Goal: Task Accomplishment & Management: Manage account settings

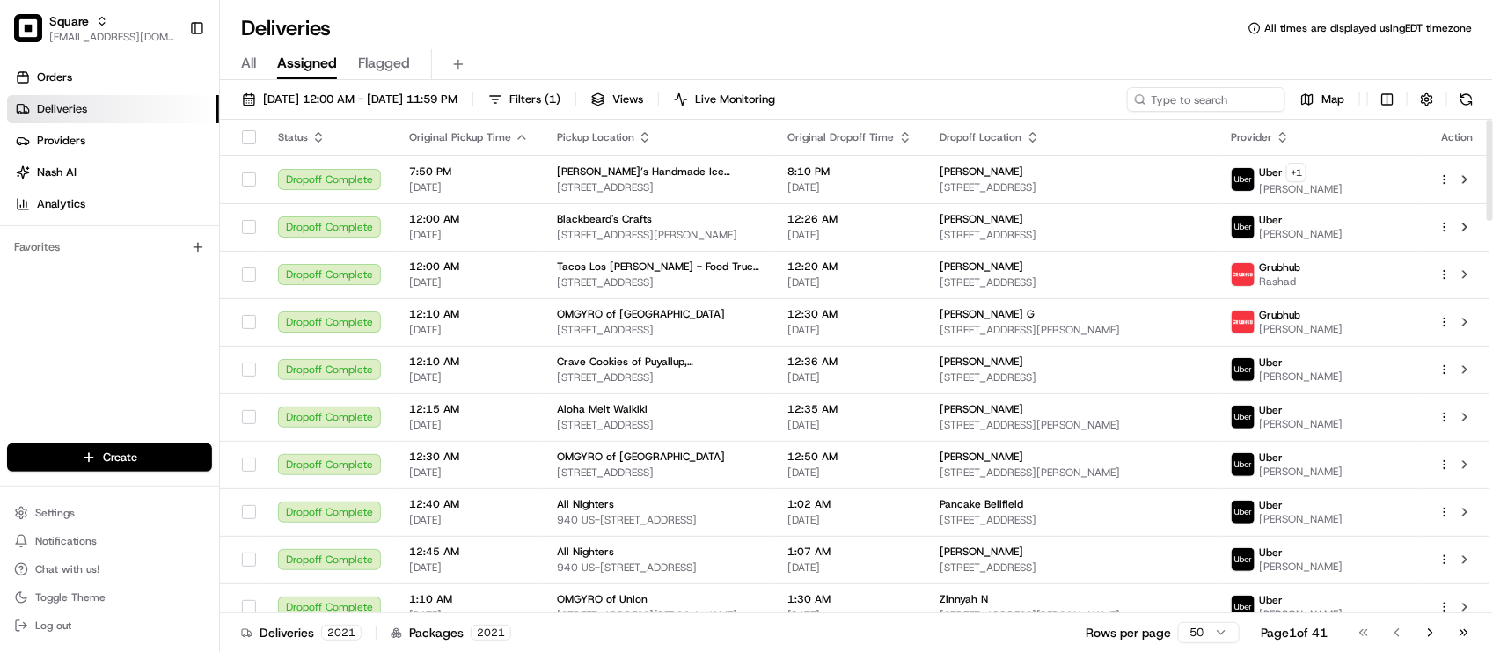
click at [59, 337] on div "Orders Deliveries Providers [PERSON_NAME] Analytics Favorites" at bounding box center [109, 255] width 219 height 398
click at [489, 38] on div "Deliveries All times are displayed using EDT timezone" at bounding box center [856, 28] width 1273 height 28
click at [104, 325] on div "Orders Deliveries Providers [PERSON_NAME] Analytics Favorites" at bounding box center [109, 255] width 219 height 398
click at [145, 330] on div "Orders Deliveries Providers [PERSON_NAME] Analytics Favorites" at bounding box center [109, 255] width 219 height 398
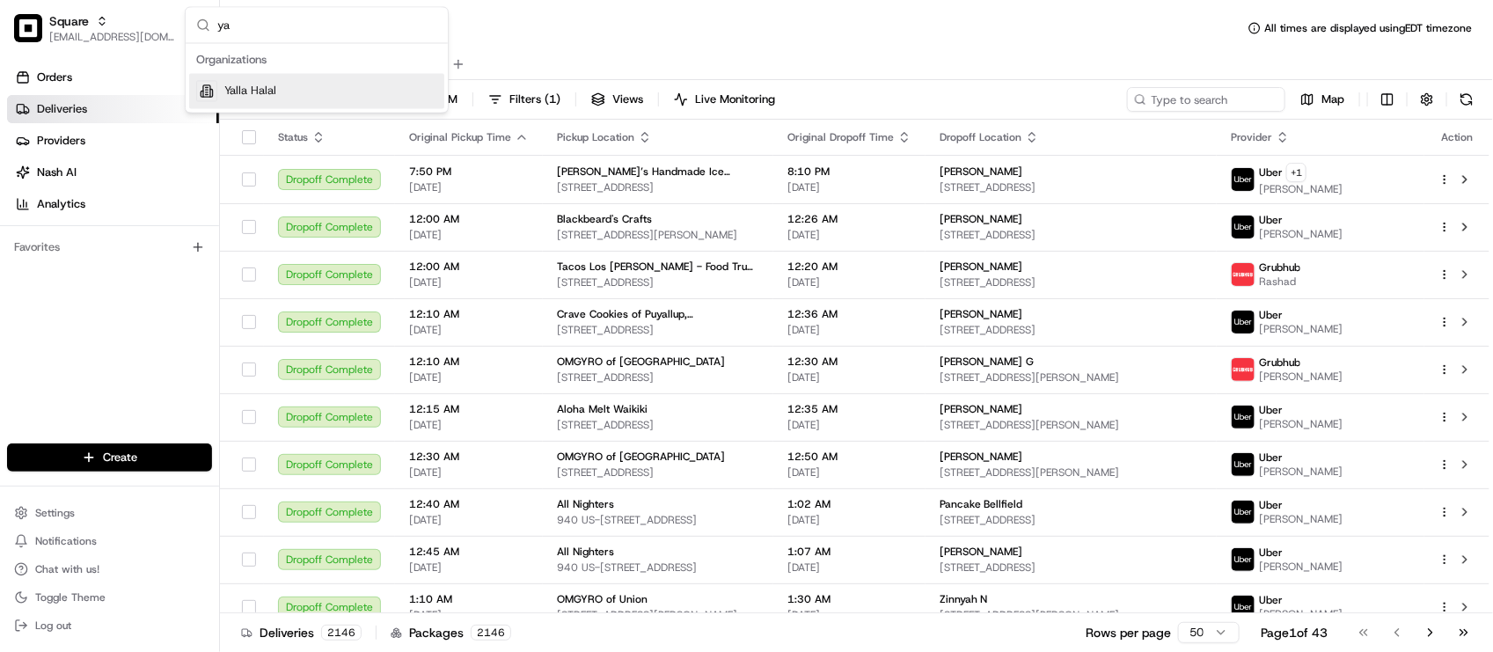
type input "y"
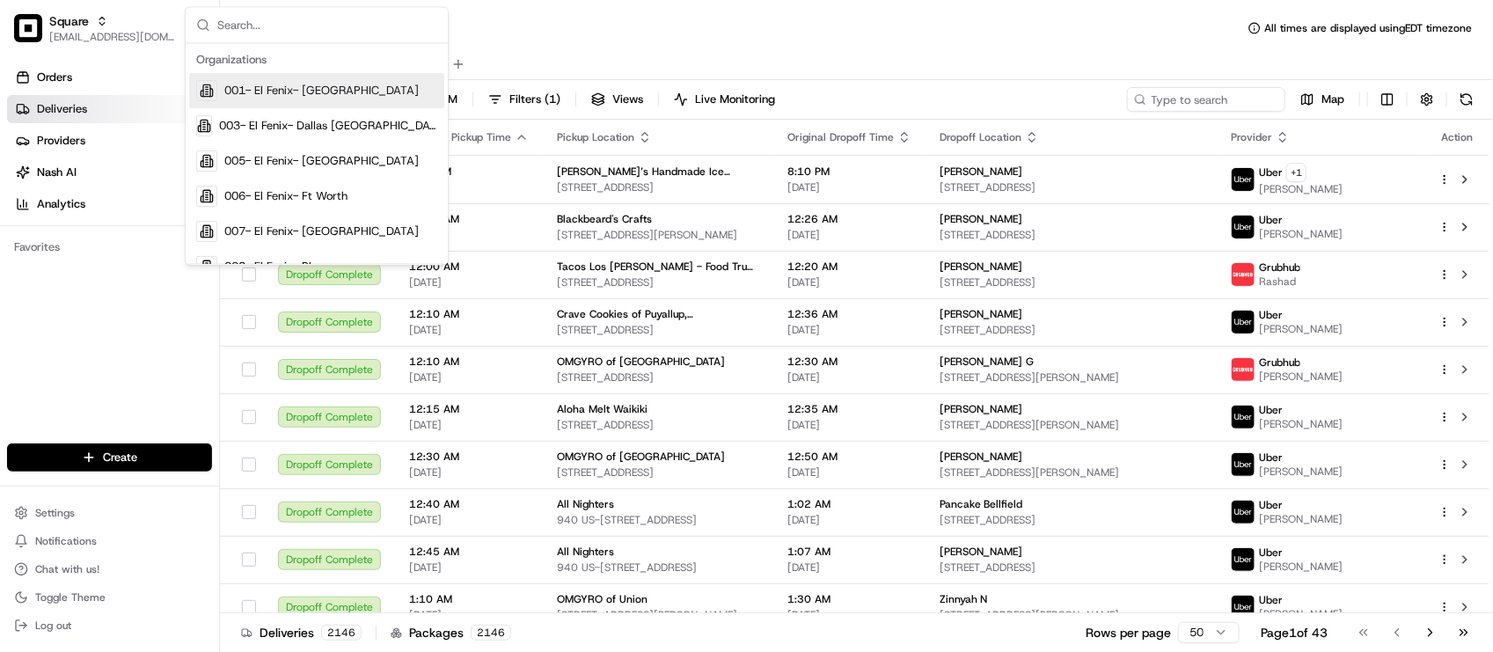
click at [145, 330] on div "Orders Deliveries Providers [PERSON_NAME] Analytics Favorites" at bounding box center [109, 255] width 219 height 398
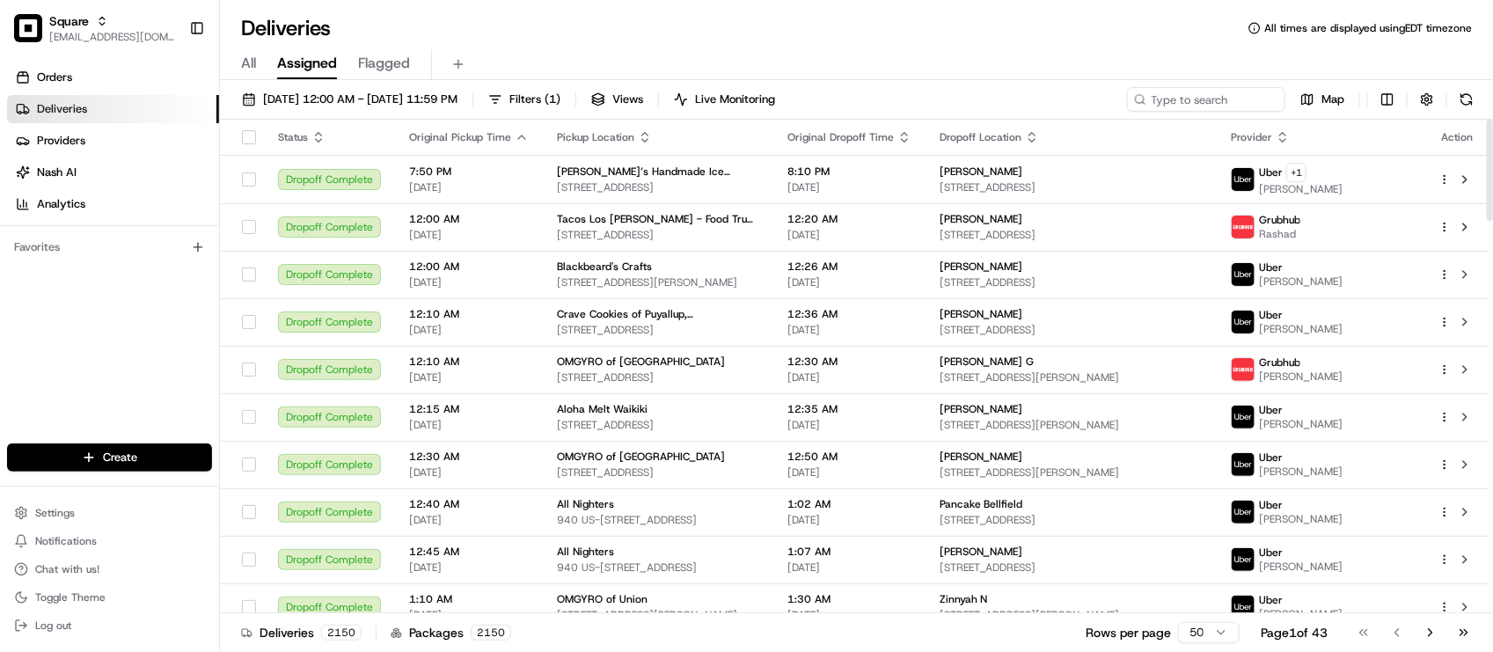
click at [451, 18] on div "Deliveries All times are displayed using EDT timezone" at bounding box center [856, 28] width 1273 height 28
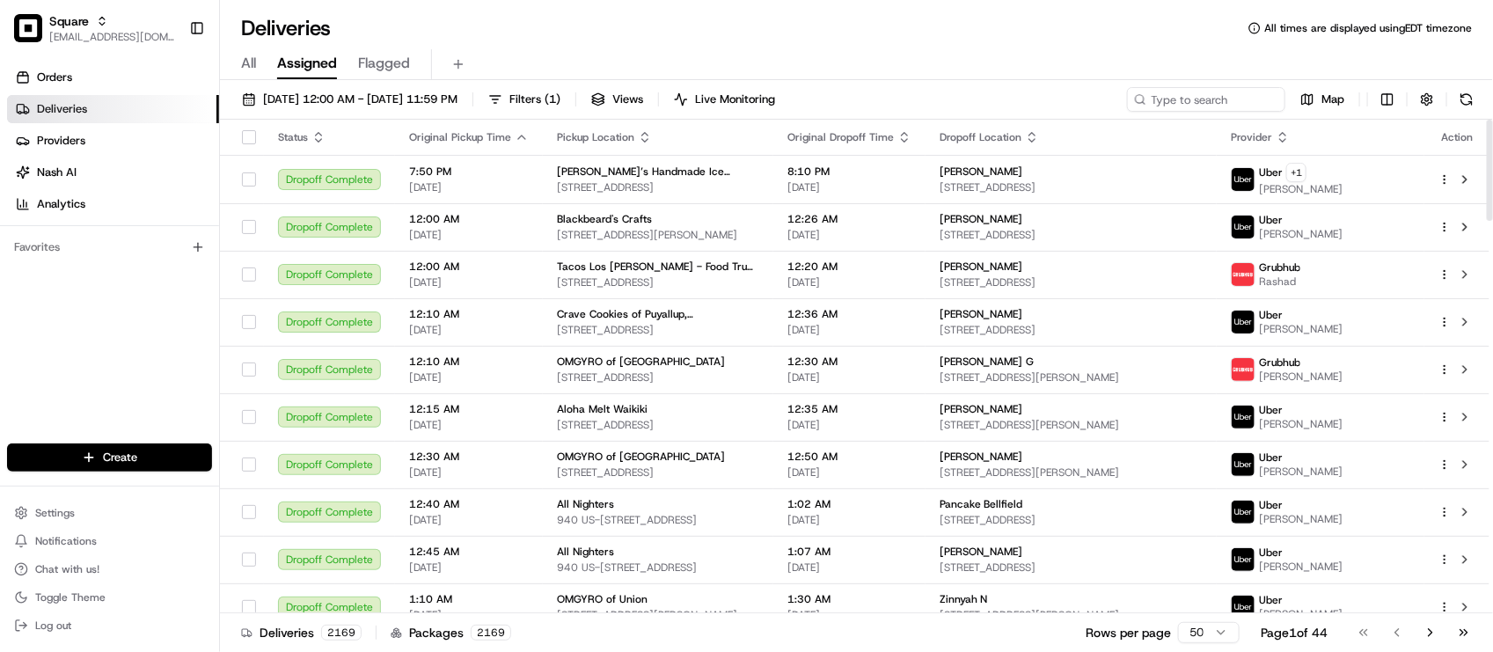
click at [403, 18] on div "Deliveries All times are displayed using EDT timezone" at bounding box center [856, 28] width 1273 height 28
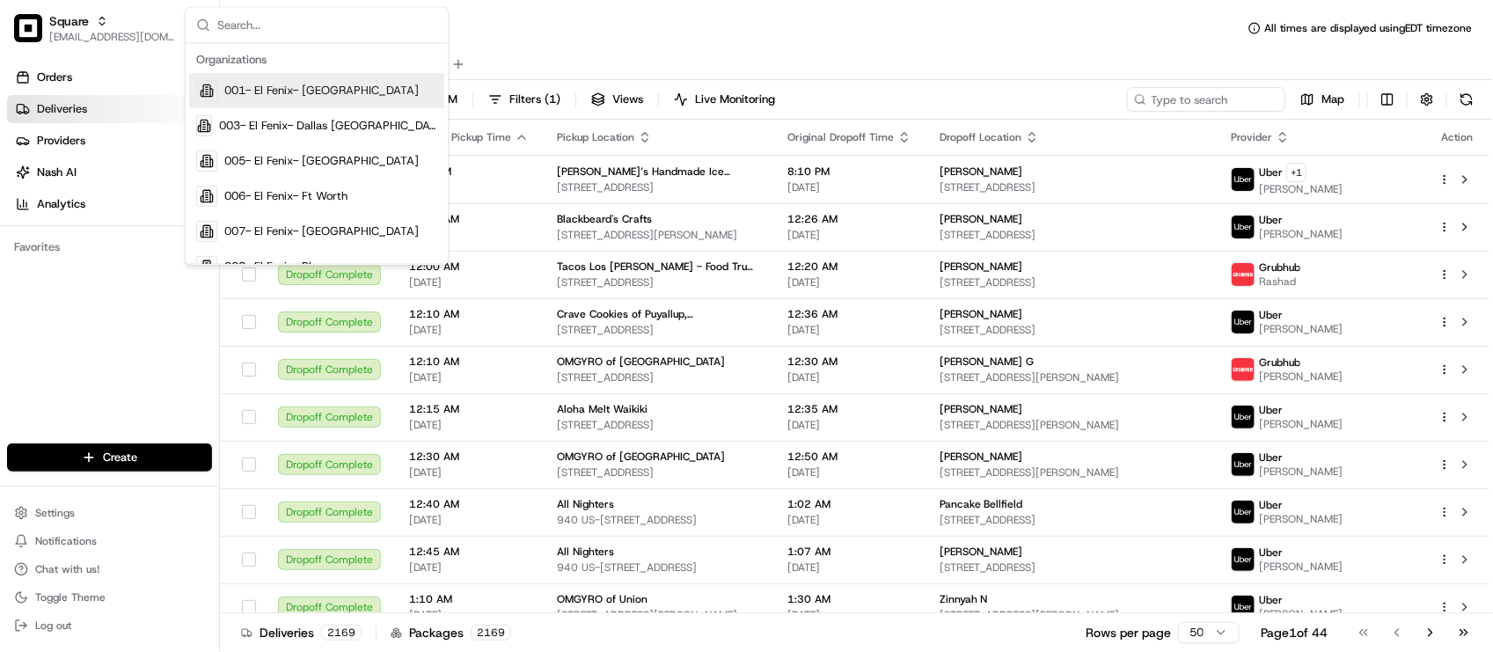
type input "S"
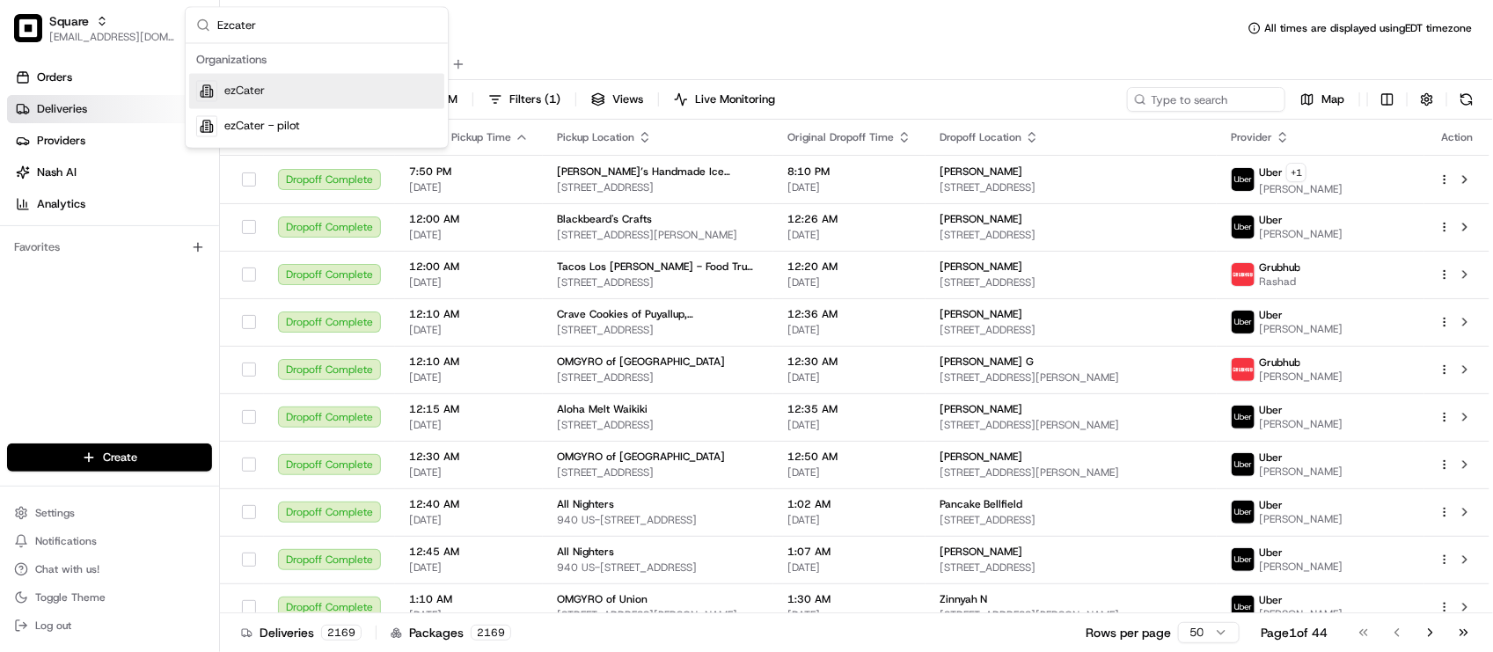
type input "Ezcater"
click at [312, 94] on div "ezCater" at bounding box center [316, 91] width 255 height 35
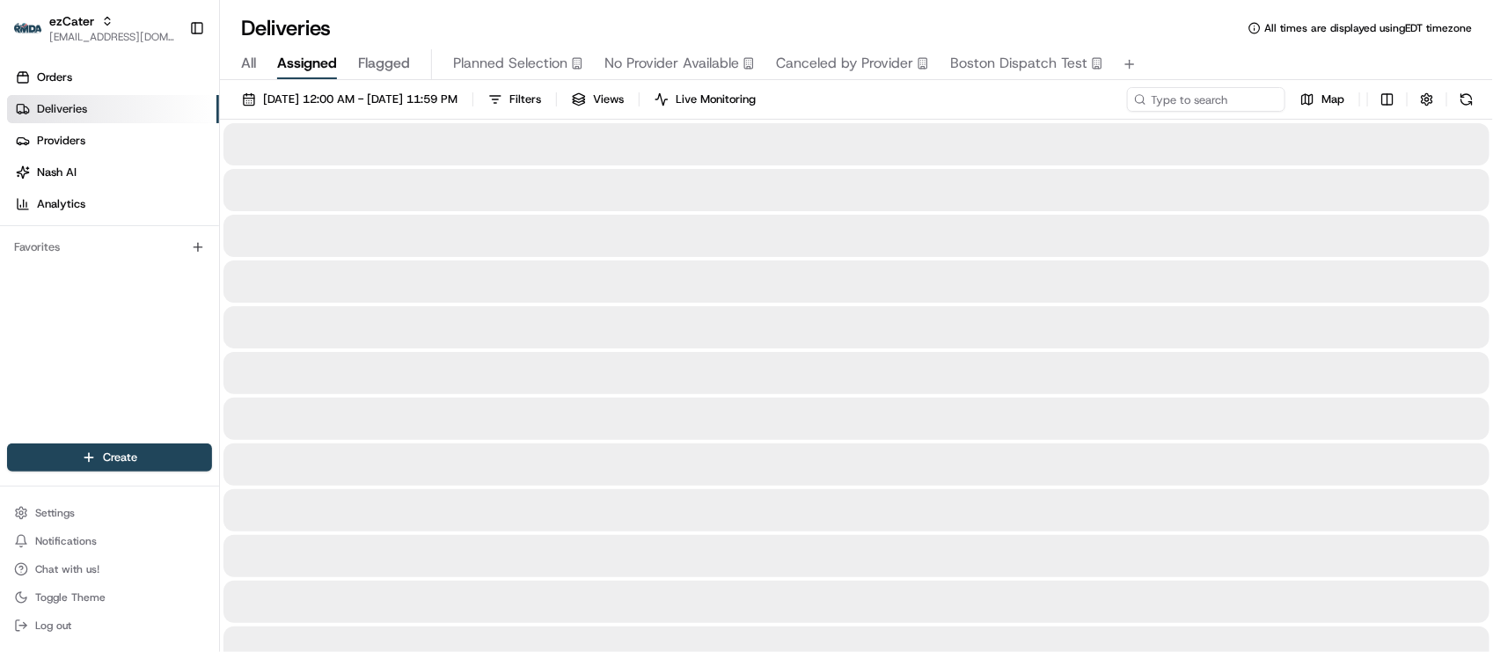
click at [693, 33] on div "Deliveries All times are displayed using EDT timezone" at bounding box center [856, 28] width 1273 height 28
click at [1142, 101] on icon at bounding box center [1140, 99] width 12 height 12
click at [1201, 104] on input at bounding box center [1179, 99] width 211 height 25
click at [1201, 103] on input at bounding box center [1179, 99] width 211 height 25
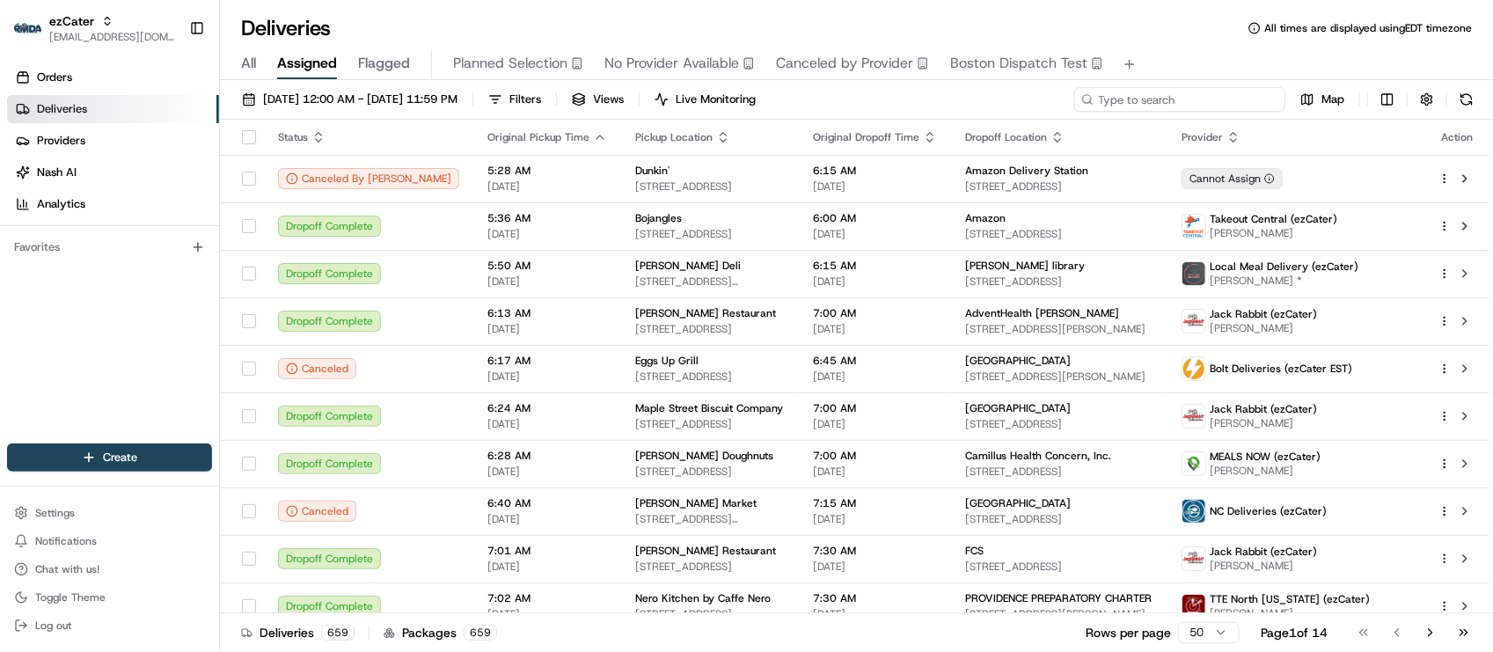
paste input "https://portal.usenash.com/orders/ord_ToHXjtxSgwabkNLnFwbRLg"
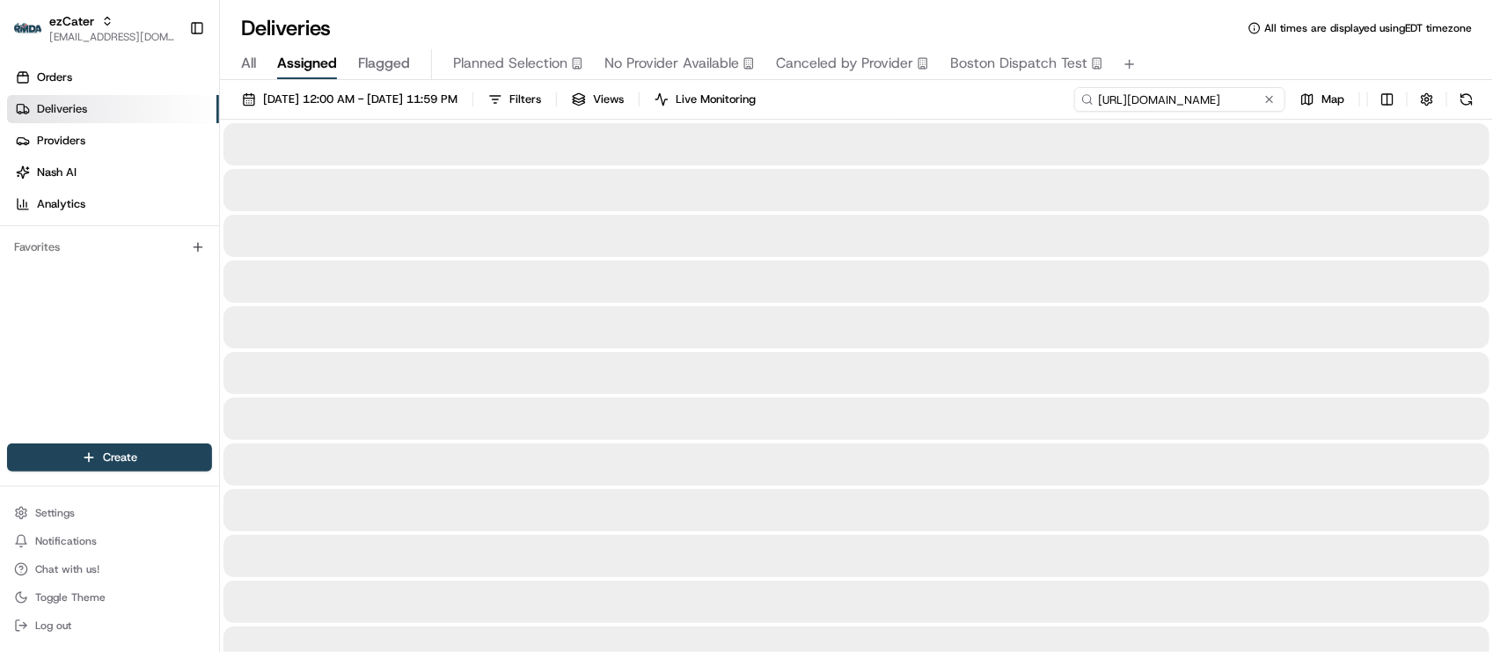
type input "https://portal.usenash.com/orders/ord_ToHXjtxSgwabkNLnFwbRLg"
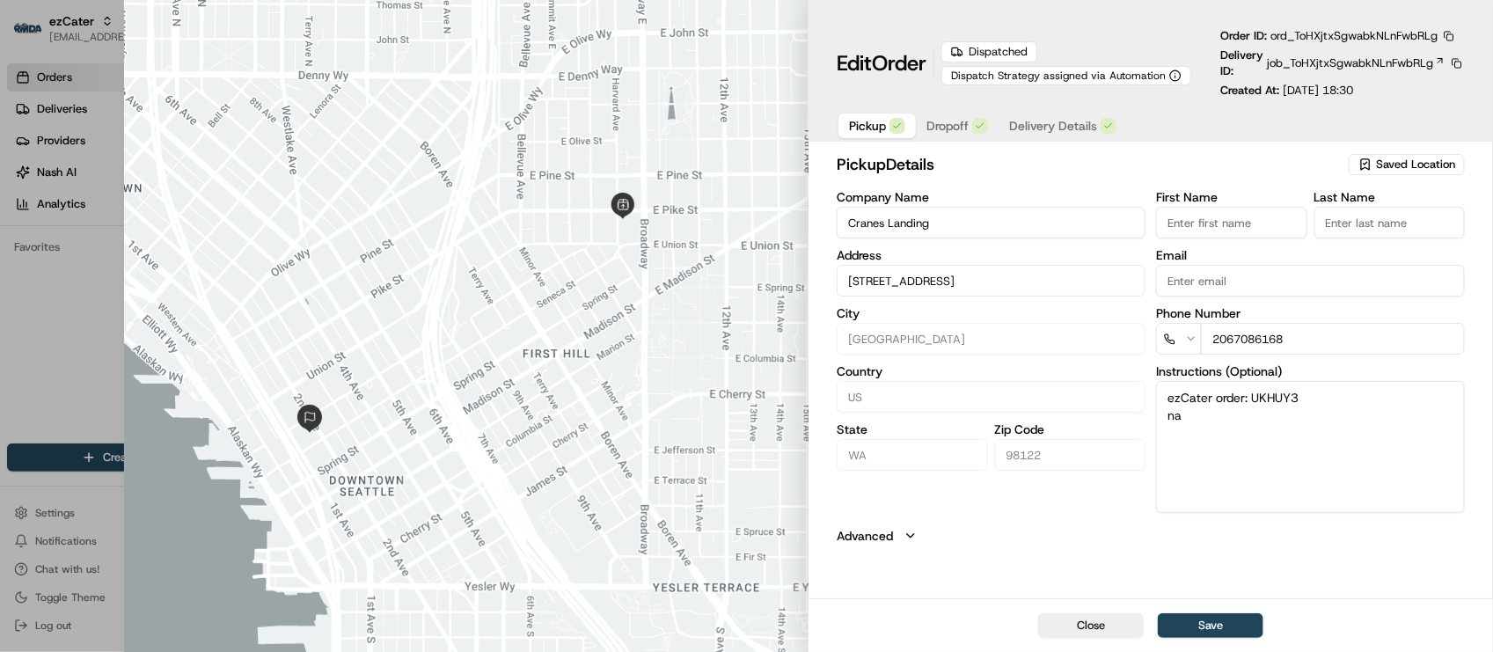
drag, startPoint x: 1020, startPoint y: 542, endPoint x: 893, endPoint y: 252, distance: 317.1
click at [1020, 542] on button "Advanced" at bounding box center [1151, 536] width 628 height 18
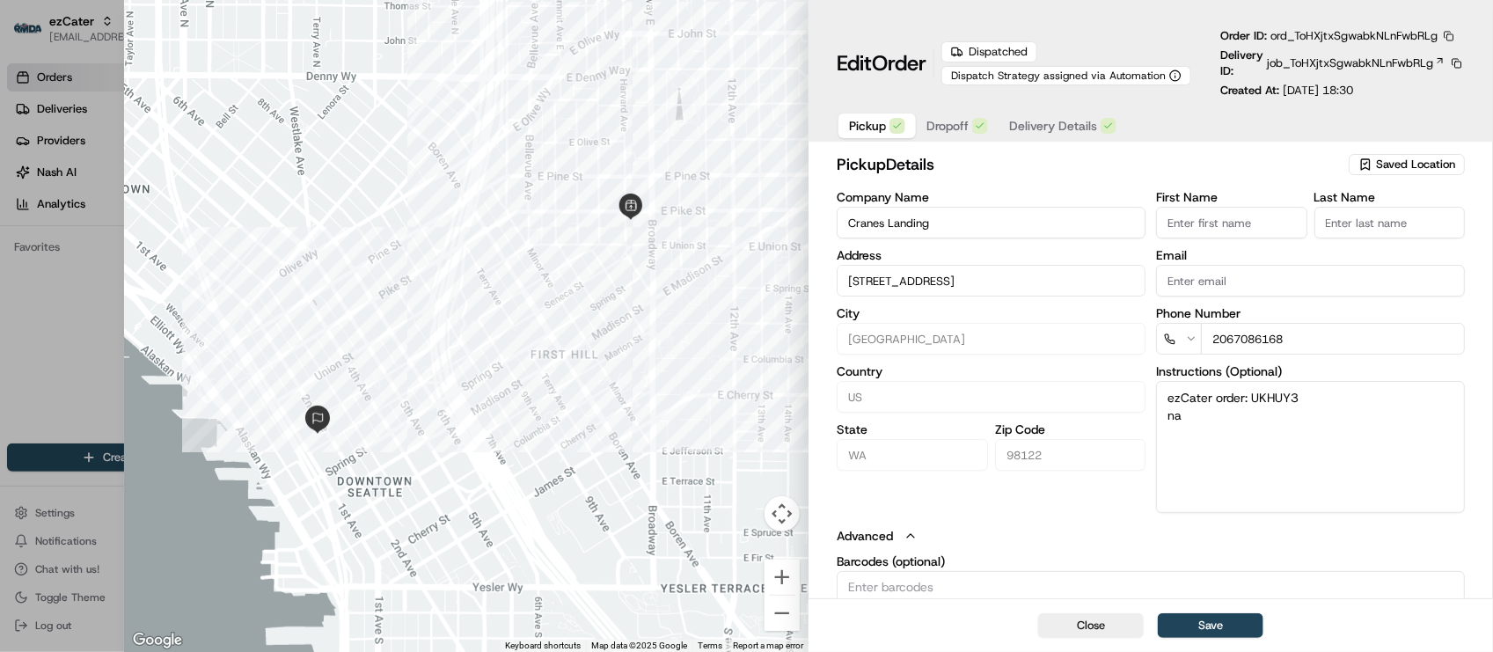
click at [1450, 40] on button "button" at bounding box center [1449, 36] width 16 height 16
click at [1410, 91] on button "Copy URL" at bounding box center [1408, 87] width 160 height 21
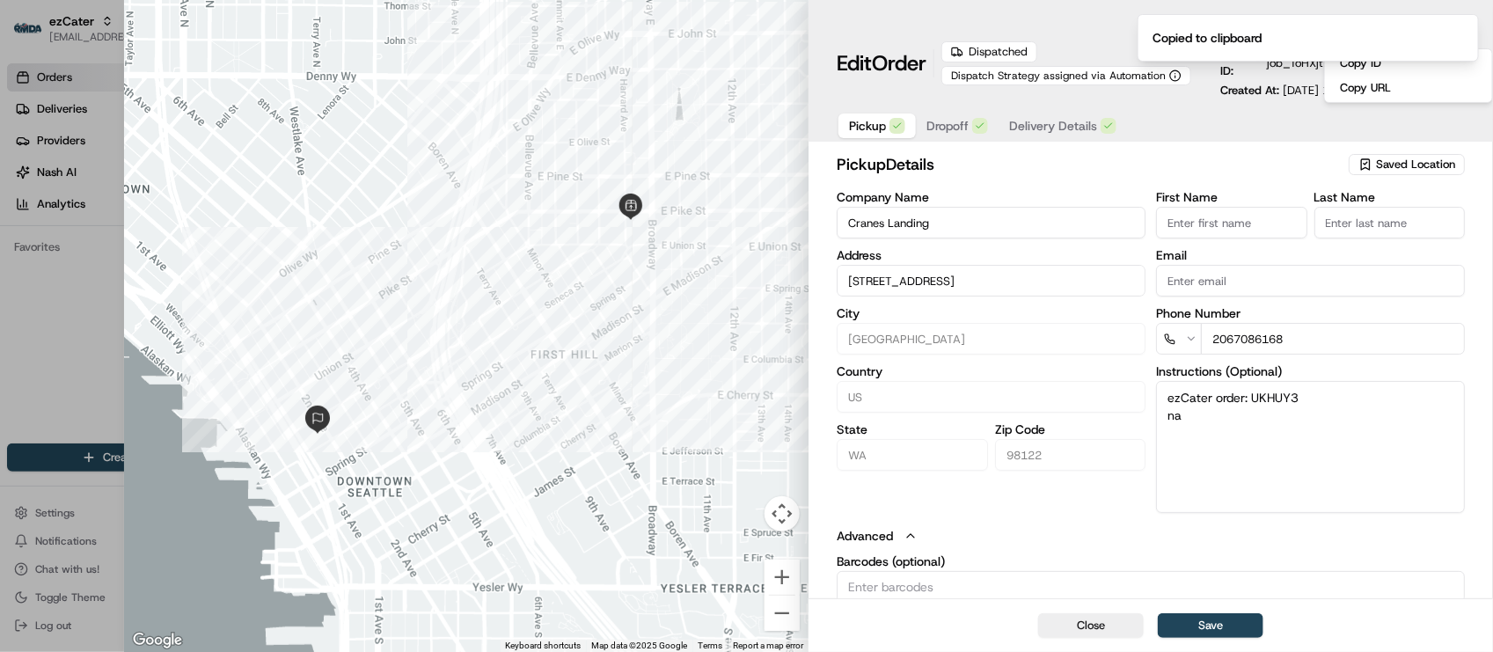
click at [19, 379] on div at bounding box center [746, 326] width 1493 height 652
type input "+1"
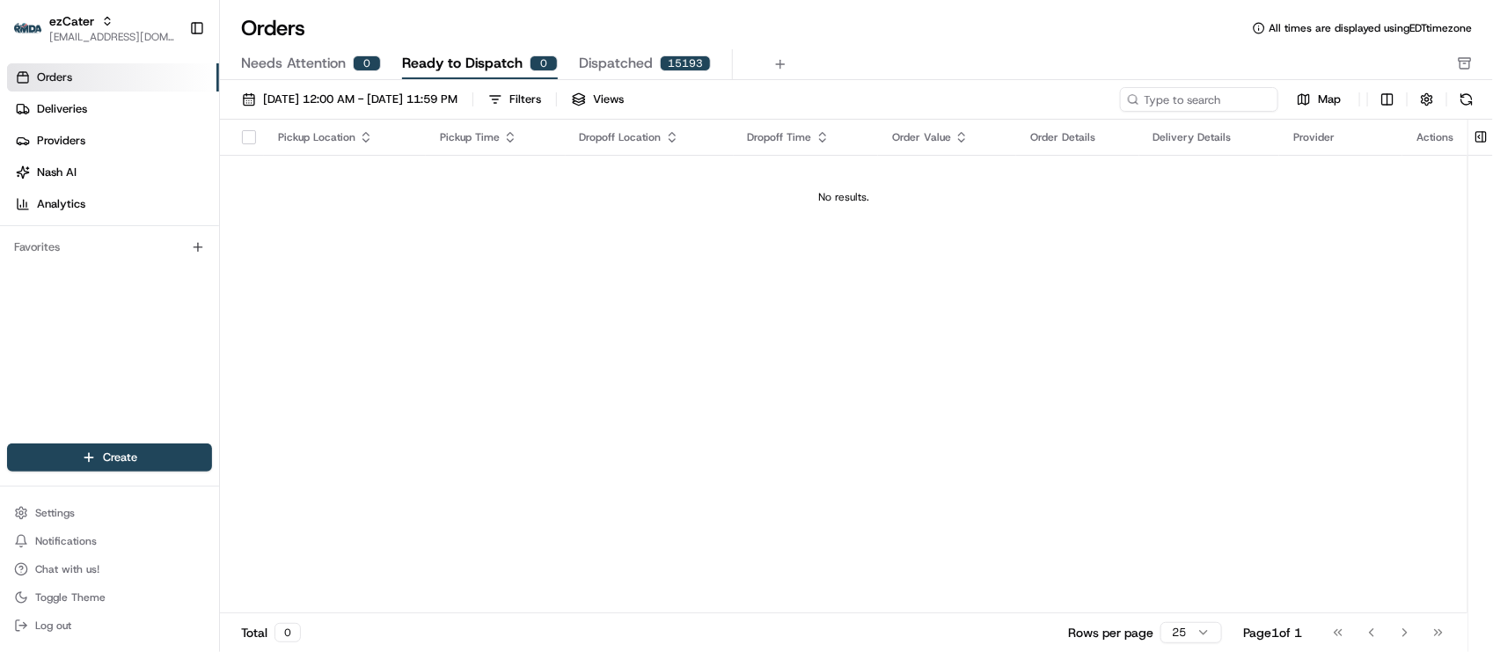
click at [524, 318] on div "Pickup Location Pickup Time Dropoff Location Dropoff Time Order Value Order Det…" at bounding box center [843, 367] width 1247 height 494
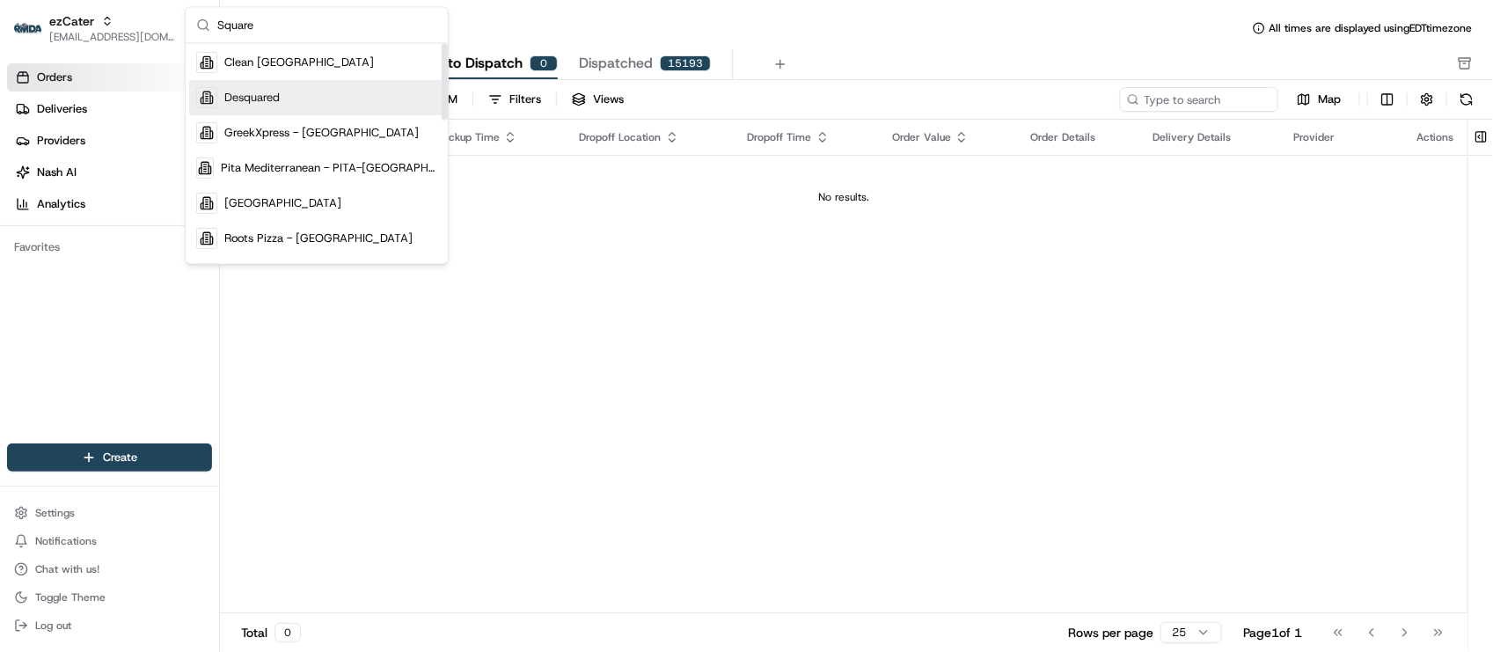
scroll to position [220, 0]
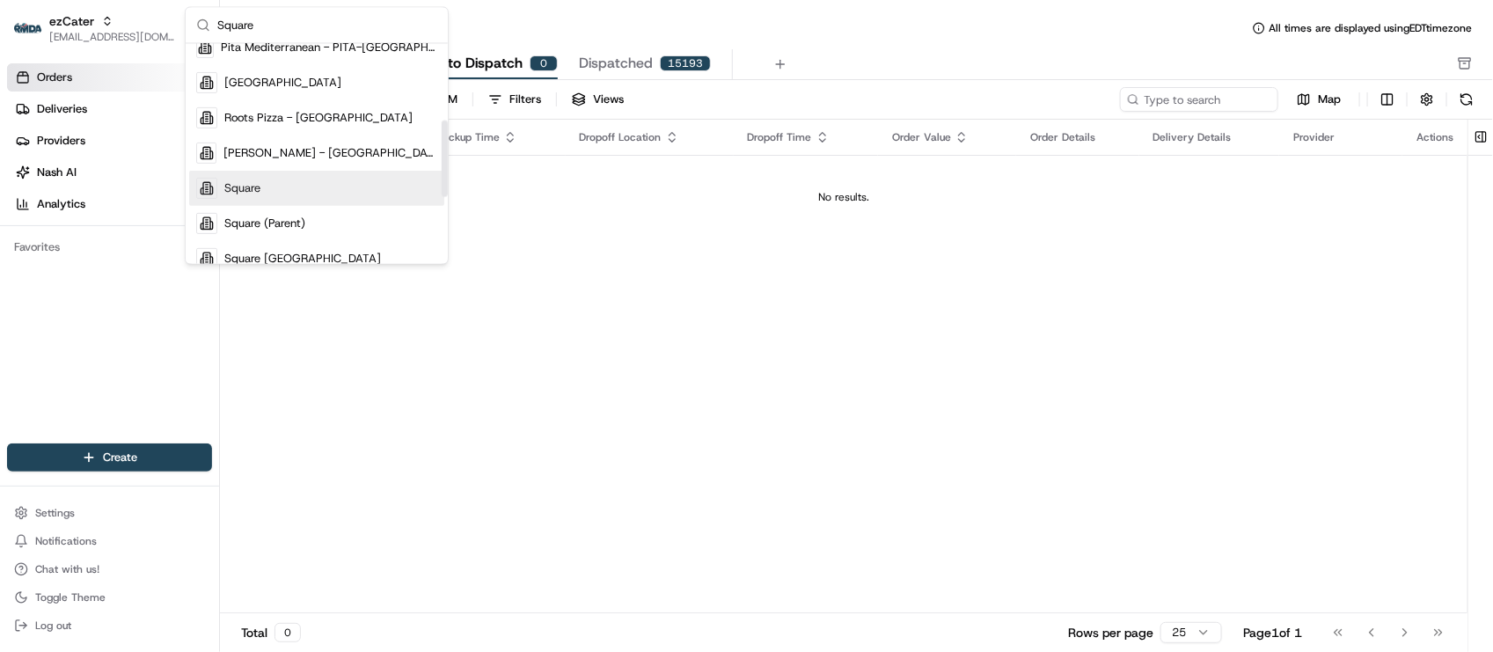
type input "Square"
click at [345, 176] on div "Square" at bounding box center [316, 188] width 255 height 35
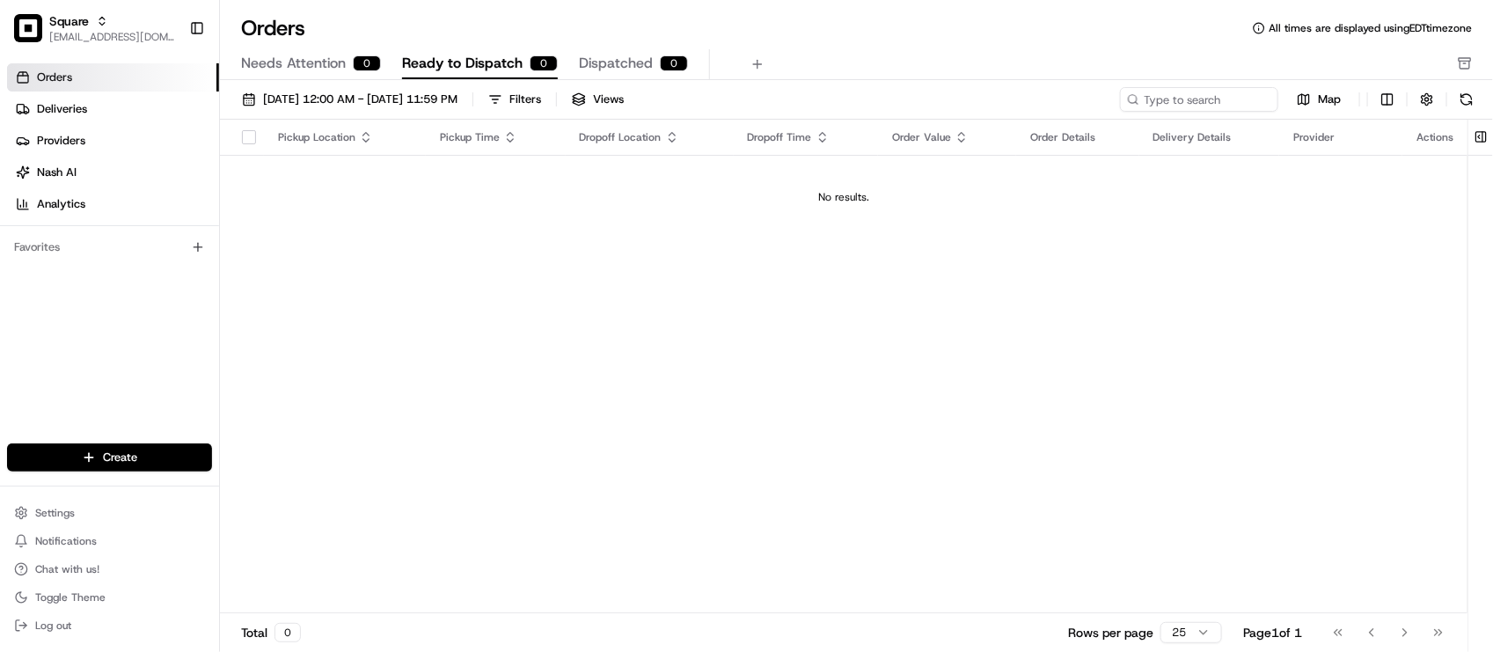
click at [458, 317] on div "Pickup Location Pickup Time Dropoff Location Dropoff Time Order Value Order Det…" at bounding box center [843, 367] width 1247 height 494
click at [85, 97] on link "Deliveries" at bounding box center [113, 109] width 212 height 28
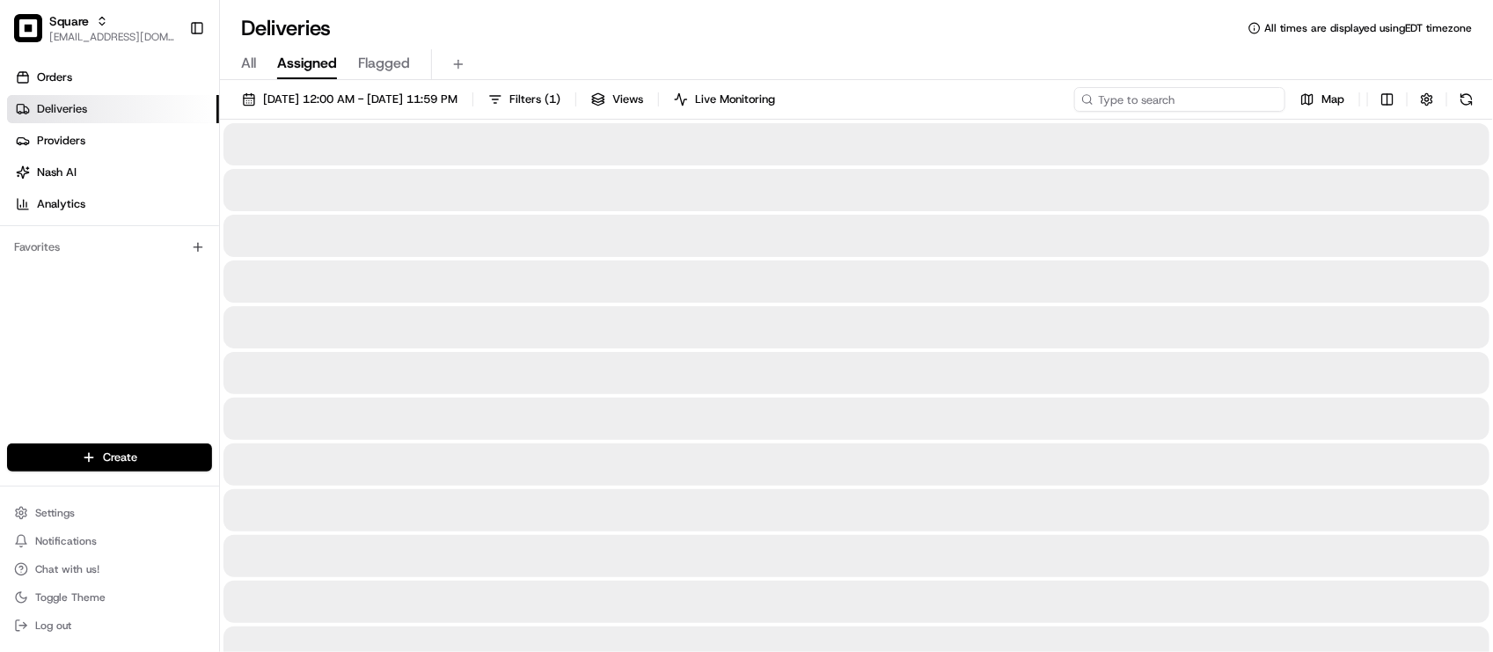
click at [1197, 106] on input at bounding box center [1179, 99] width 211 height 25
paste input "3391375"
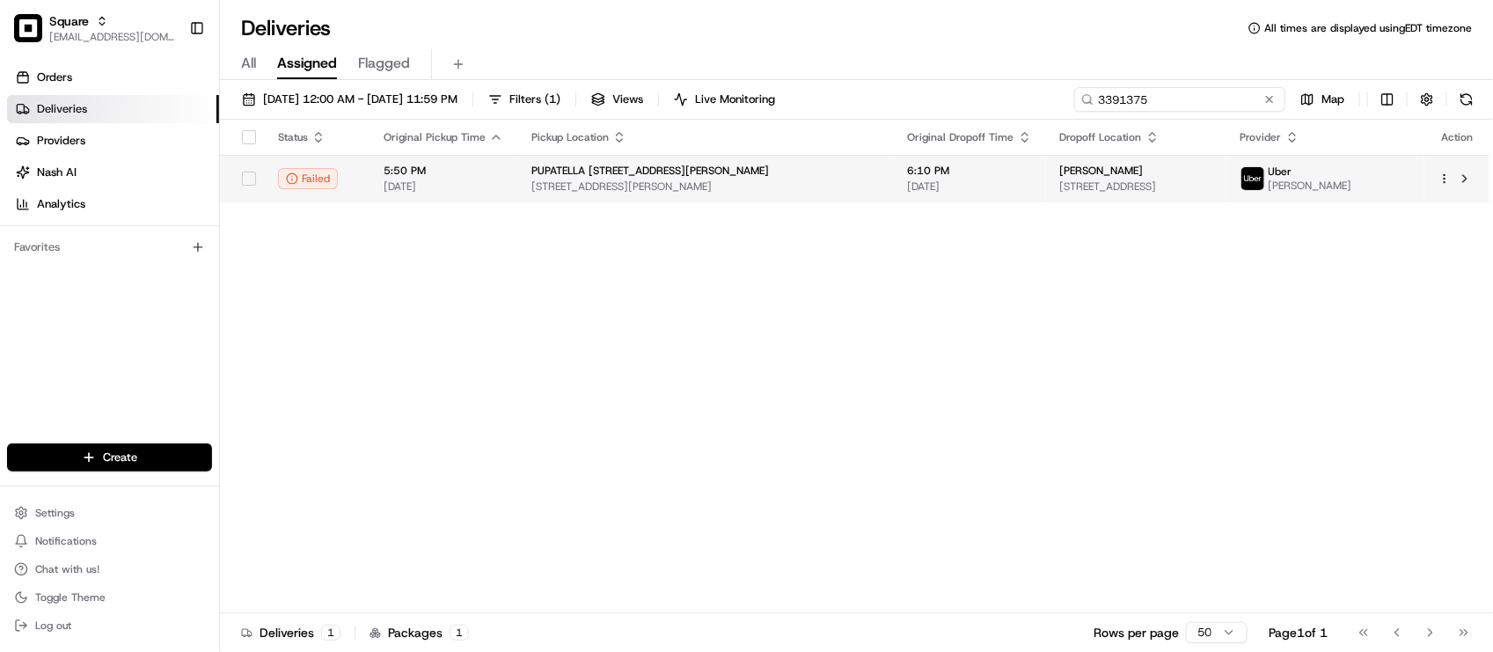
type input "3391375"
click at [894, 176] on td "6:10 PM 08/15/2025" at bounding box center [970, 179] width 152 height 48
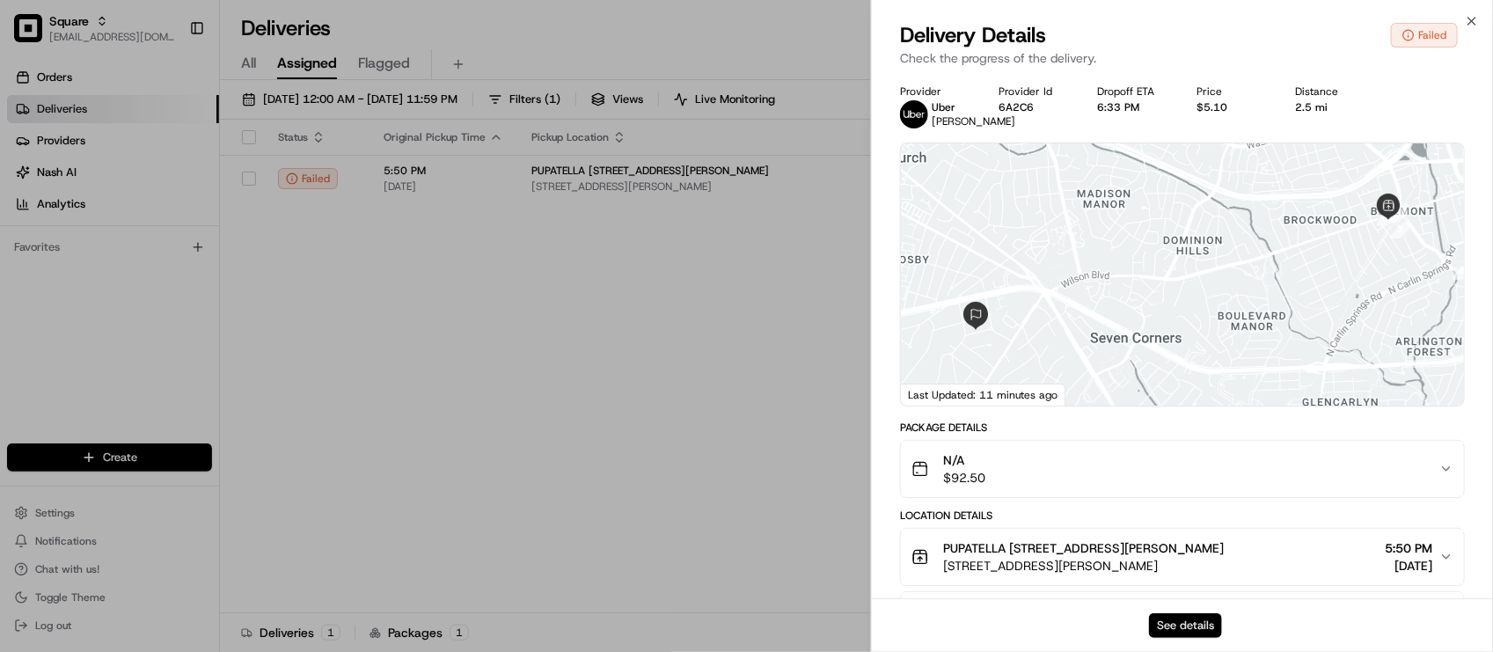
click at [1184, 629] on button "See details" at bounding box center [1185, 625] width 73 height 25
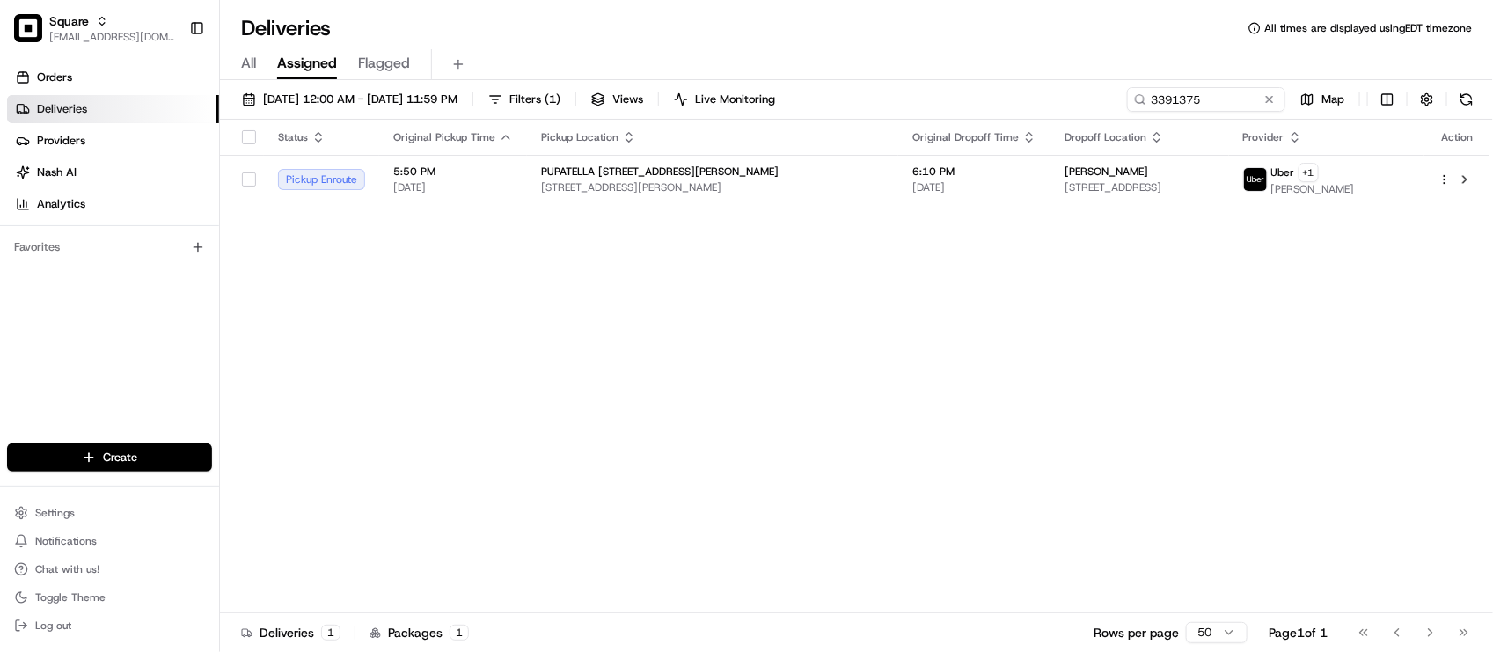
click at [845, 444] on div "Status Original Pickup Time Pickup Location Original Dropoff Time Dropoff Locat…" at bounding box center [854, 367] width 1269 height 494
click at [507, 374] on div "Status Original Pickup Time Pickup Location Original Dropoff Time Dropoff Locat…" at bounding box center [854, 367] width 1269 height 494
click at [398, 336] on div "Status Original Pickup Time Pickup Location Original Dropoff Time Dropoff Locat…" at bounding box center [854, 367] width 1269 height 494
click at [921, 33] on div "Deliveries All times are displayed using EDT timezone" at bounding box center [856, 28] width 1273 height 28
click at [1264, 104] on button at bounding box center [1270, 100] width 18 height 18
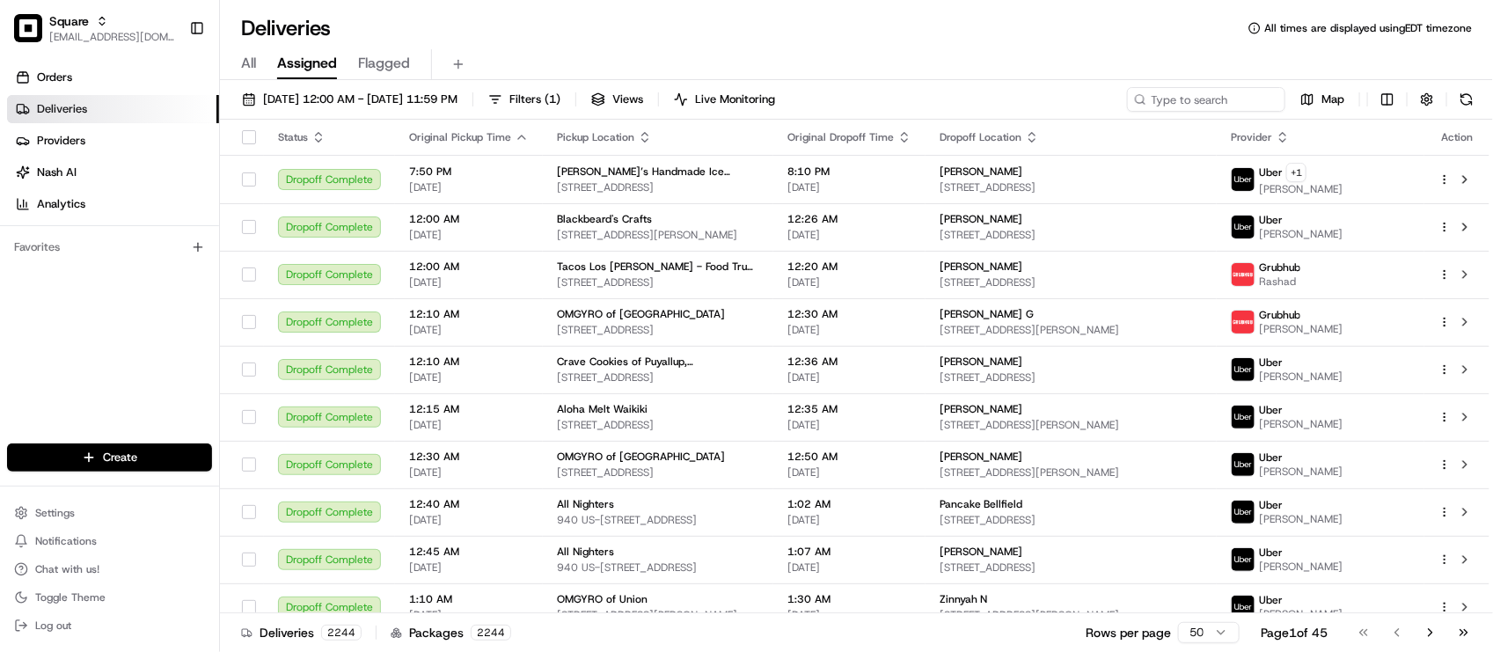
click at [464, 11] on div "Deliveries All times are displayed using EDT timezone All Assigned Flagged 08/1…" at bounding box center [856, 326] width 1273 height 652
click at [563, 27] on div "Deliveries All times are displayed using EDT timezone" at bounding box center [856, 28] width 1273 height 28
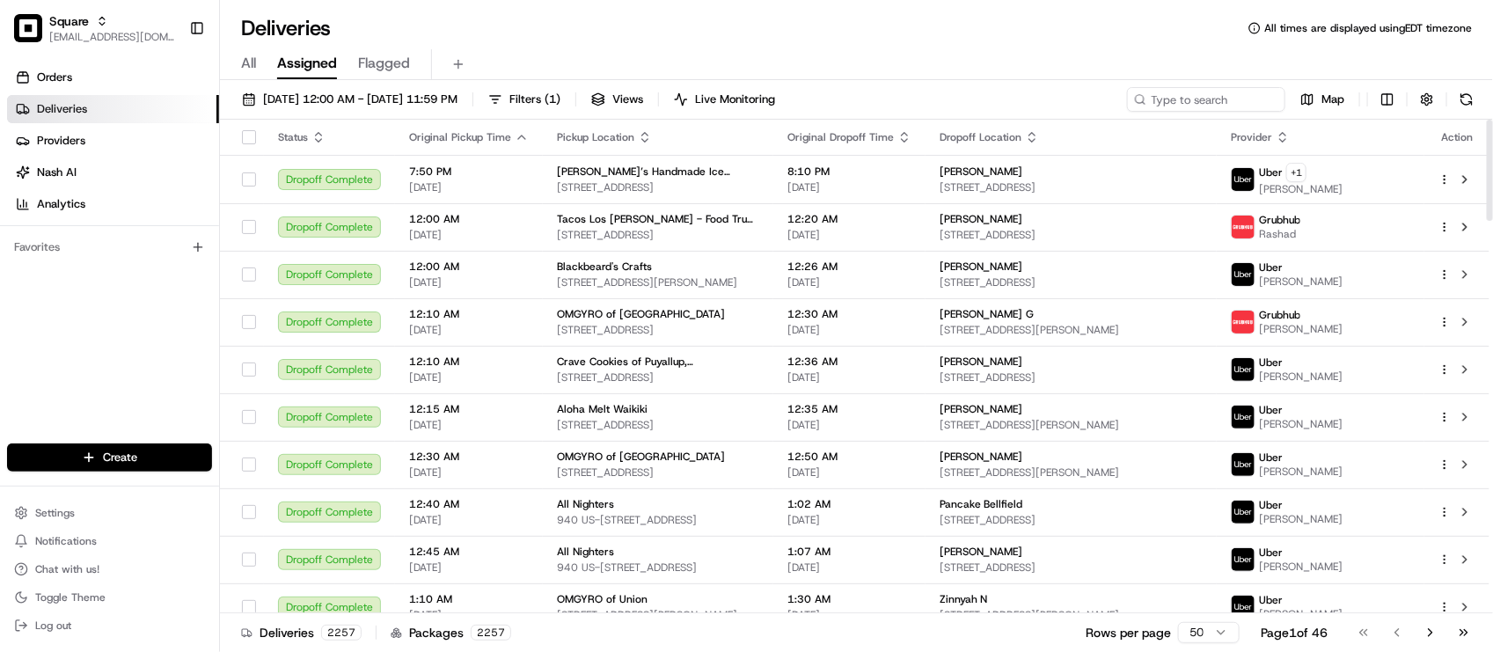
click at [163, 365] on div "Orders Deliveries Providers [PERSON_NAME] Analytics Favorites" at bounding box center [109, 255] width 219 height 398
click at [1196, 111] on input at bounding box center [1179, 99] width 211 height 25
paste input "7378771"
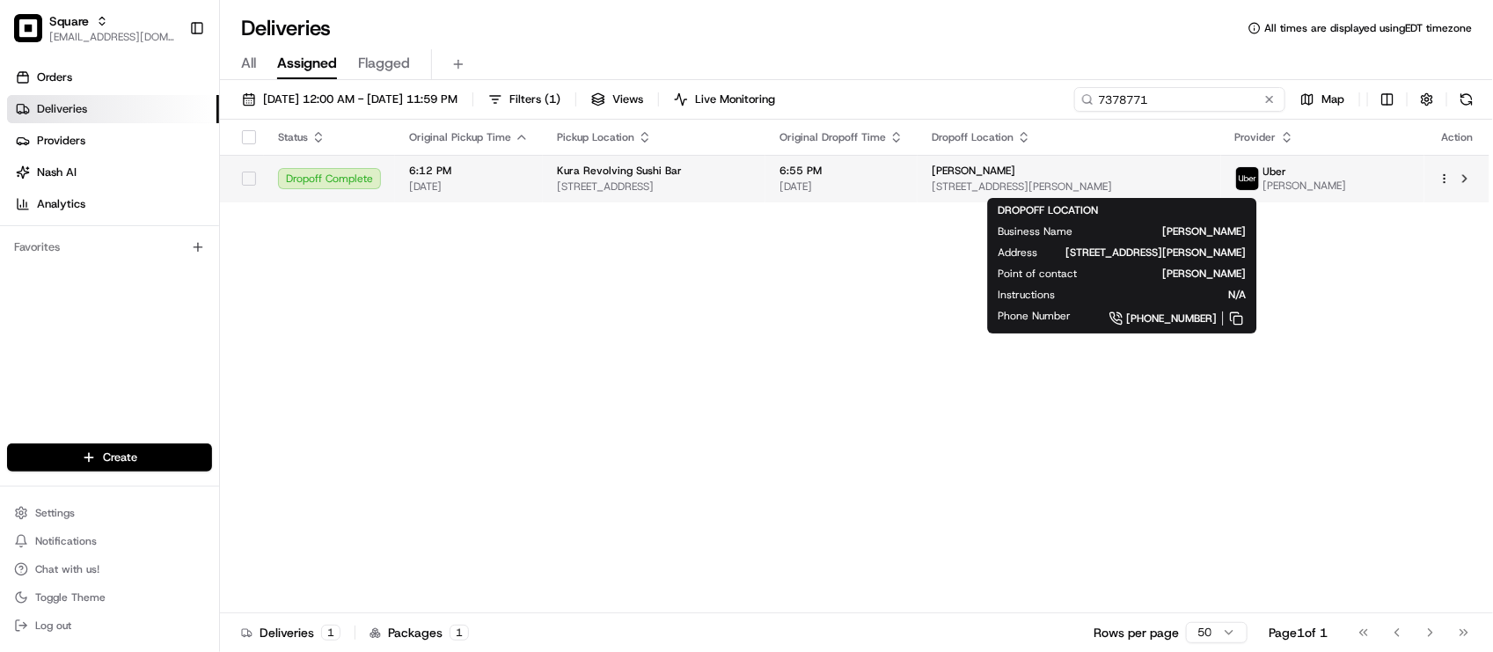
type input "7378771"
click at [1150, 178] on div "Stanislav Sosnovtsev" at bounding box center [1069, 171] width 275 height 14
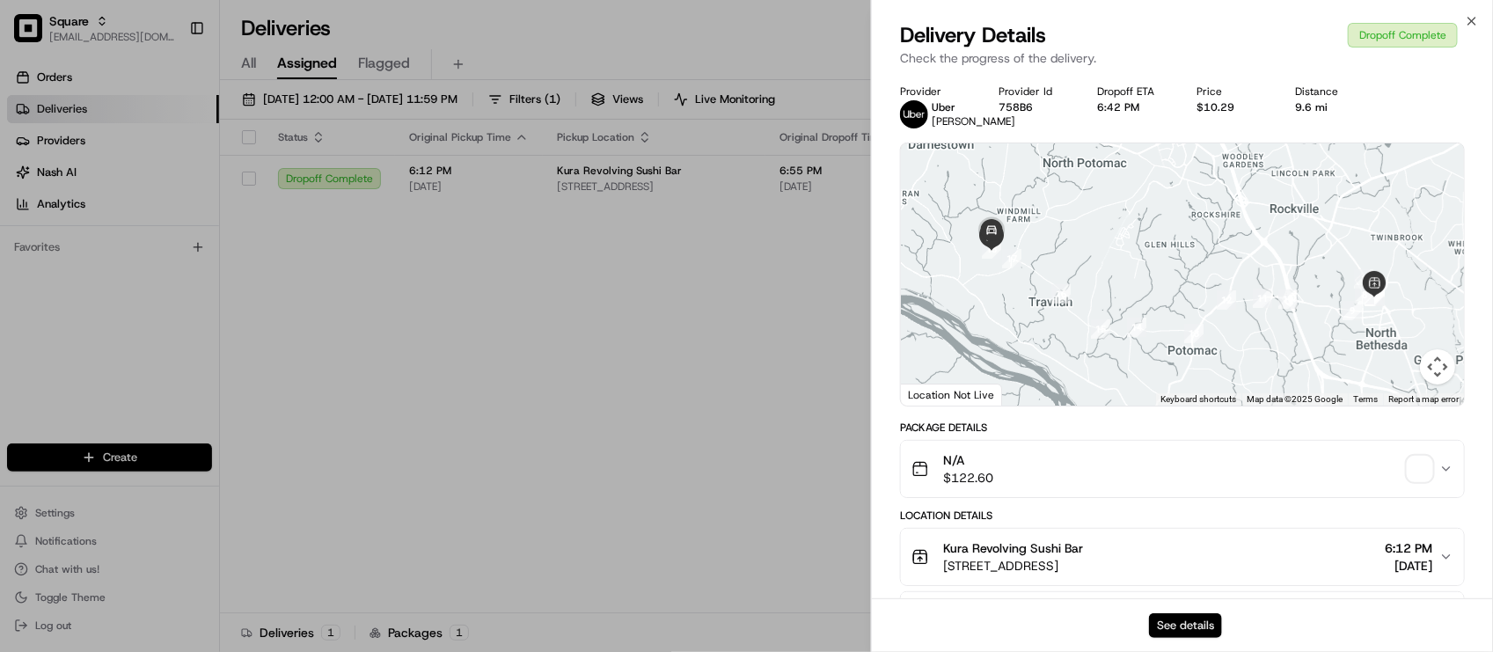
click at [1188, 620] on button "See details" at bounding box center [1185, 625] width 73 height 25
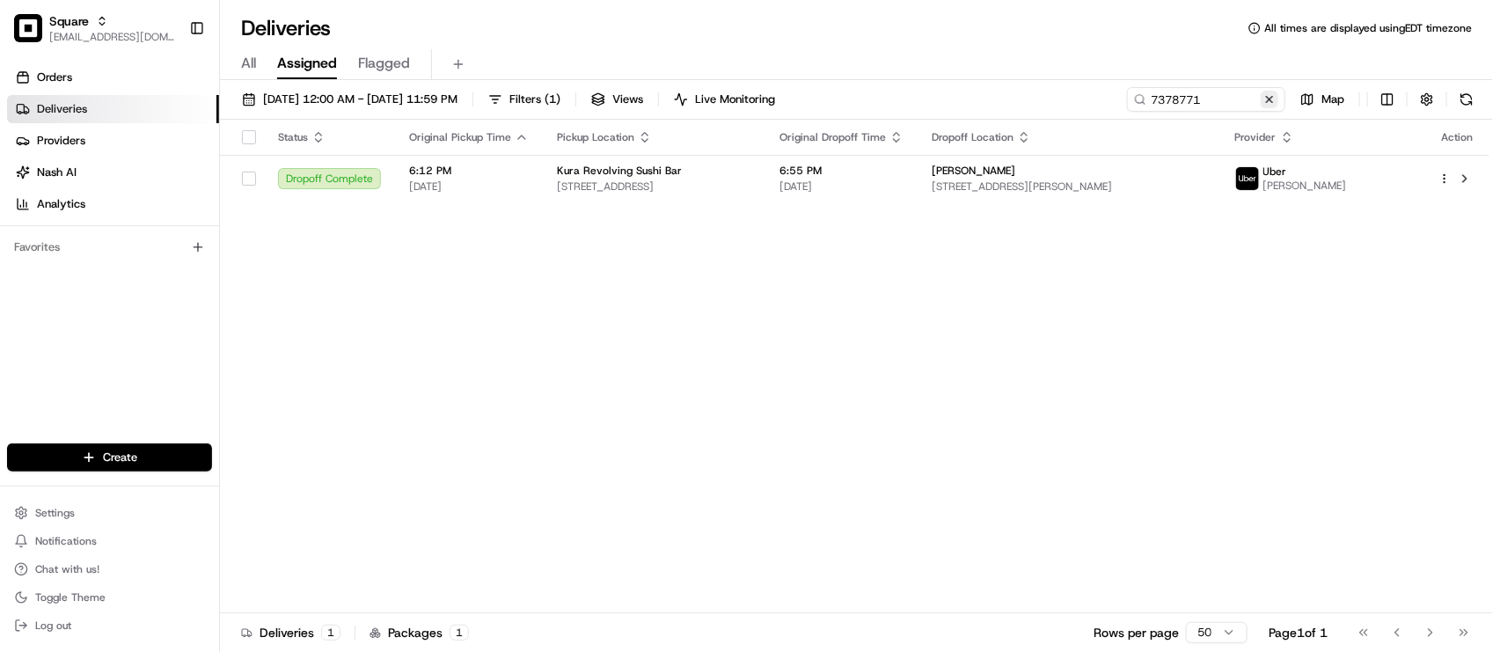
click at [1272, 99] on button at bounding box center [1270, 100] width 18 height 18
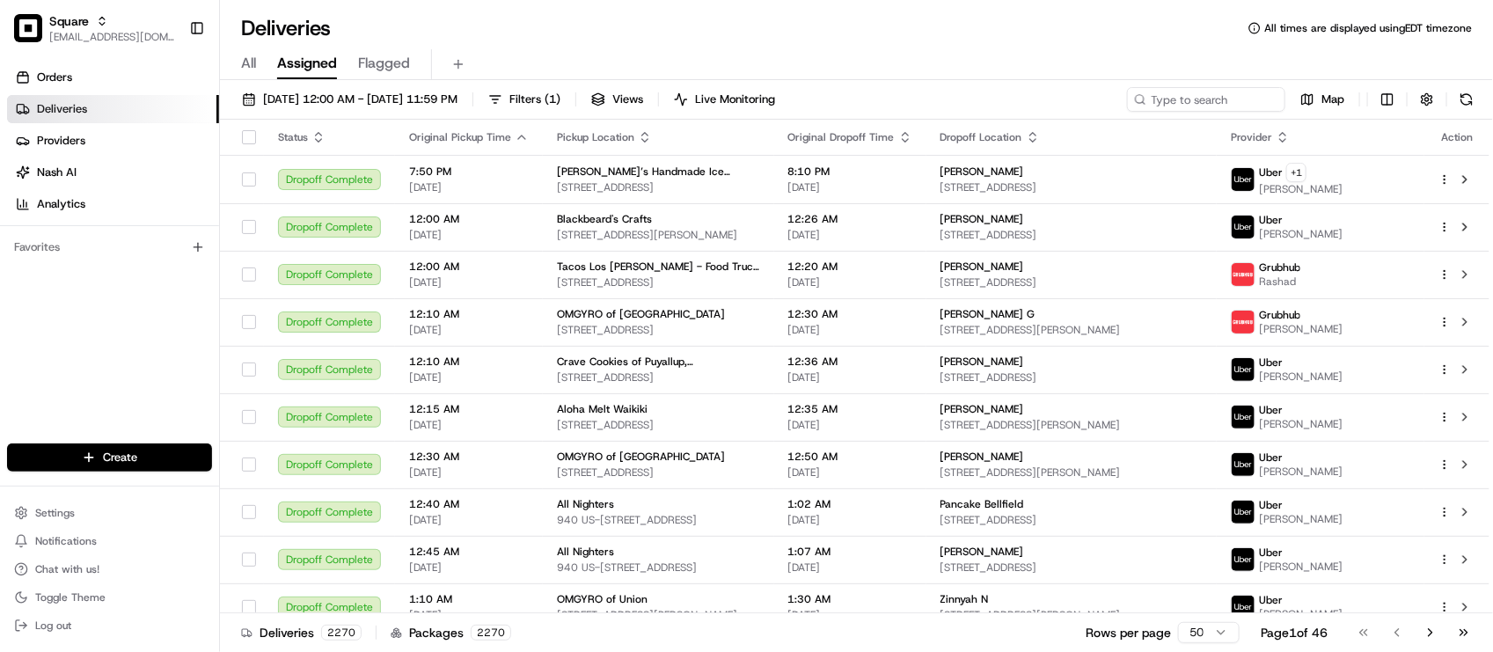
click at [489, 18] on div "Deliveries All times are displayed using EDT timezone" at bounding box center [856, 28] width 1273 height 28
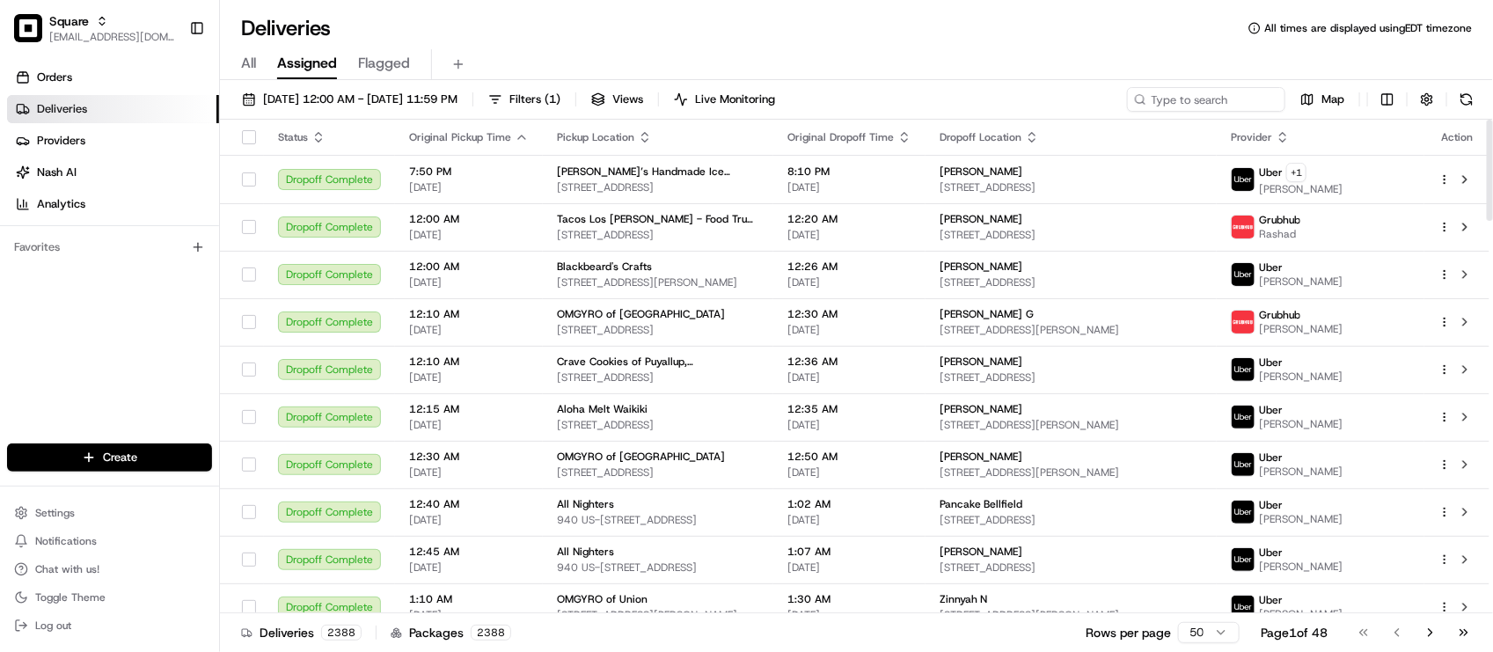
click at [115, 361] on div "Orders Deliveries Providers [PERSON_NAME] Analytics Favorites" at bounding box center [109, 255] width 219 height 398
click at [878, 640] on div "Deliveries 2388 Packages 2388 Rows per page 50 Page 1 of 48 Go to first page Go…" at bounding box center [856, 632] width 1273 height 40
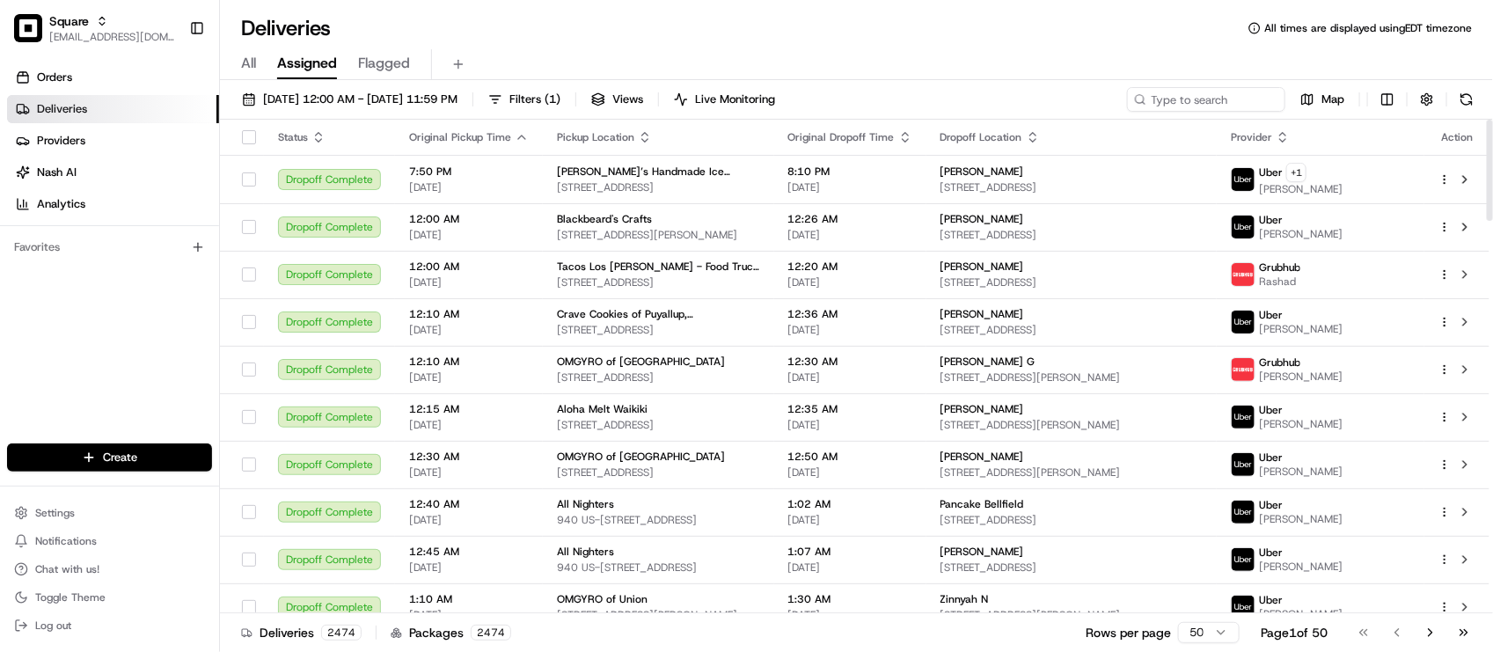
click at [125, 345] on div "Orders Deliveries Providers [PERSON_NAME] Analytics Favorites" at bounding box center [109, 255] width 219 height 398
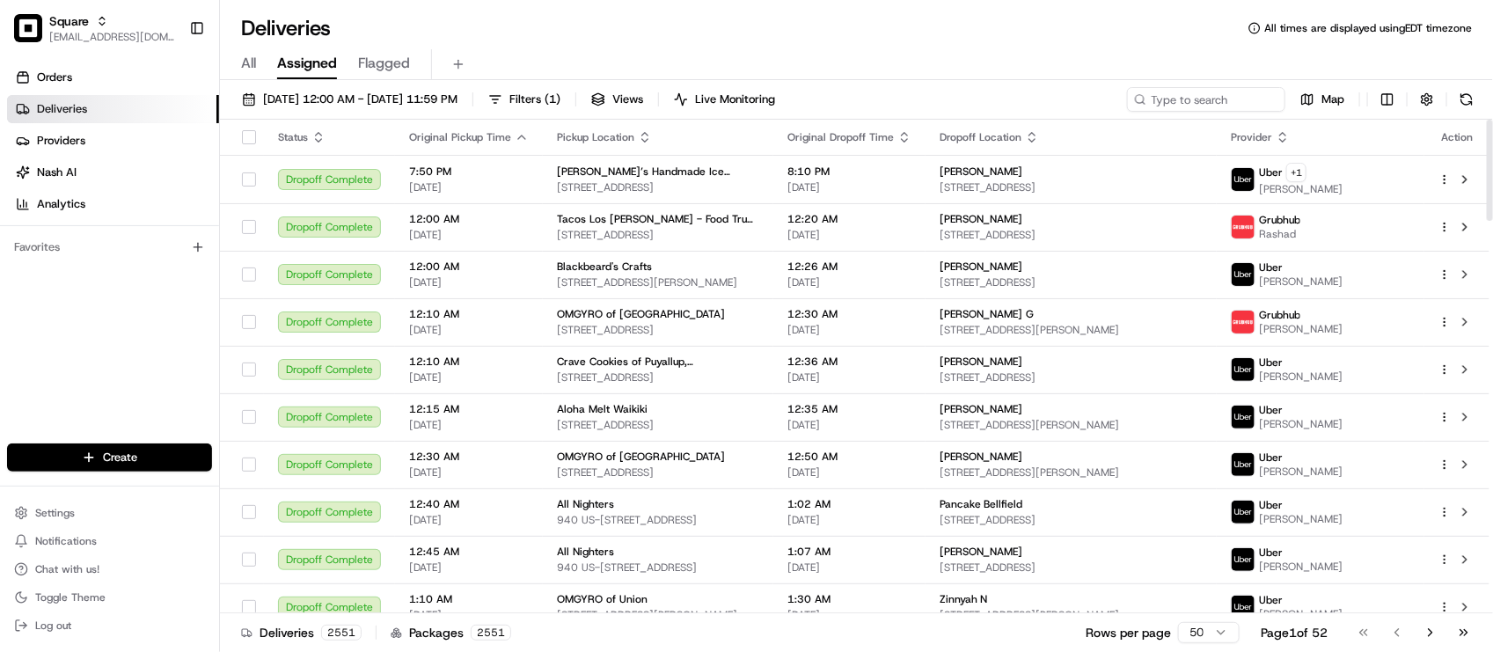
click at [40, 441] on div "Create" at bounding box center [109, 457] width 219 height 42
click at [1216, 101] on input at bounding box center [1179, 99] width 211 height 25
paste input "6229034"
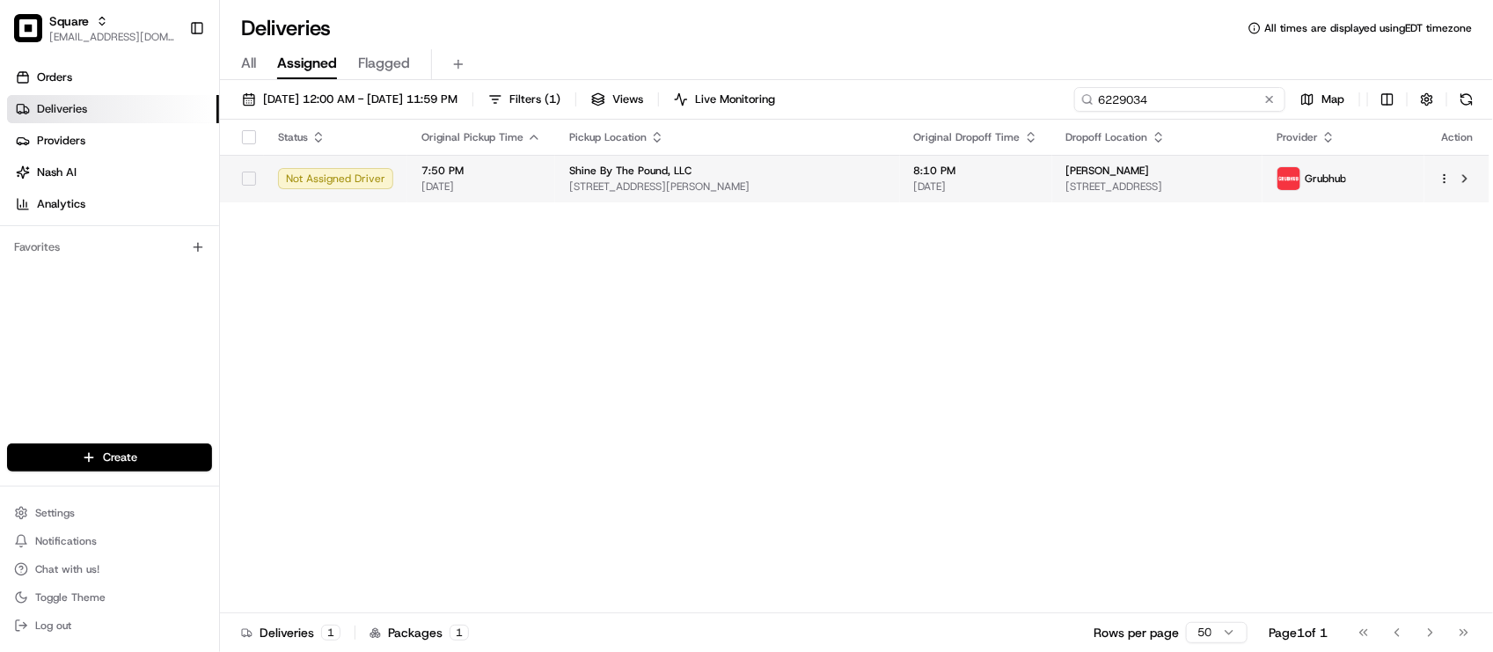
type input "6229034"
click at [1052, 163] on td "Porshe Holmes 1247 N 57th St, Philadelphia, PA 19131, USA" at bounding box center [1157, 179] width 211 height 48
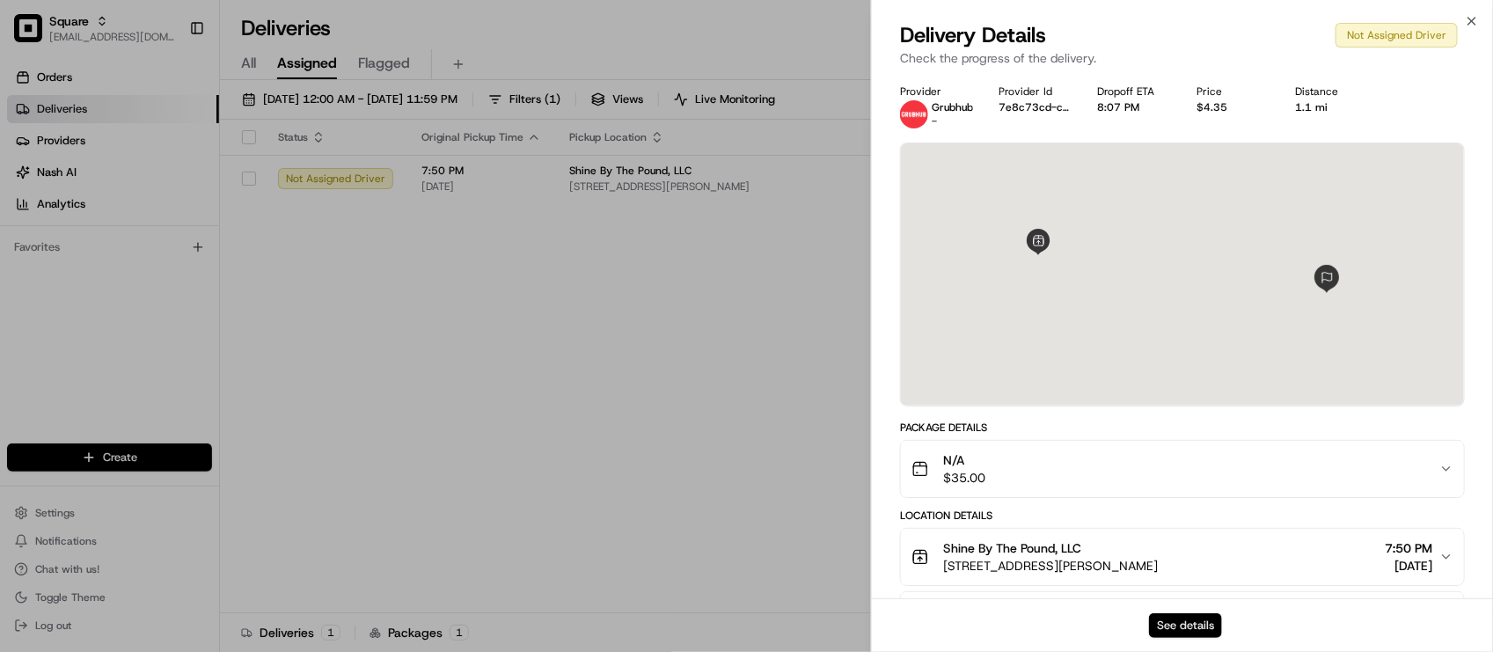
click at [1175, 618] on button "See details" at bounding box center [1185, 625] width 73 height 25
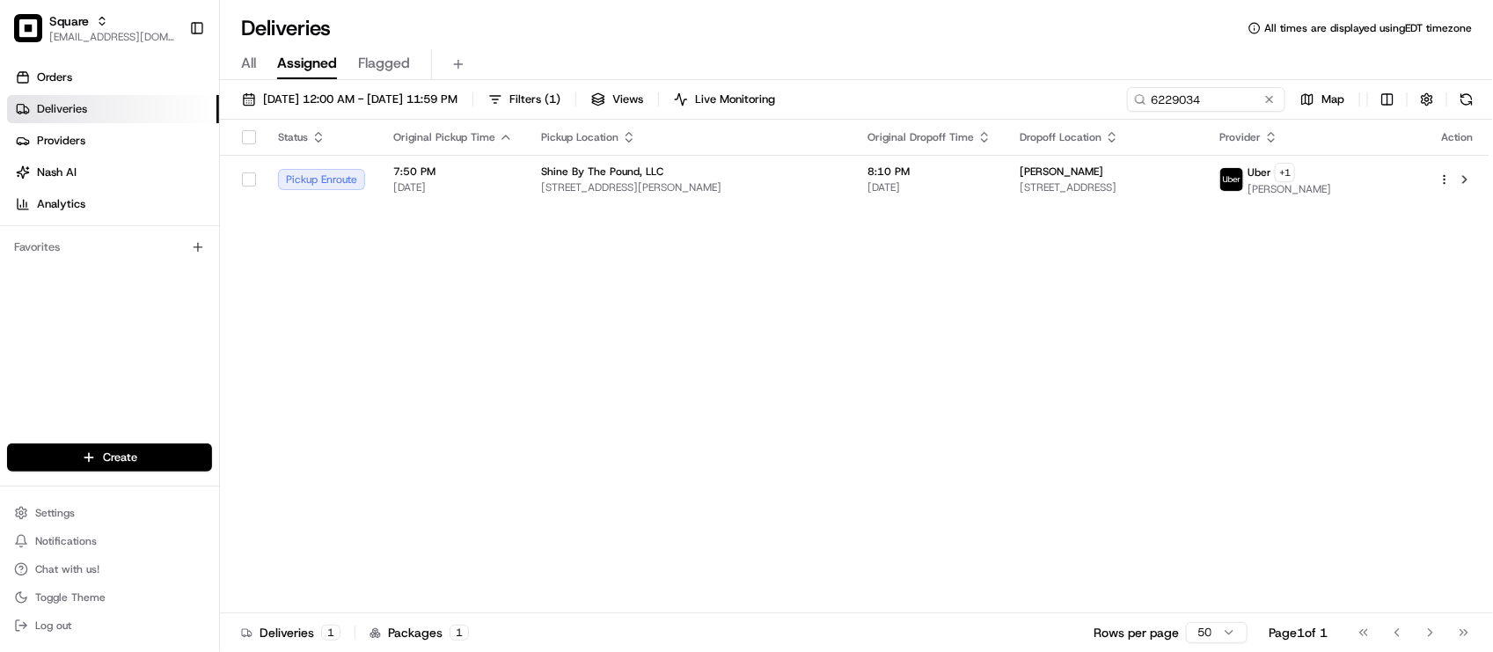
drag, startPoint x: 1264, startPoint y: 97, endPoint x: 1247, endPoint y: 88, distance: 18.9
click at [1263, 97] on button at bounding box center [1270, 100] width 18 height 18
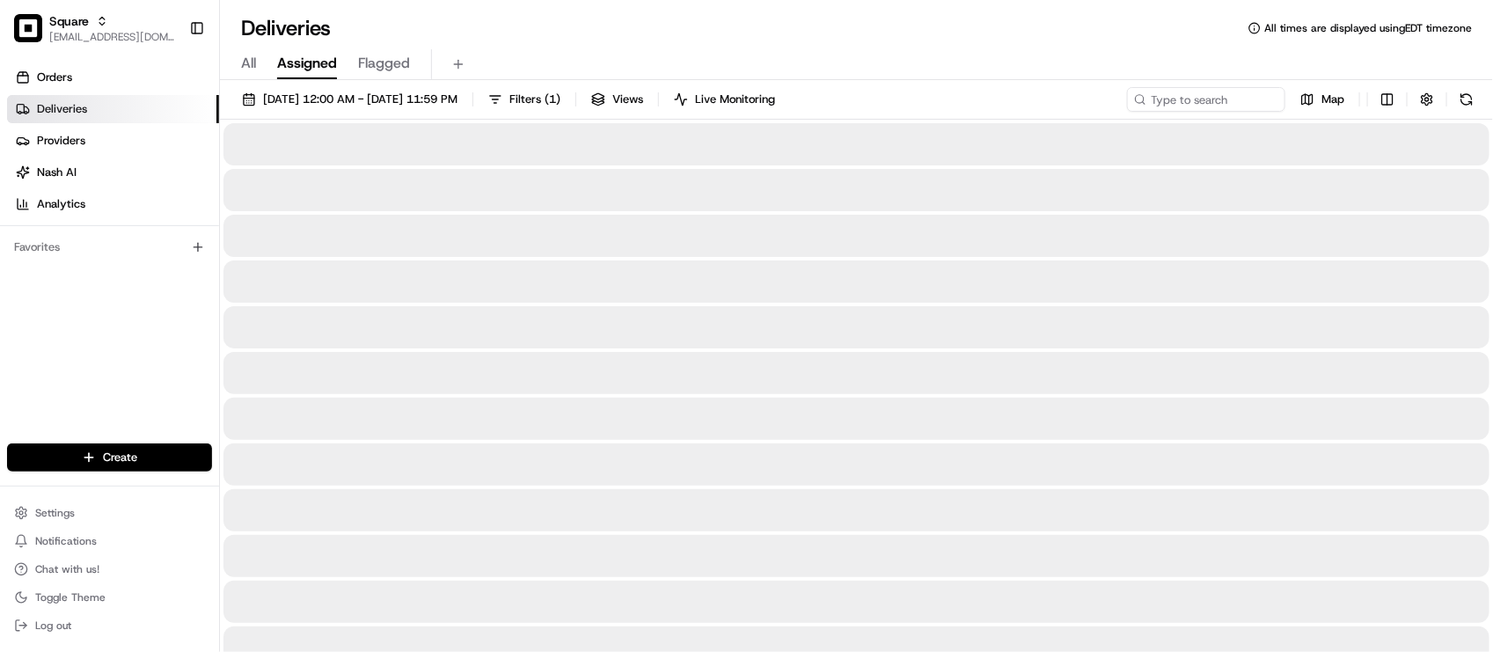
click at [1198, 55] on div "All Assigned Flagged" at bounding box center [856, 64] width 1273 height 31
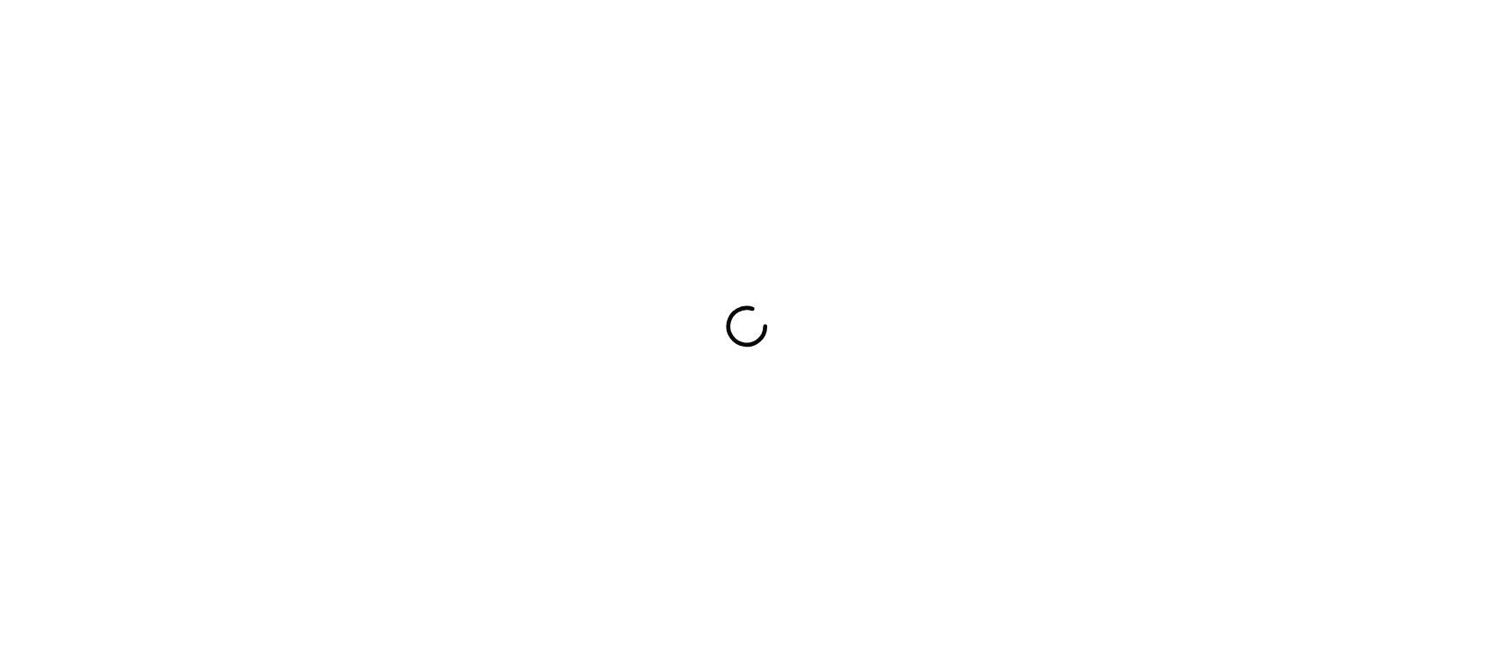
click at [304, 377] on div at bounding box center [746, 326] width 1493 height 652
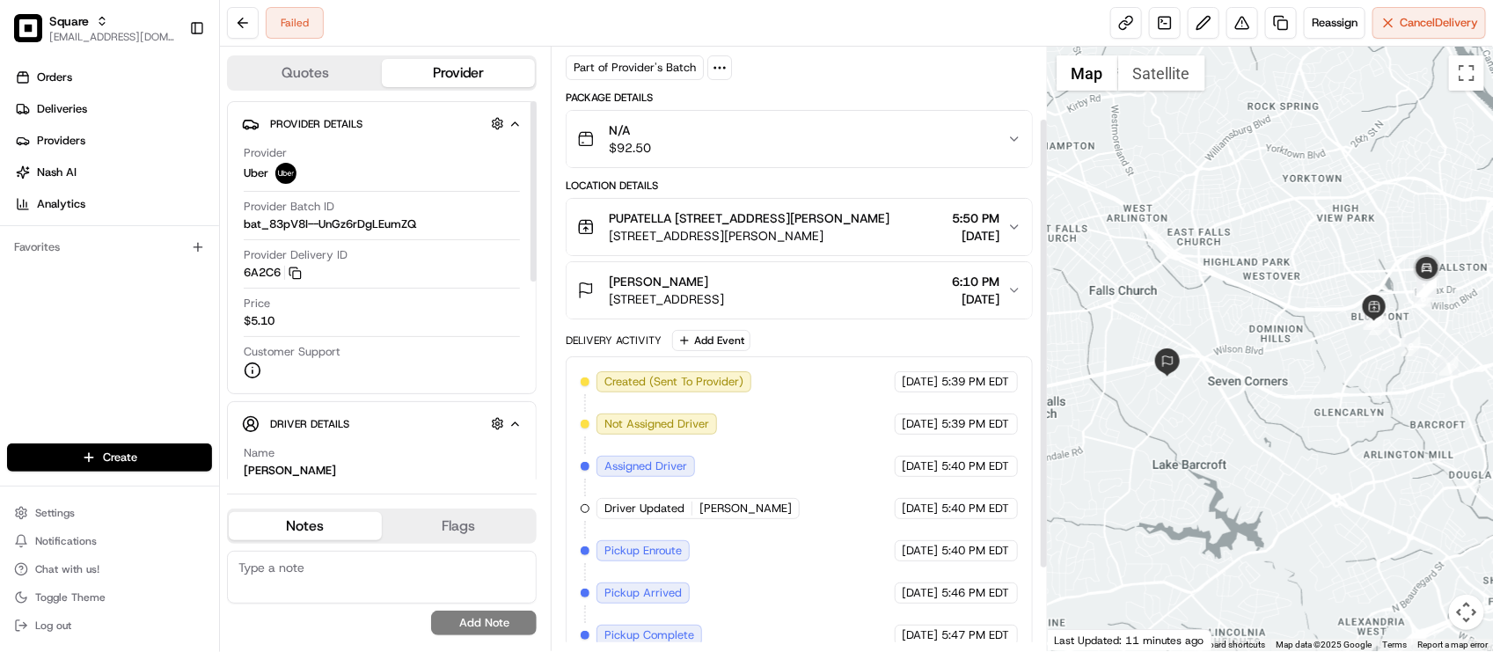
scroll to position [204, 0]
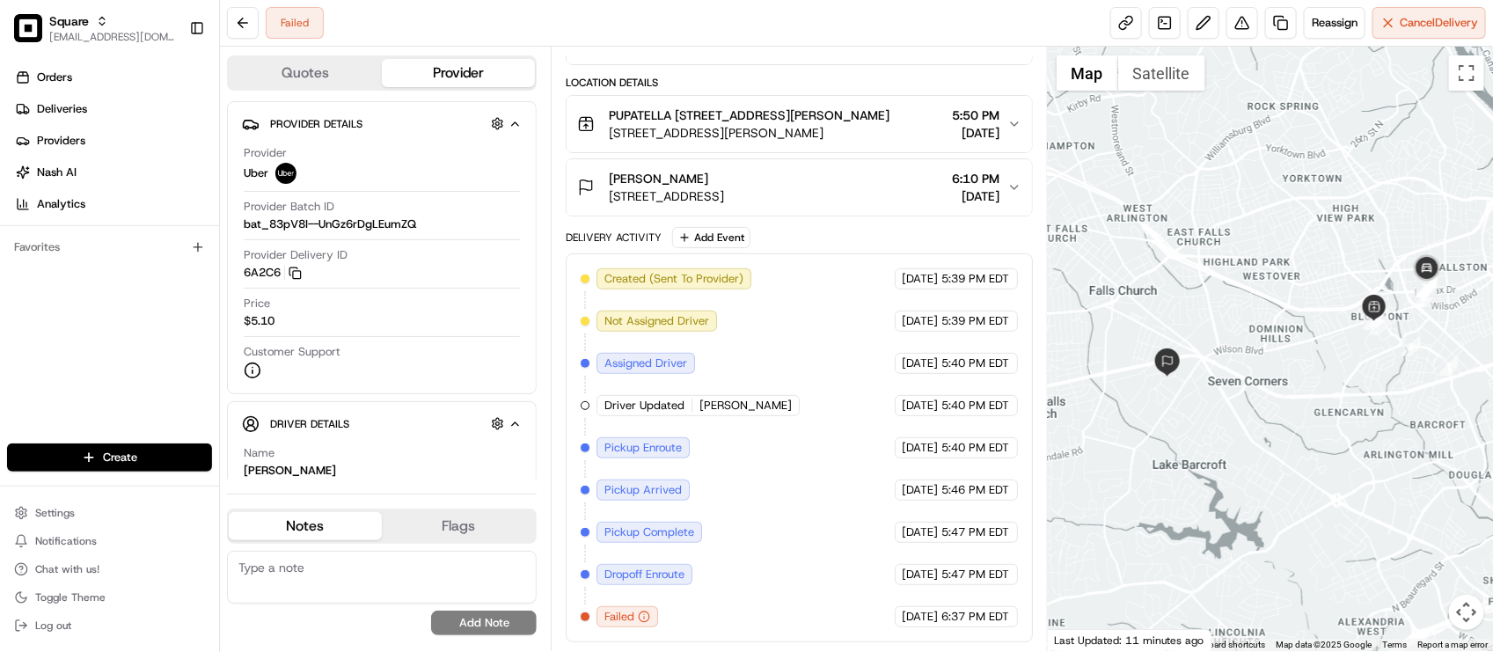
click at [755, 516] on div "Created (Sent To Provider) Uber 08/15/2025 5:39 PM EDT Not Assigned Driver Uber…" at bounding box center [799, 447] width 436 height 359
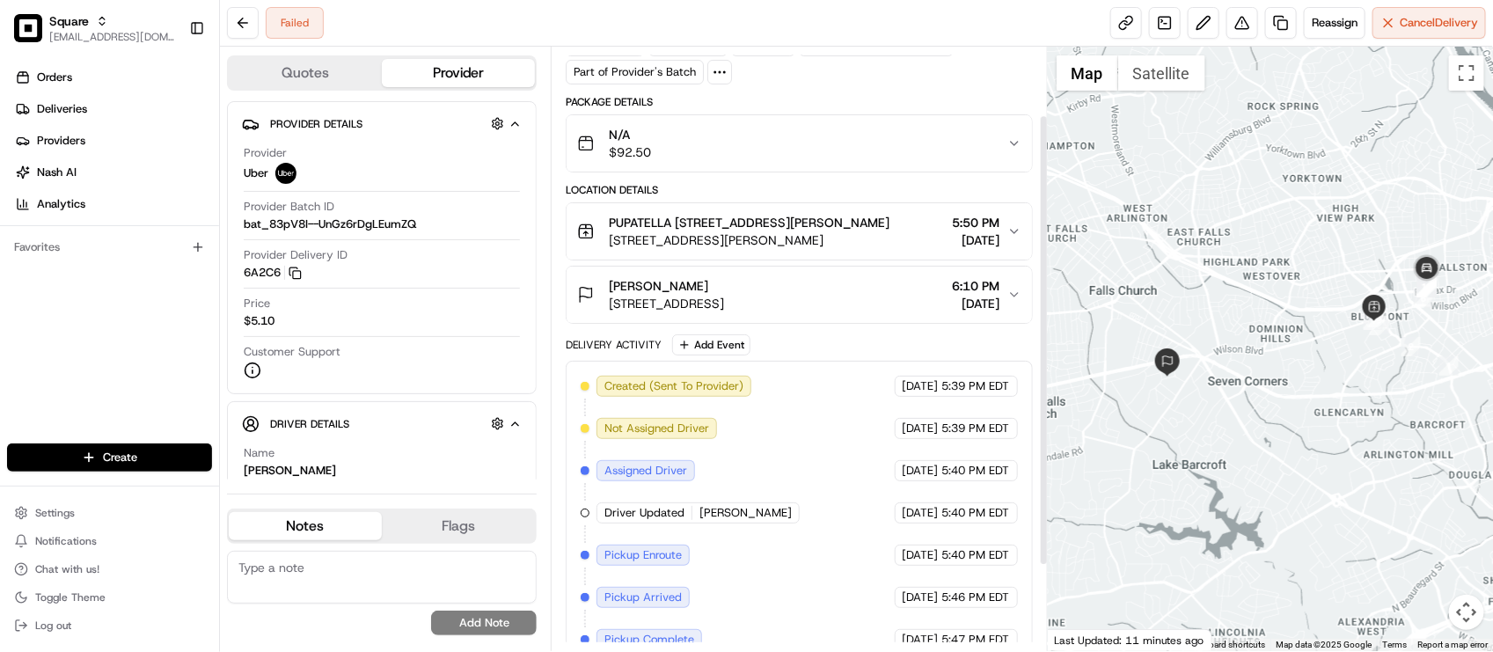
scroll to position [0, 0]
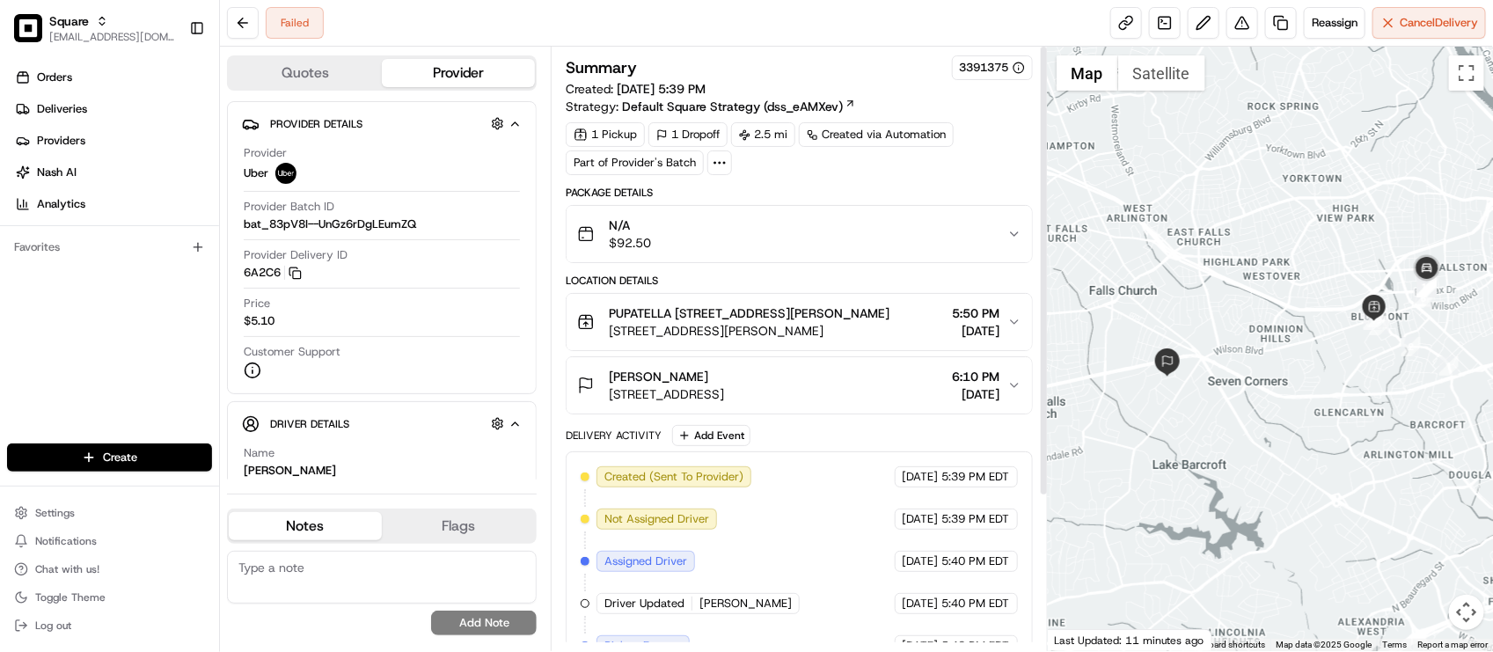
click at [833, 459] on div "Created (Sent To Provider) Uber 08/15/2025 5:39 PM EDT Not Assigned Driver Uber…" at bounding box center [799, 645] width 466 height 389
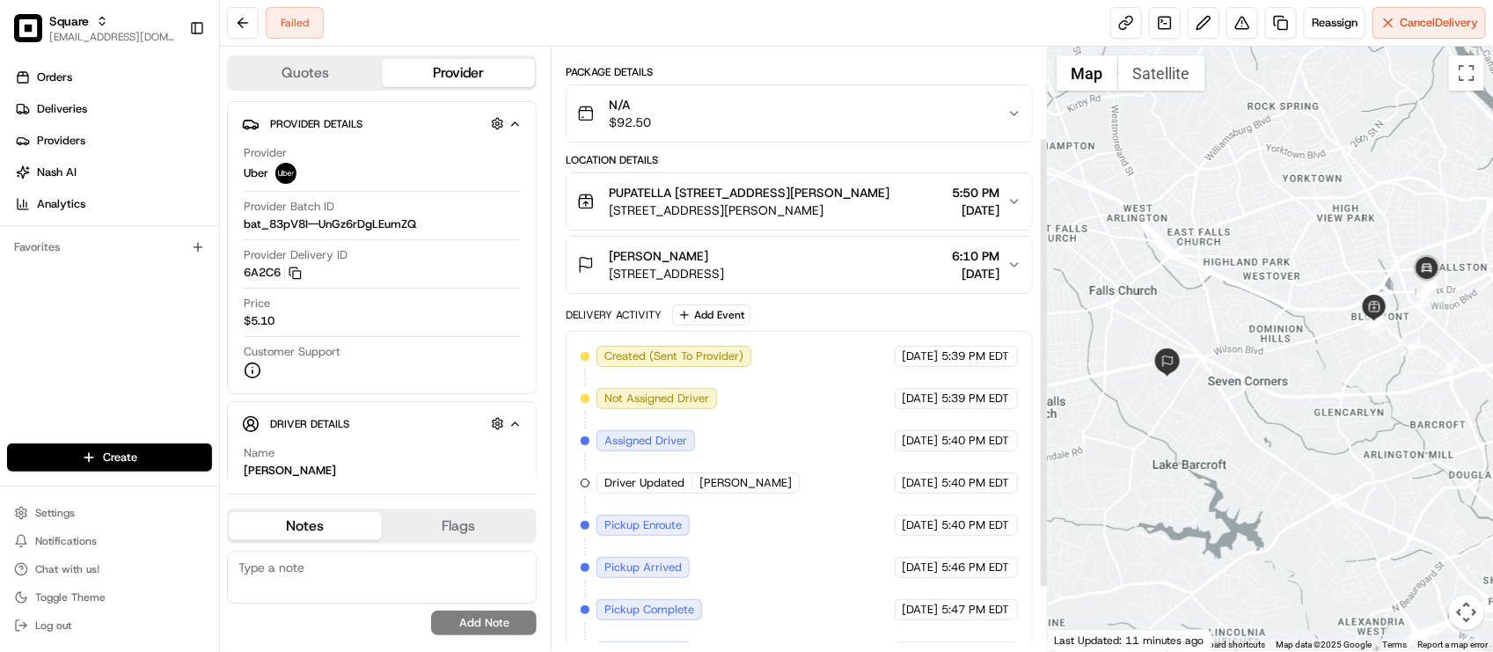
scroll to position [204, 0]
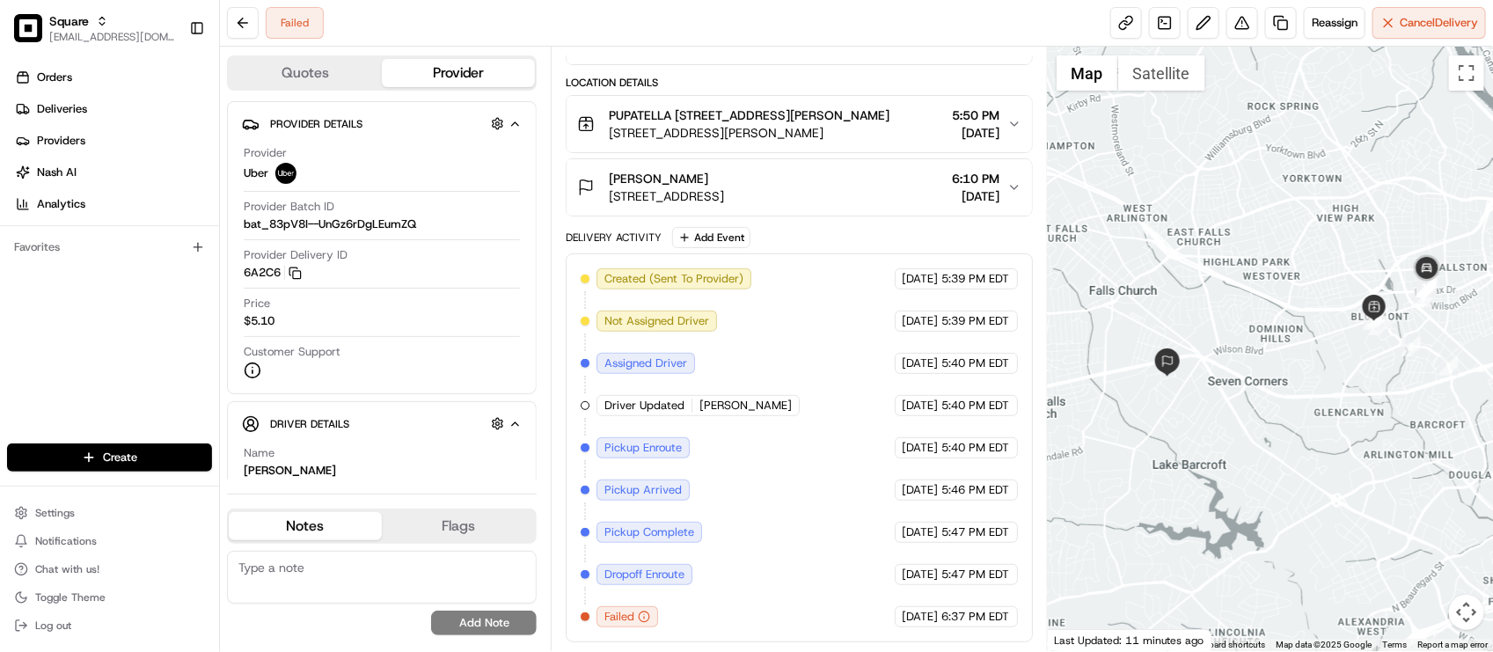
click at [548, 396] on div "Quotes Provider Provider Details Hidden ( 3 ) Provider Uber Provider Batch ID b…" at bounding box center [385, 349] width 331 height 604
click at [727, 494] on div "Created (Sent To Provider) Uber 08/15/2025 5:39 PM EDT Not Assigned Driver Uber…" at bounding box center [799, 447] width 436 height 359
click at [642, 532] on span "Pickup Complete" at bounding box center [649, 532] width 90 height 16
click at [746, 511] on div "Created (Sent To Provider) Uber 08/15/2025 5:39 PM EDT Not Assigned Driver Uber…" at bounding box center [799, 447] width 436 height 359
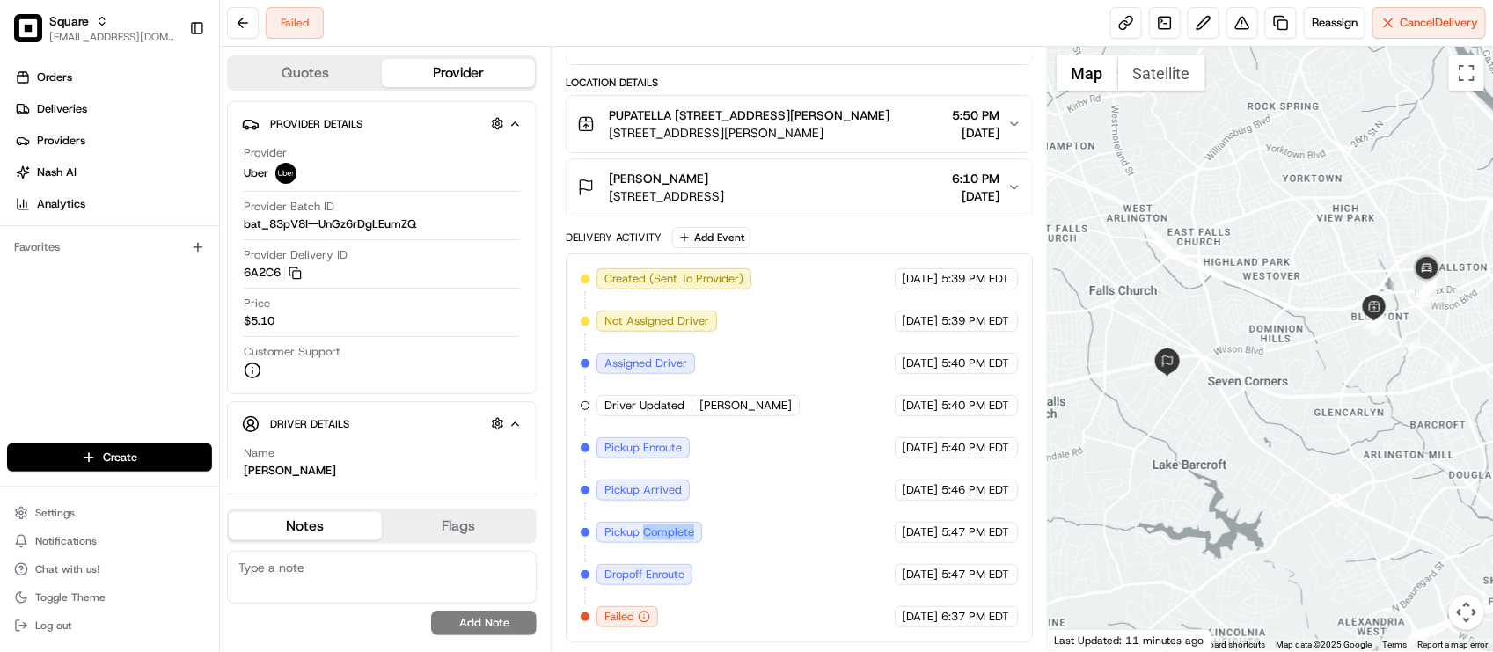
click at [748, 507] on div "Created (Sent To Provider) Uber 08/15/2025 5:39 PM EDT Not Assigned Driver Uber…" at bounding box center [799, 447] width 436 height 359
click at [752, 498] on div "Created (Sent To Provider) Uber 08/15/2025 5:39 PM EDT Not Assigned Driver Uber…" at bounding box center [799, 447] width 436 height 359
click at [737, 535] on div "Created (Sent To Provider) Uber 08/15/2025 5:39 PM EDT Not Assigned Driver Uber…" at bounding box center [799, 447] width 436 height 359
click at [660, 535] on span "Pickup Complete" at bounding box center [649, 532] width 90 height 16
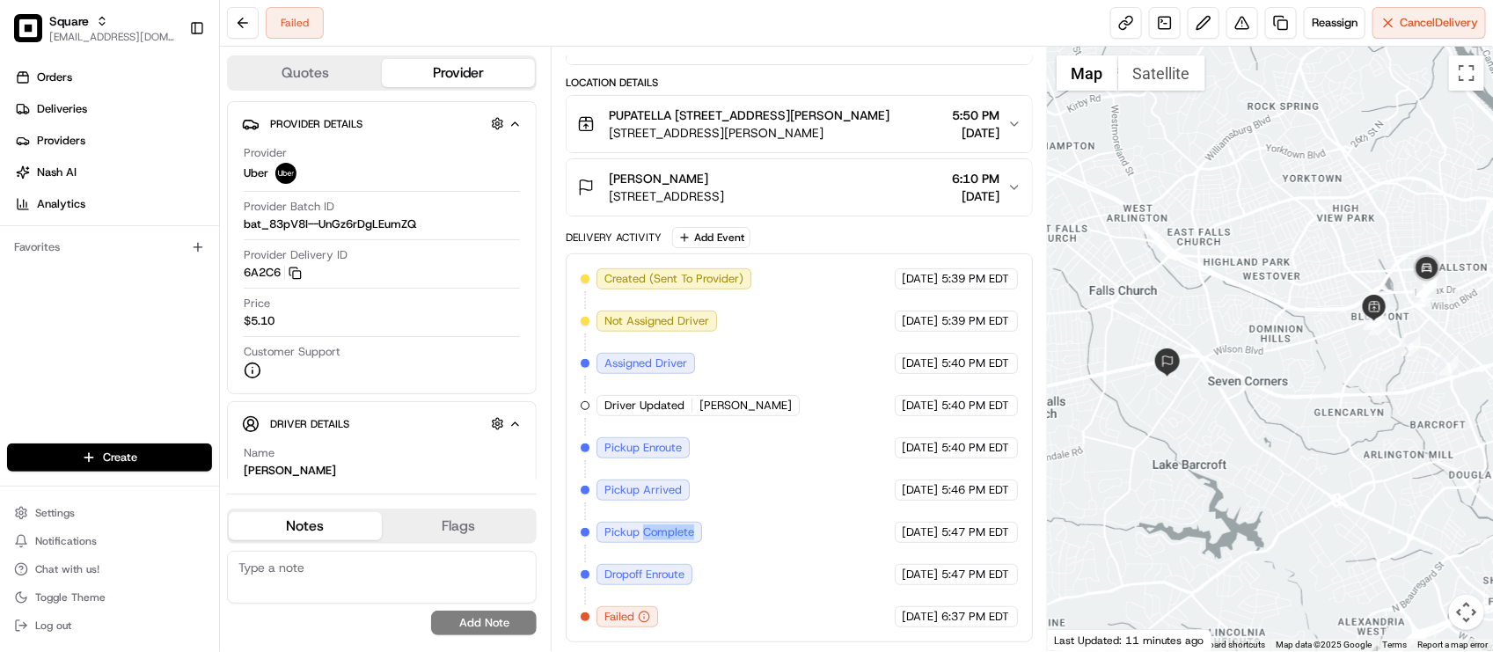
click at [660, 535] on span "Pickup Complete" at bounding box center [649, 532] width 90 height 16
click at [786, 508] on div "Created (Sent To Provider) Uber 08/15/2025 5:39 PM EDT Not Assigned Driver Uber…" at bounding box center [799, 447] width 436 height 359
click at [783, 499] on div "Created (Sent To Provider) Uber 08/15/2025 5:39 PM EDT Not Assigned Driver Uber…" at bounding box center [799, 447] width 436 height 359
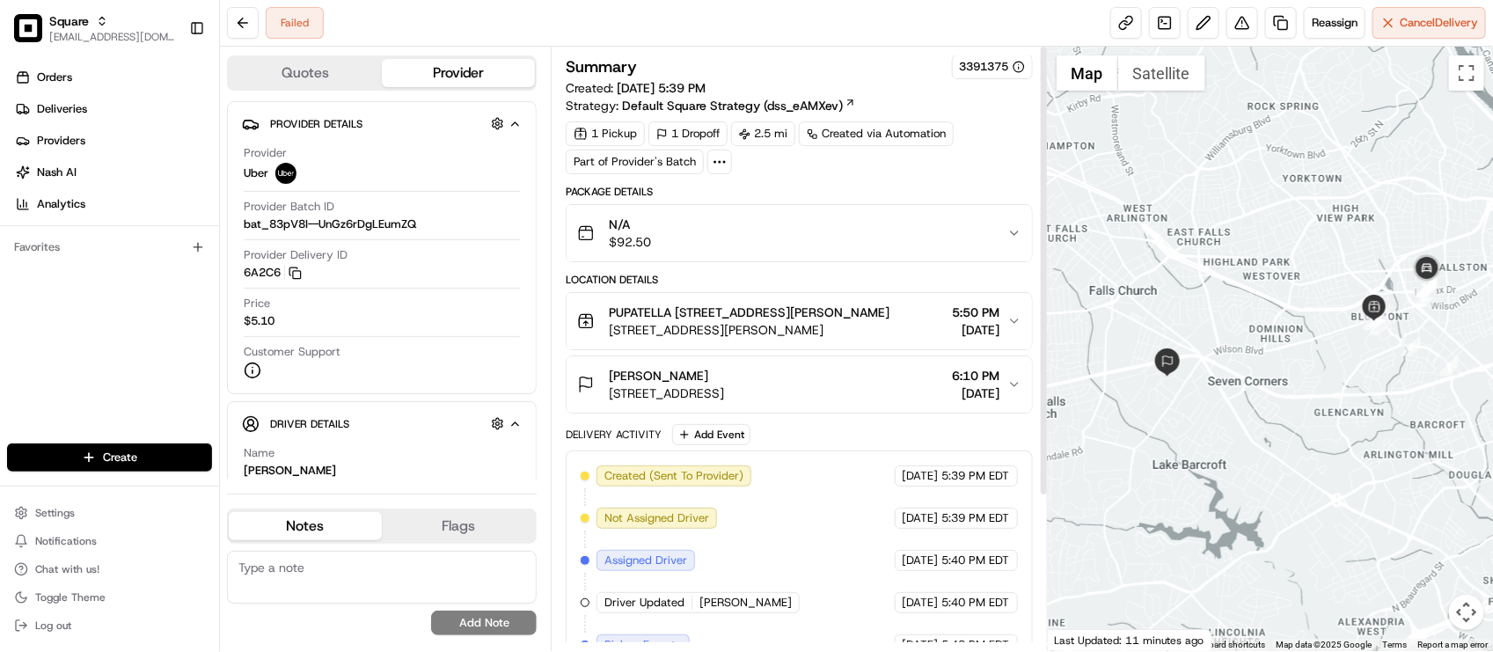
scroll to position [0, 0]
click at [843, 451] on div "Delivery Activity Add Event Created (Sent To Provider) Uber 08/15/2025 5:39 PM …" at bounding box center [799, 632] width 466 height 415
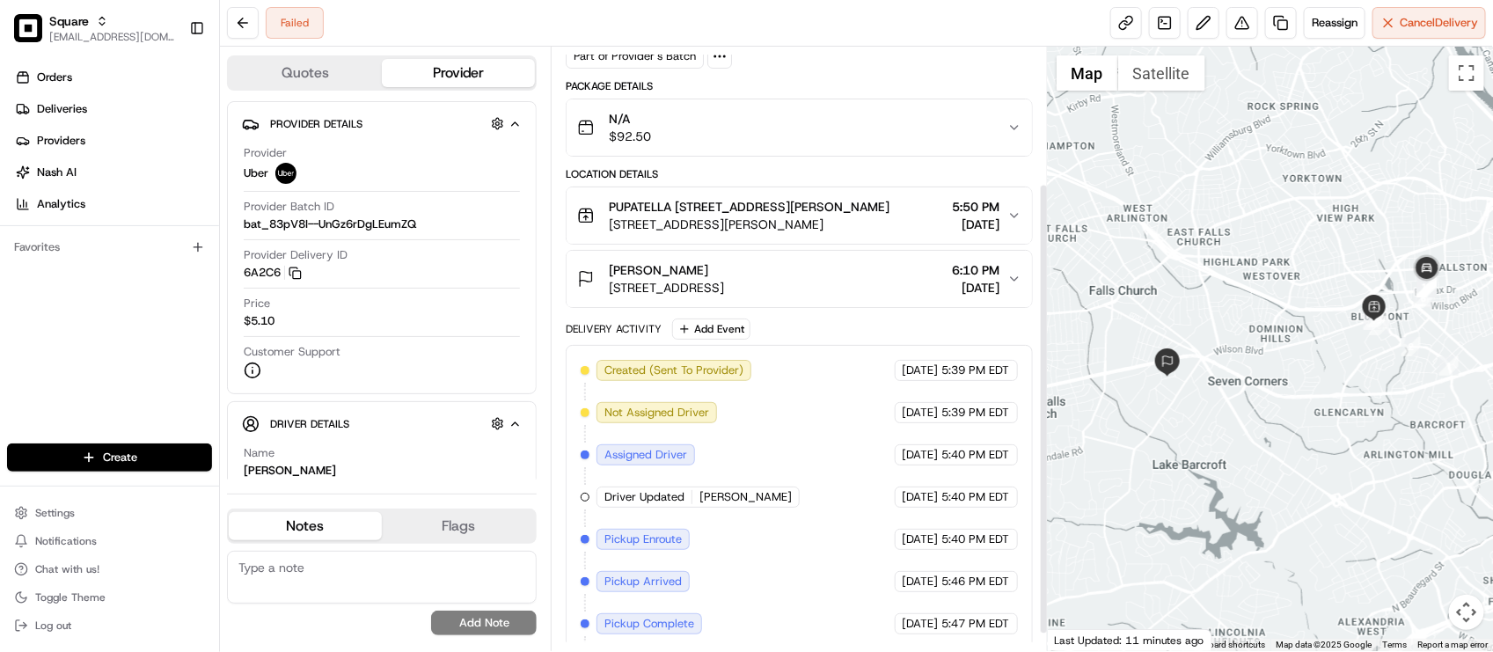
scroll to position [204, 0]
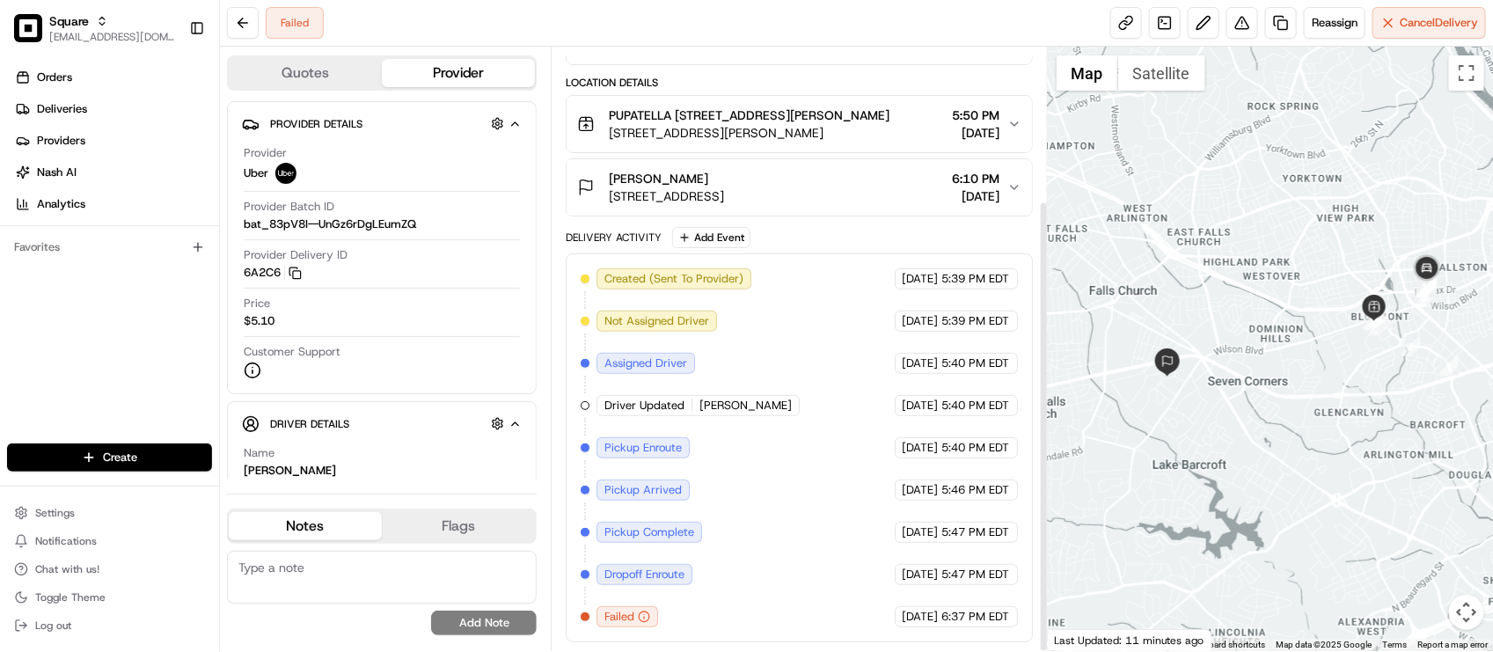
drag, startPoint x: 840, startPoint y: 455, endPoint x: 887, endPoint y: 405, distance: 68.5
click at [840, 456] on div "Created (Sent To Provider) Uber 08/15/2025 5:39 PM EDT Not Assigned Driver Uber…" at bounding box center [799, 447] width 436 height 359
click at [1320, 19] on span "Reassign" at bounding box center [1335, 23] width 46 height 16
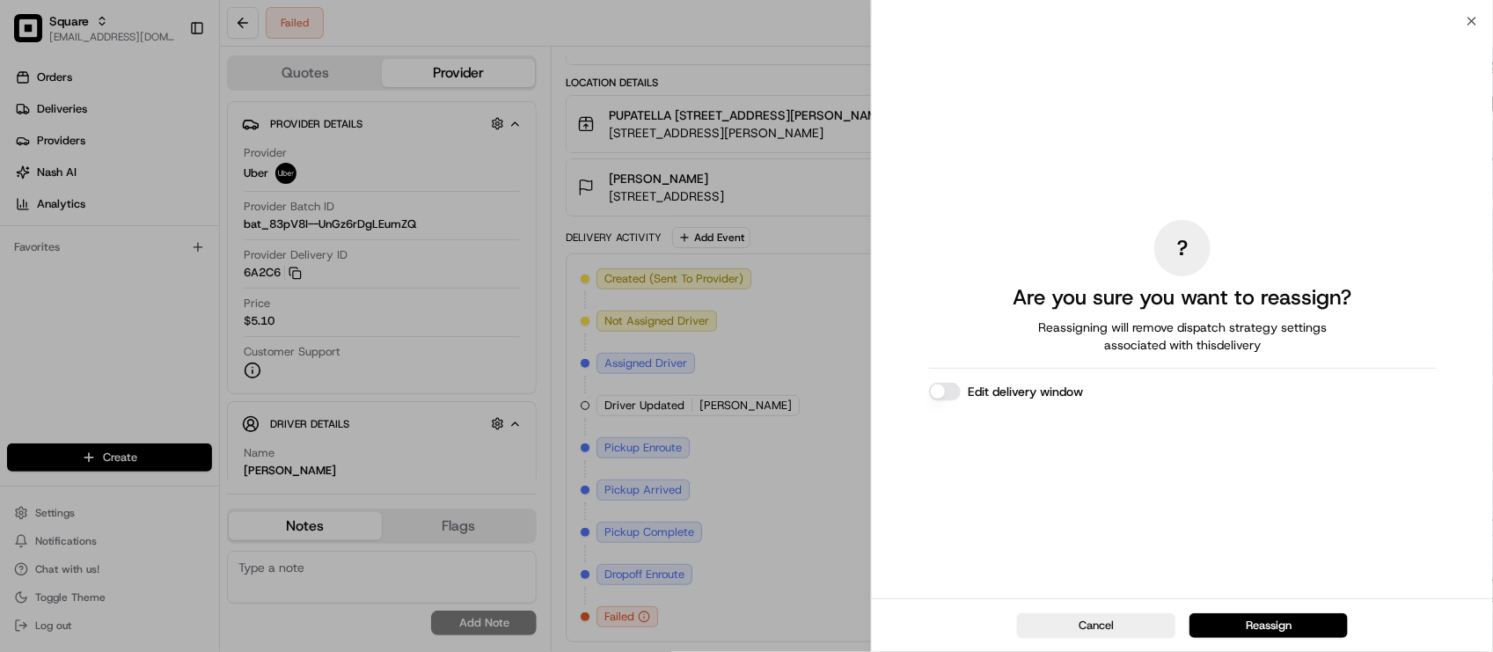
click at [943, 401] on div "? Are you sure you want to reassign? Reassigning will remove dispatch strategy …" at bounding box center [1182, 310] width 507 height 570
click at [941, 383] on button "Edit delivery window" at bounding box center [945, 392] width 32 height 18
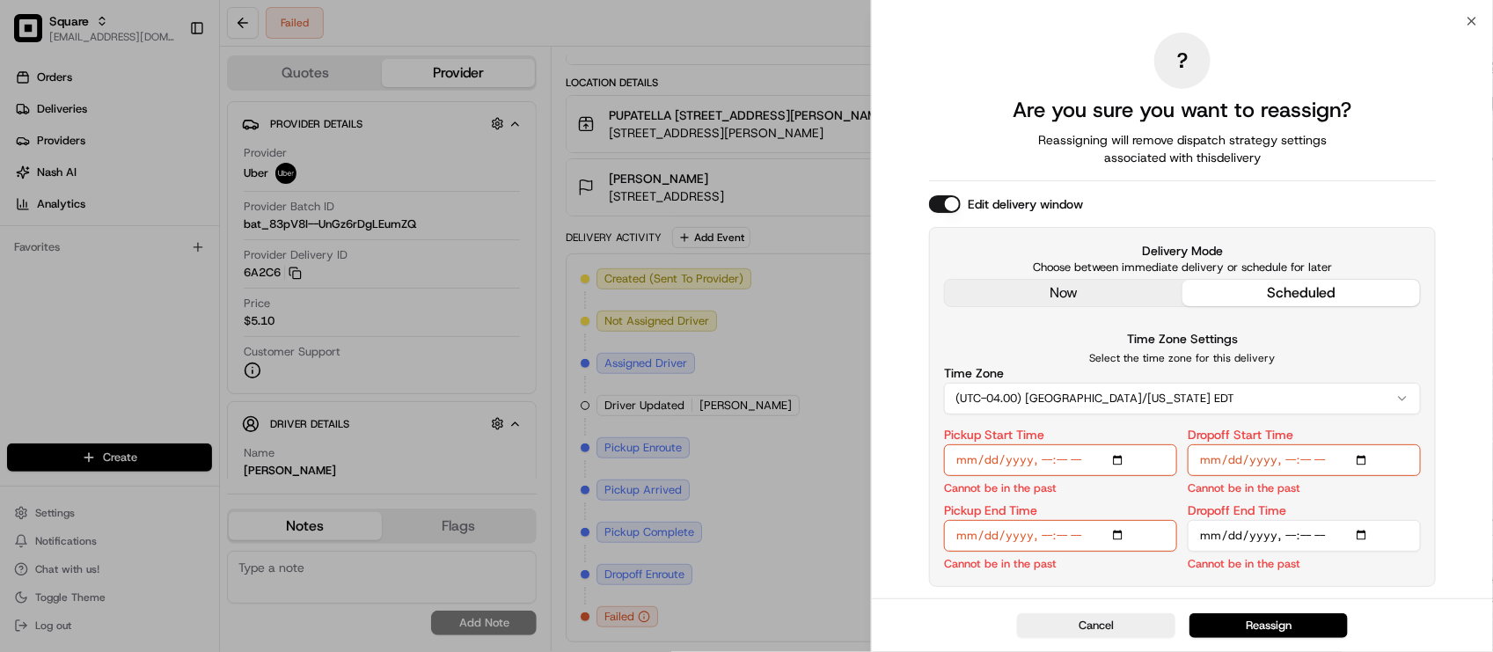
click at [1086, 277] on div "Delivery Mode Choose between immediate delivery or schedule for later now sched…" at bounding box center [1182, 274] width 477 height 65
drag, startPoint x: 1079, startPoint y: 282, endPoint x: 1082, endPoint y: 290, distance: 9.5
click at [1080, 290] on div "now scheduled" at bounding box center [1182, 293] width 477 height 28
drag, startPoint x: 1082, startPoint y: 291, endPoint x: 1092, endPoint y: 292, distance: 9.7
click at [1083, 291] on div "? Are you sure you want to reassign? Reassigning will remove dispatch strategy …" at bounding box center [1182, 310] width 507 height 570
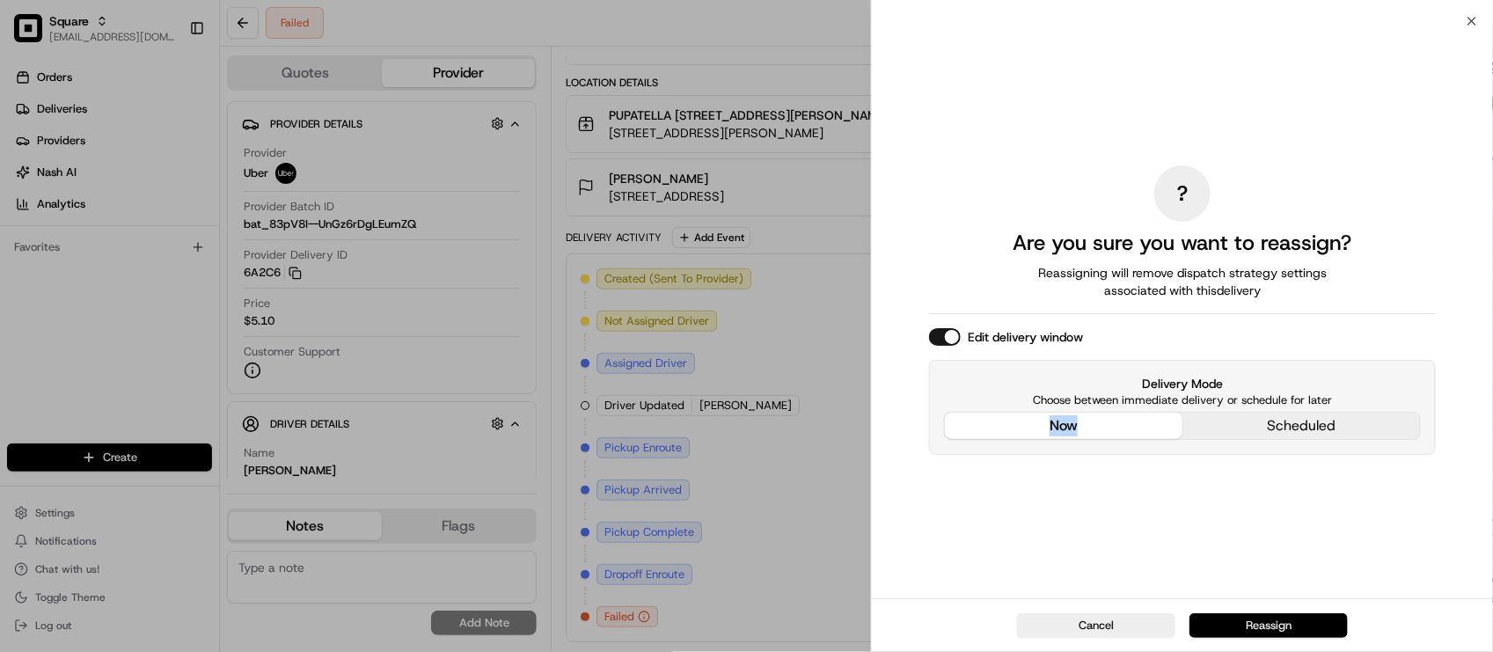
click at [1296, 626] on button "Reassign" at bounding box center [1268, 625] width 158 height 25
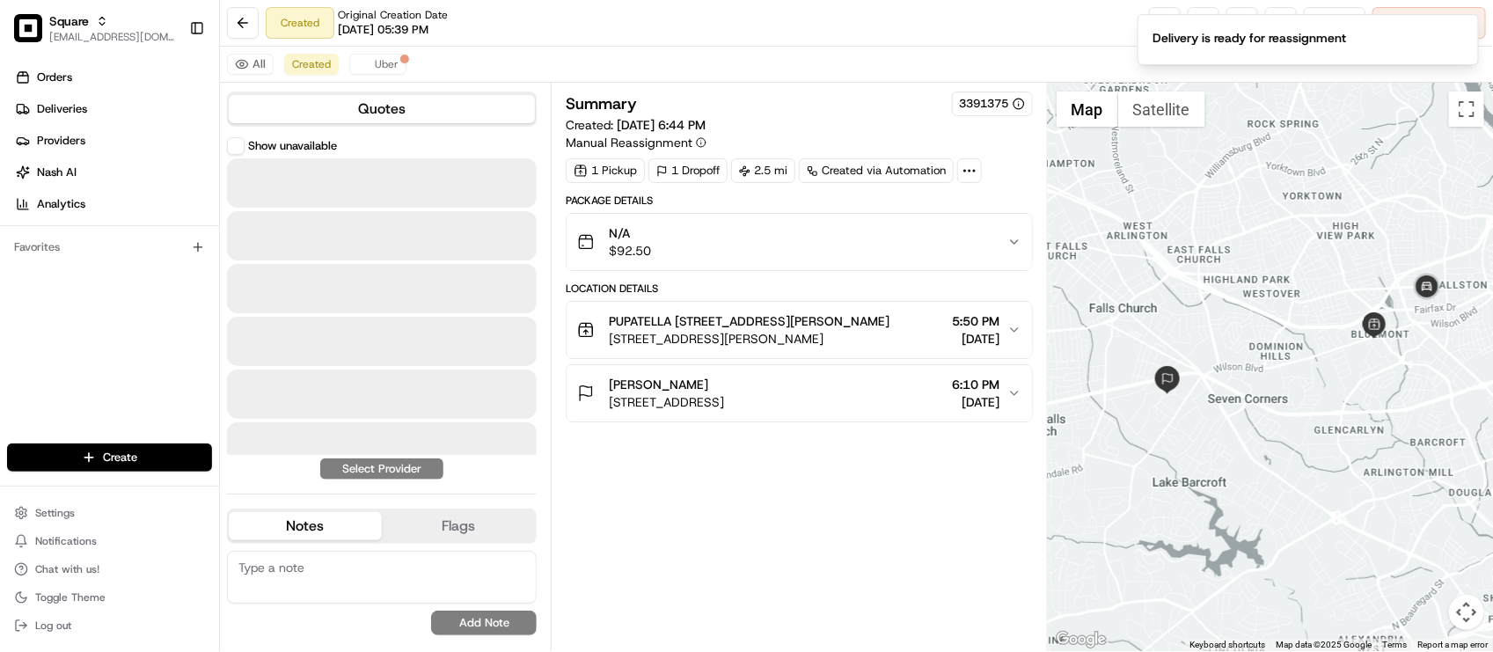
scroll to position [0, 0]
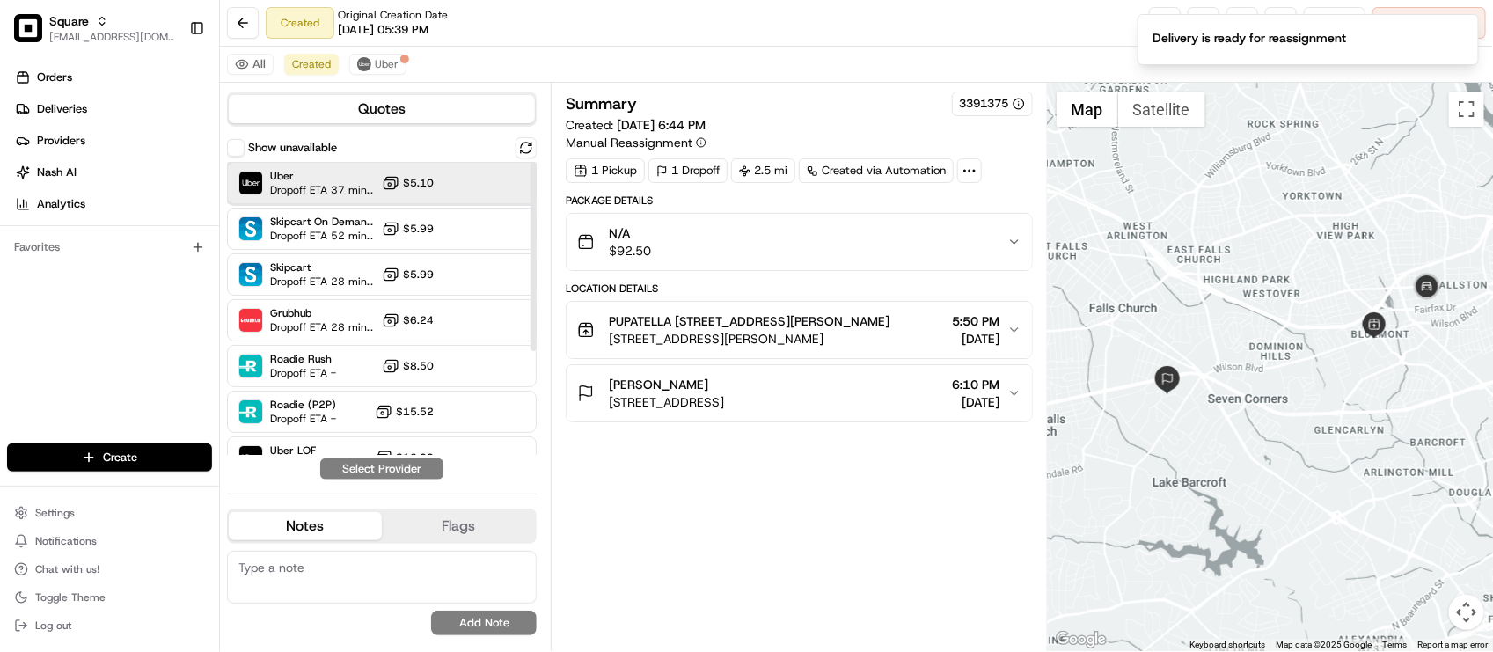
click at [284, 179] on span "Uber" at bounding box center [322, 176] width 105 height 14
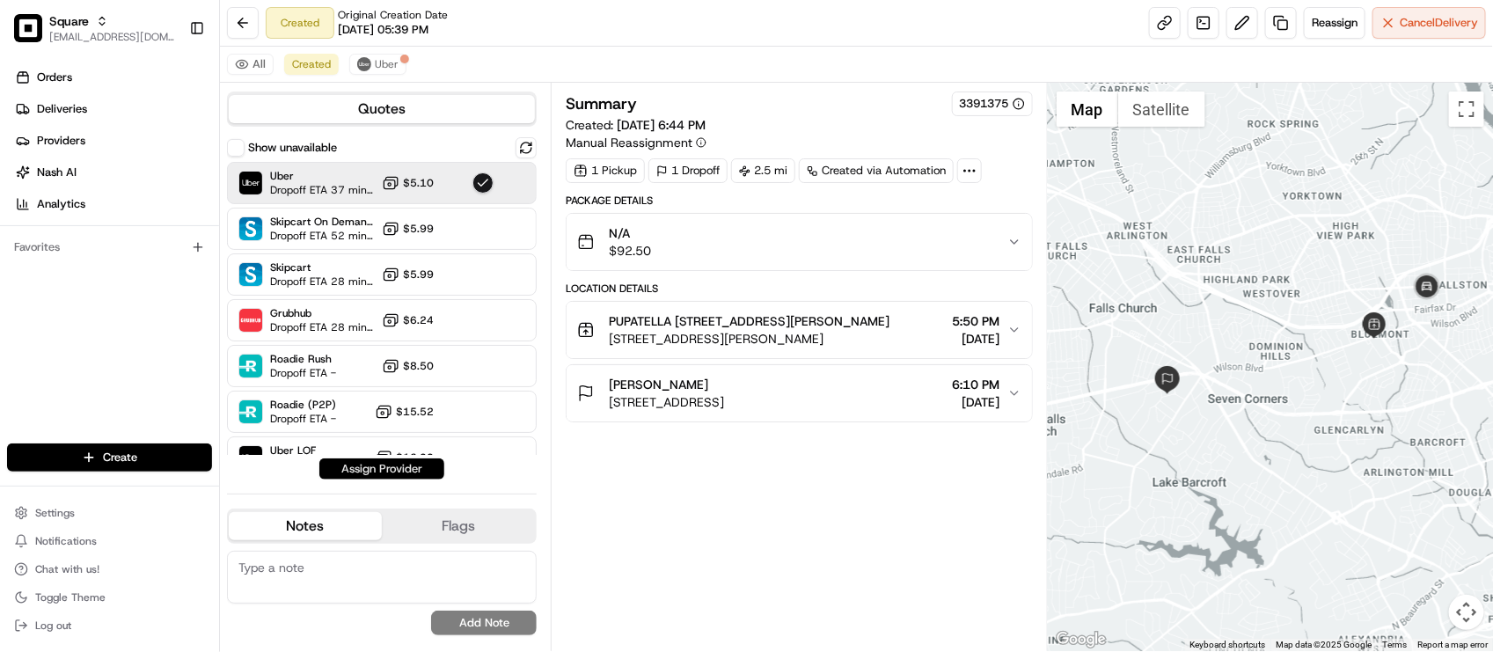
click at [365, 464] on button "Assign Provider" at bounding box center [381, 468] width 125 height 21
click at [799, 501] on div "Summary 3391375 Created: 08/15/2025 6:44 PM Manual Reassignment 1 Pickup 1 Drop…" at bounding box center [799, 366] width 466 height 551
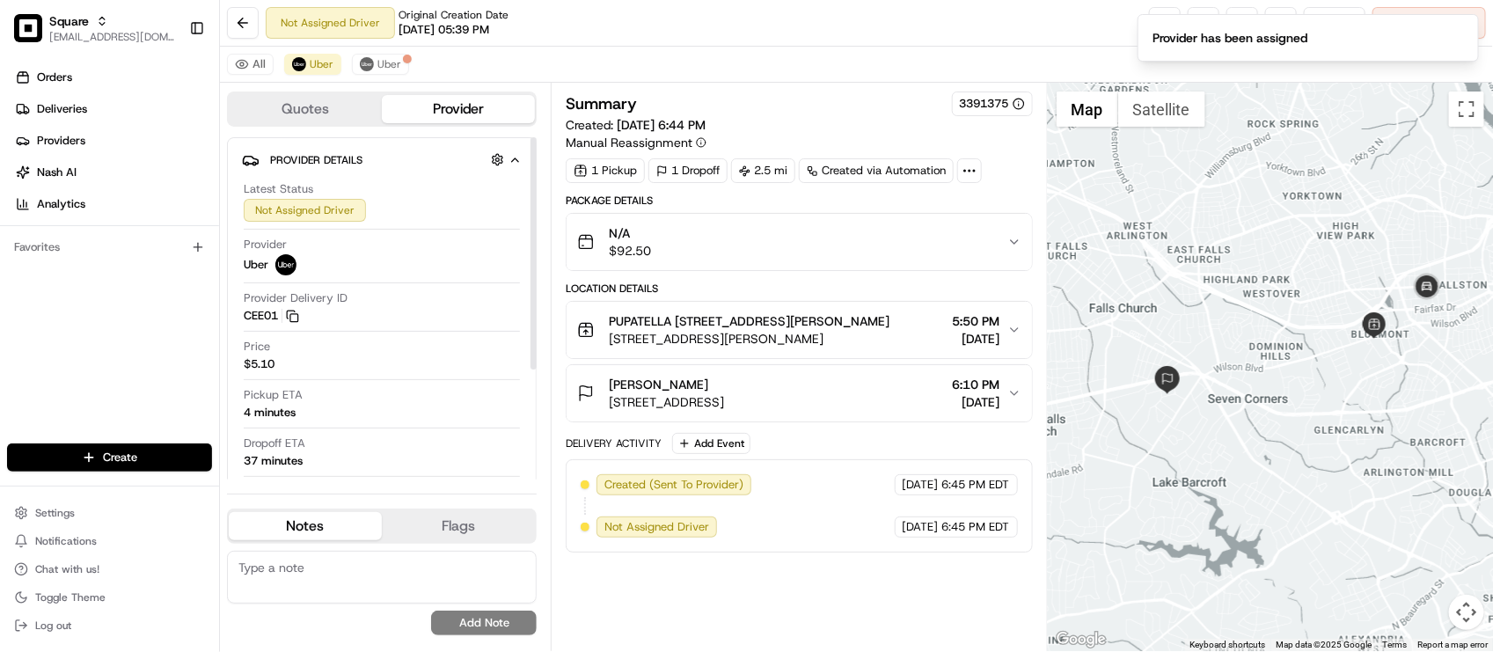
click at [437, 341] on div "Price $5.10" at bounding box center [382, 355] width 276 height 33
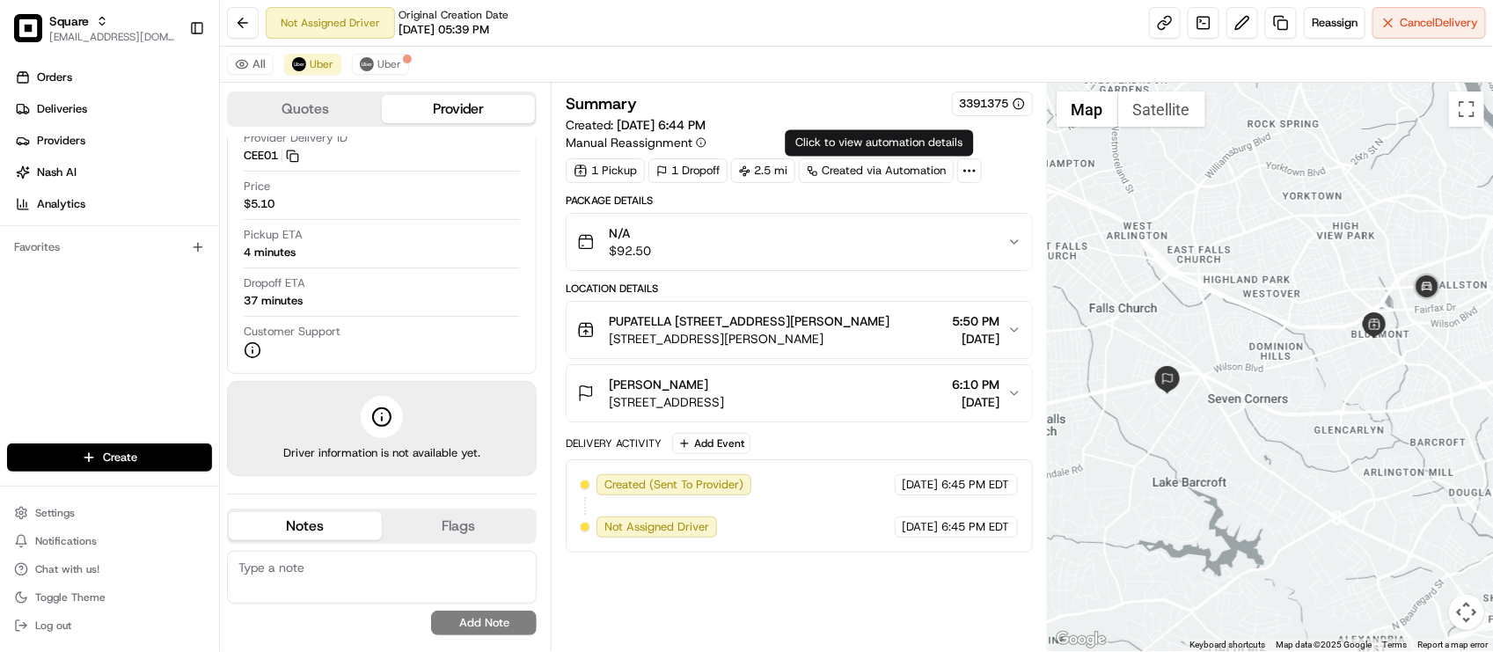
drag, startPoint x: 859, startPoint y: 88, endPoint x: 852, endPoint y: 81, distance: 10.6
click at [858, 88] on div "Summary 3391375 Created: 08/15/2025 6:44 PM Manual Reassignment 1 Pickup 1 Drop…" at bounding box center [799, 367] width 496 height 568
click at [532, 58] on div "All Uber Uber" at bounding box center [856, 65] width 1273 height 36
drag, startPoint x: 356, startPoint y: 353, endPoint x: 309, endPoint y: 251, distance: 112.6
click at [357, 353] on div "Customer Support" at bounding box center [382, 341] width 276 height 35
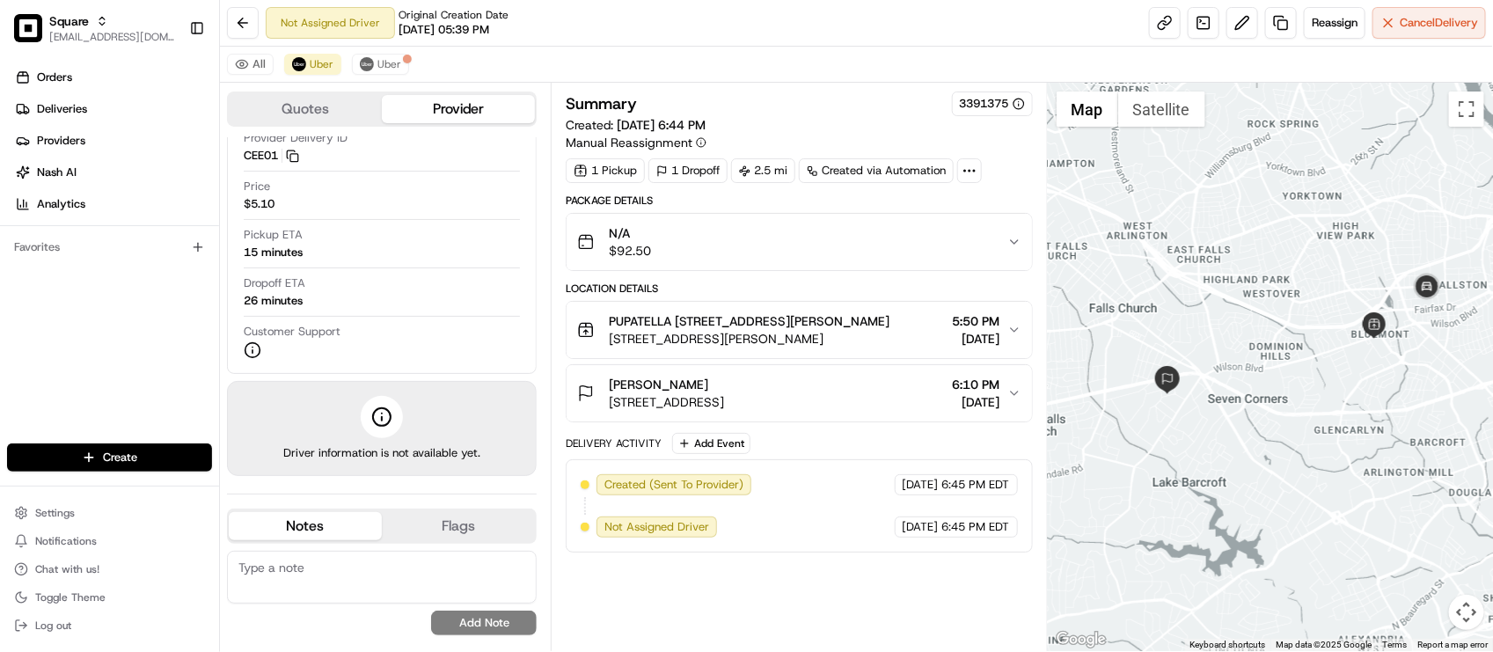
drag, startPoint x: 832, startPoint y: 88, endPoint x: 762, endPoint y: 138, distance: 86.4
click at [838, 86] on div "Summary 3391375 Created: 08/15/2025 6:44 PM Manual Reassignment 1 Pickup 1 Drop…" at bounding box center [799, 367] width 496 height 568
click at [425, 321] on div "Latest Status Not Assigned Driver Provider Uber Provider Delivery ID CEE01 Copy…" at bounding box center [382, 190] width 280 height 352
click at [381, 55] on button "Uber" at bounding box center [380, 64] width 57 height 21
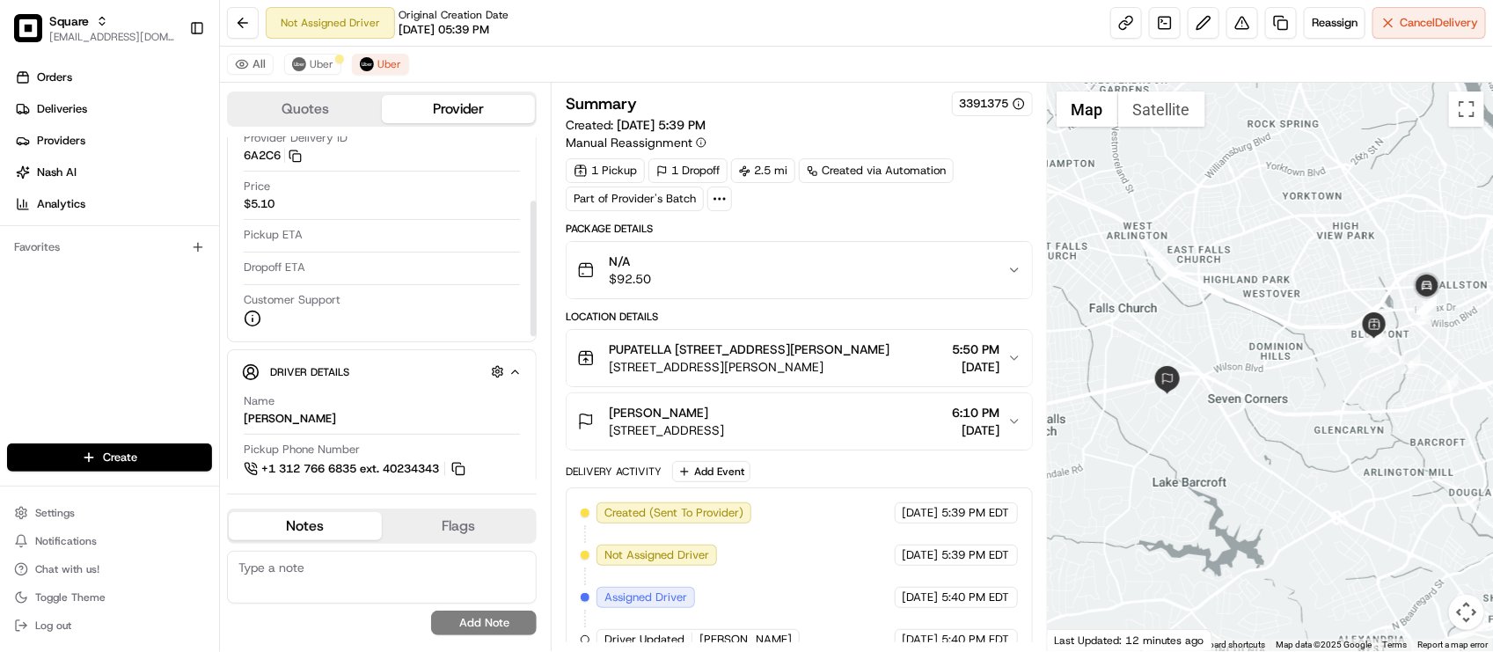
click at [370, 592] on textarea at bounding box center [382, 577] width 310 height 53
click at [399, 587] on textarea at bounding box center [382, 577] width 310 height 53
click at [106, 314] on div "Orders Deliveries Providers [PERSON_NAME] Analytics Favorites" at bounding box center [109, 255] width 219 height 398
click at [389, 596] on textarea "Merchant: Driver status inquiry. Advised that it was marked as complete" at bounding box center [382, 577] width 310 height 53
click at [374, 581] on textarea "Merchant: Driver status inquiry. Advised that it was marked as complete" at bounding box center [382, 577] width 310 height 53
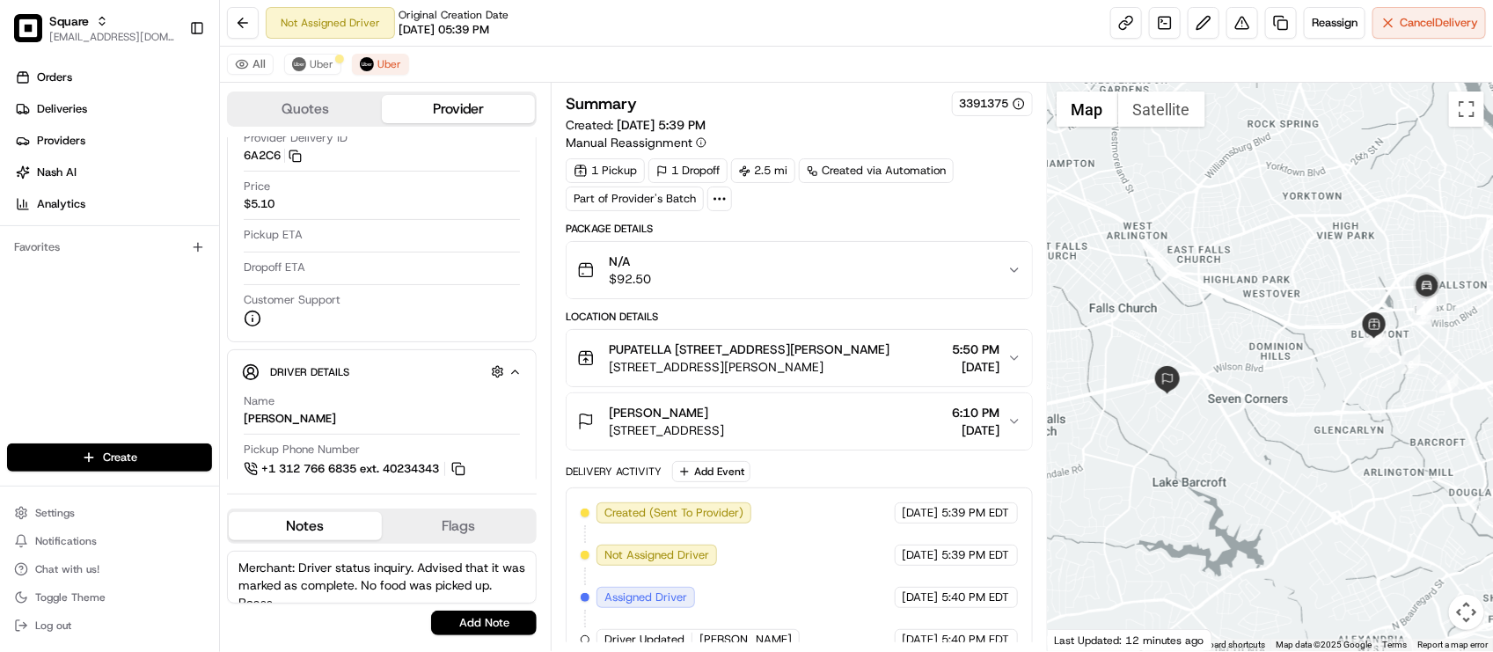
scroll to position [9, 0]
type textarea "Merchant: Driver status inquiry. Advised that it was marked as complete. No foo…"
click at [478, 625] on button "Add Note" at bounding box center [484, 623] width 106 height 25
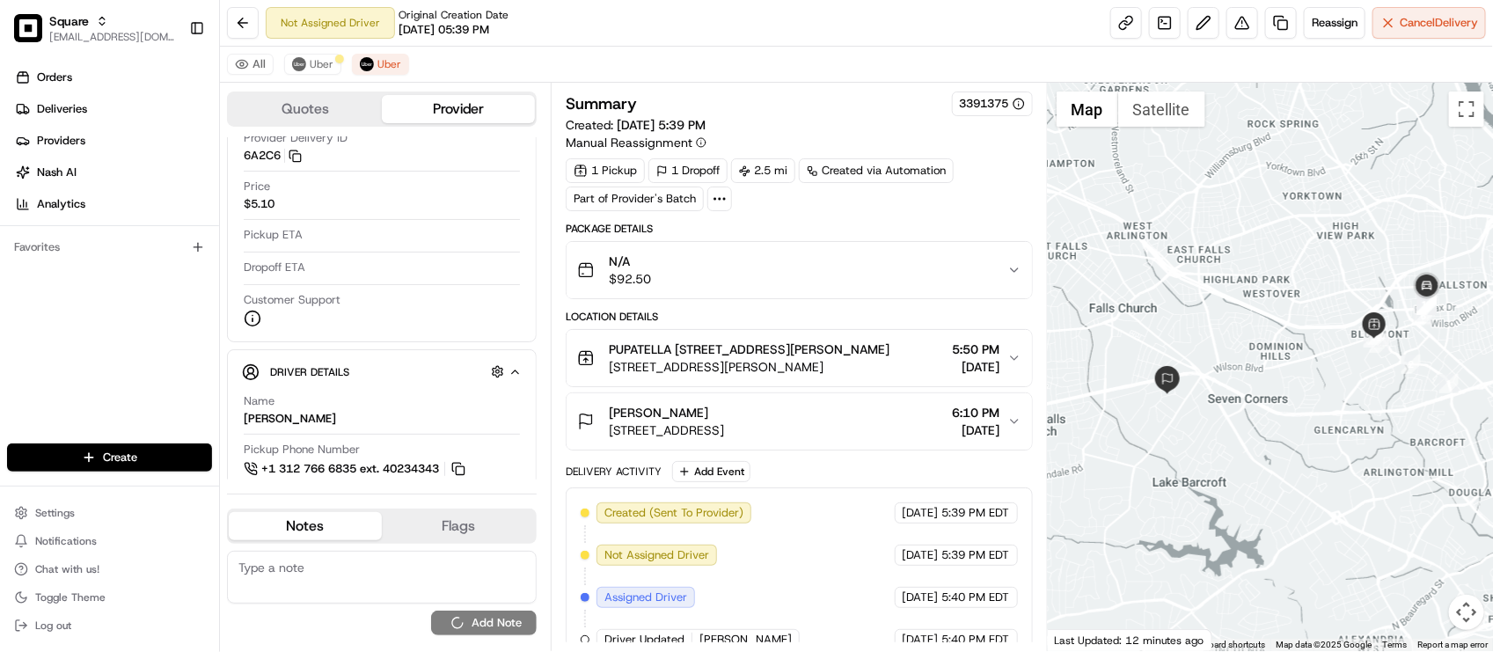
scroll to position [0, 0]
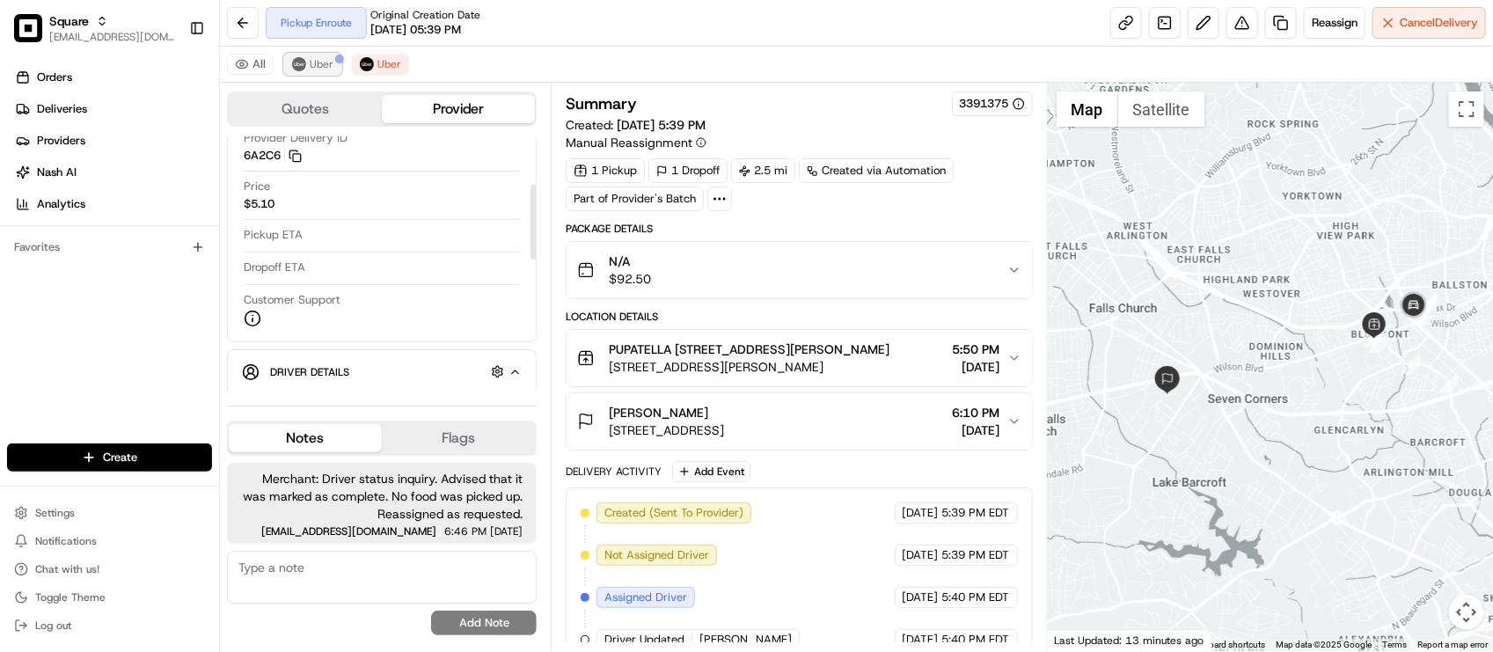
click at [311, 66] on span "Uber" at bounding box center [322, 64] width 24 height 14
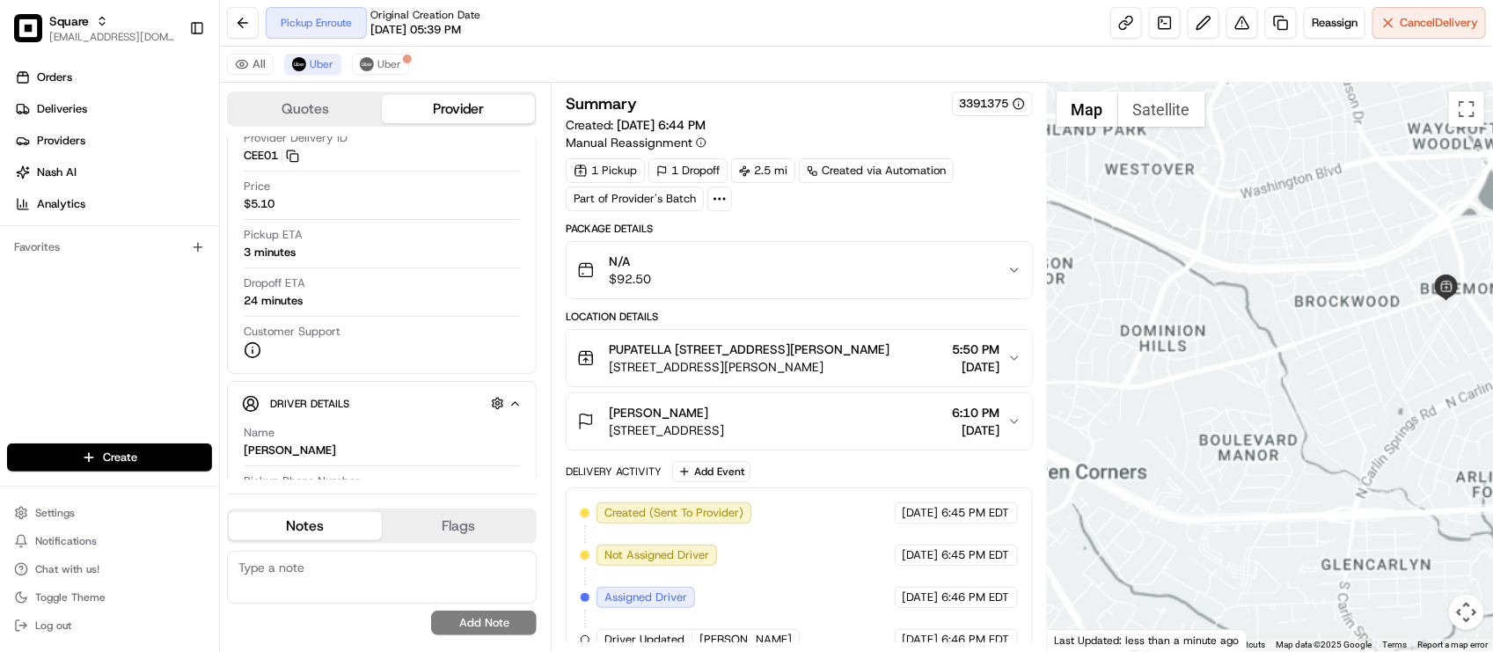
drag, startPoint x: 1309, startPoint y: 397, endPoint x: 1249, endPoint y: 472, distance: 95.8
click at [1241, 464] on div at bounding box center [1270, 367] width 445 height 568
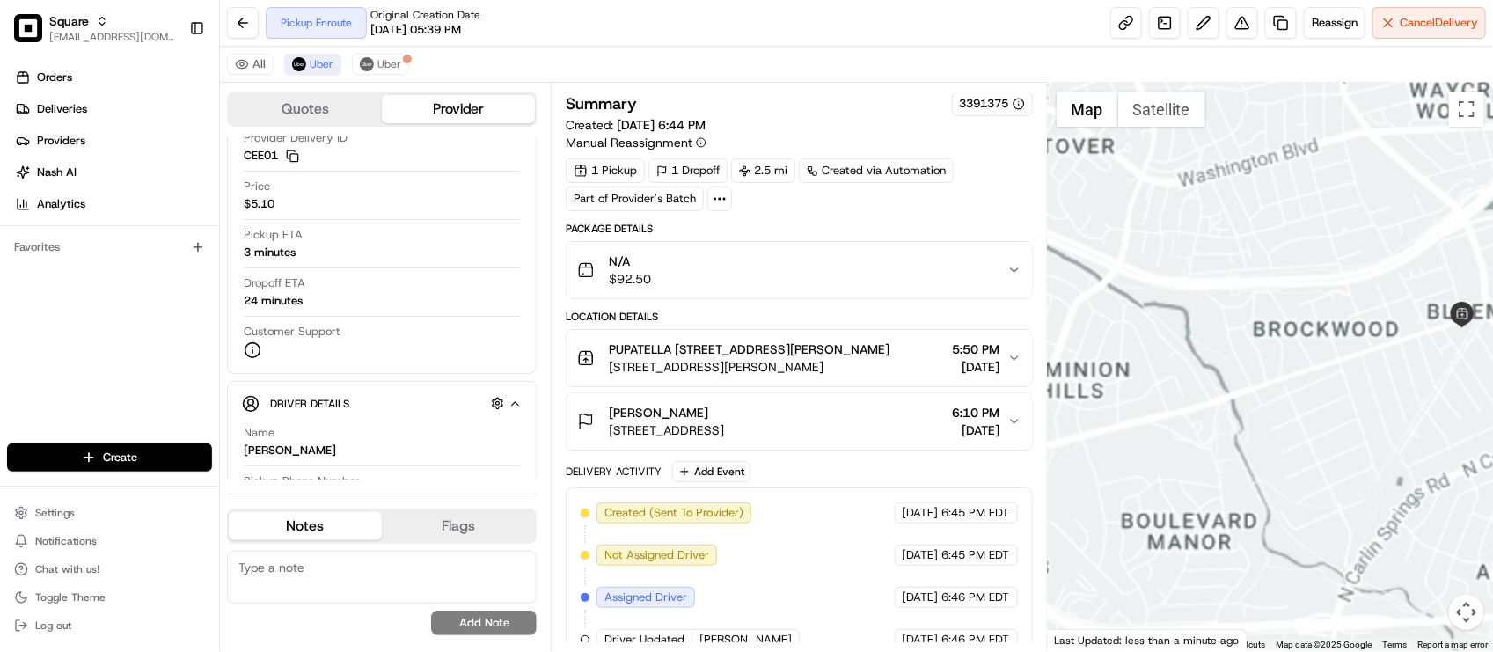
drag, startPoint x: 1286, startPoint y: 366, endPoint x: 1287, endPoint y: 397, distance: 30.8
click at [1276, 389] on div at bounding box center [1270, 367] width 445 height 568
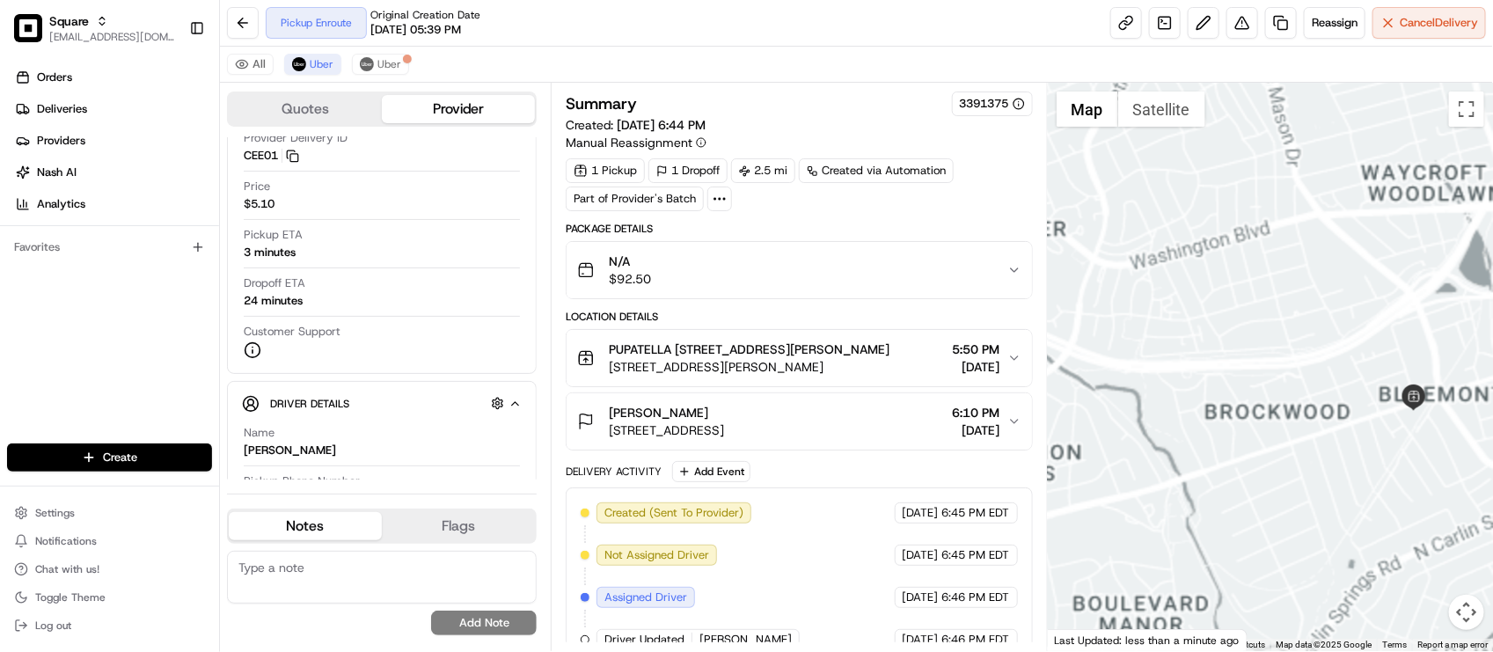
drag, startPoint x: 1397, startPoint y: 315, endPoint x: 1293, endPoint y: 444, distance: 165.8
click at [1293, 437] on div at bounding box center [1270, 367] width 445 height 568
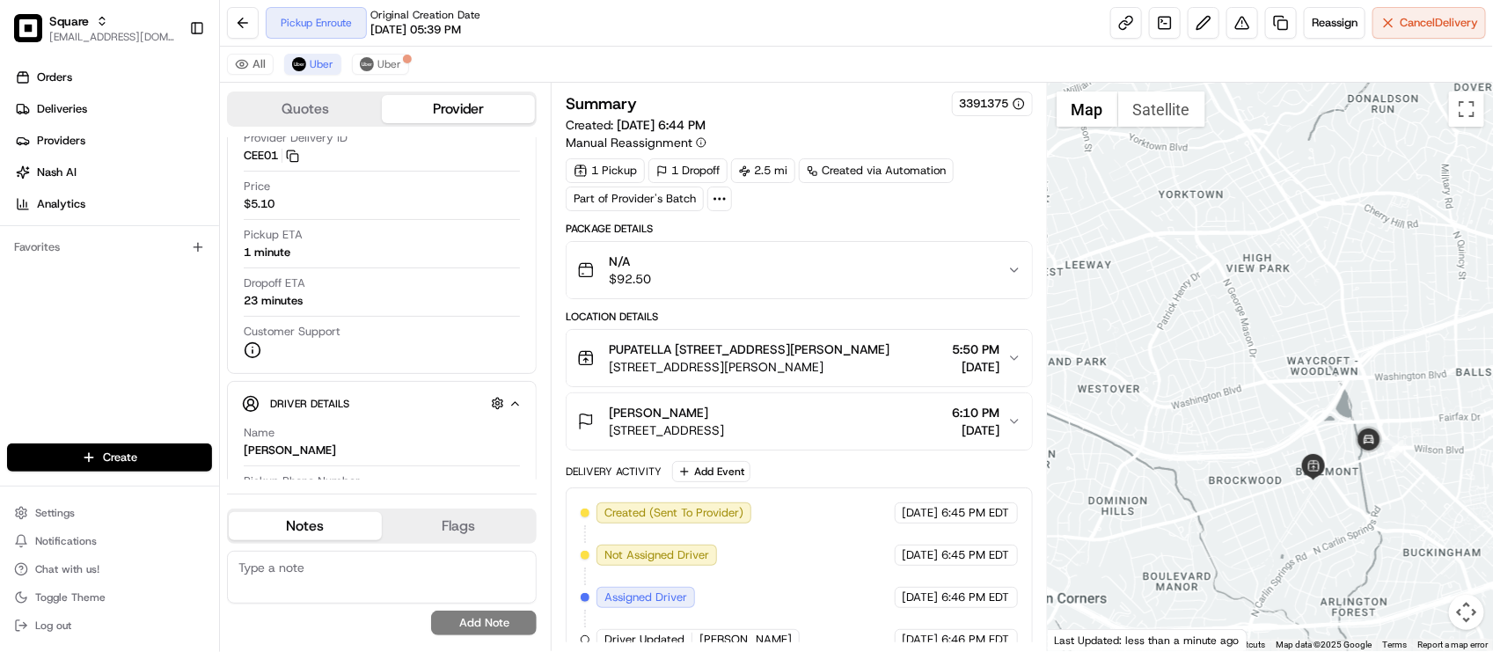
click at [547, 59] on div "All Uber Uber" at bounding box center [856, 65] width 1273 height 36
click at [135, 406] on div "Orders Deliveries Providers [PERSON_NAME] Analytics Favorites" at bounding box center [109, 255] width 219 height 398
click at [944, 11] on div "Pickup Enroute Original Creation Date 08/15/2025 05:39 PM Reassign Cancel Deliv…" at bounding box center [856, 23] width 1273 height 47
click at [59, 383] on div "Orders Deliveries Providers [PERSON_NAME] Analytics Favorites" at bounding box center [109, 255] width 219 height 398
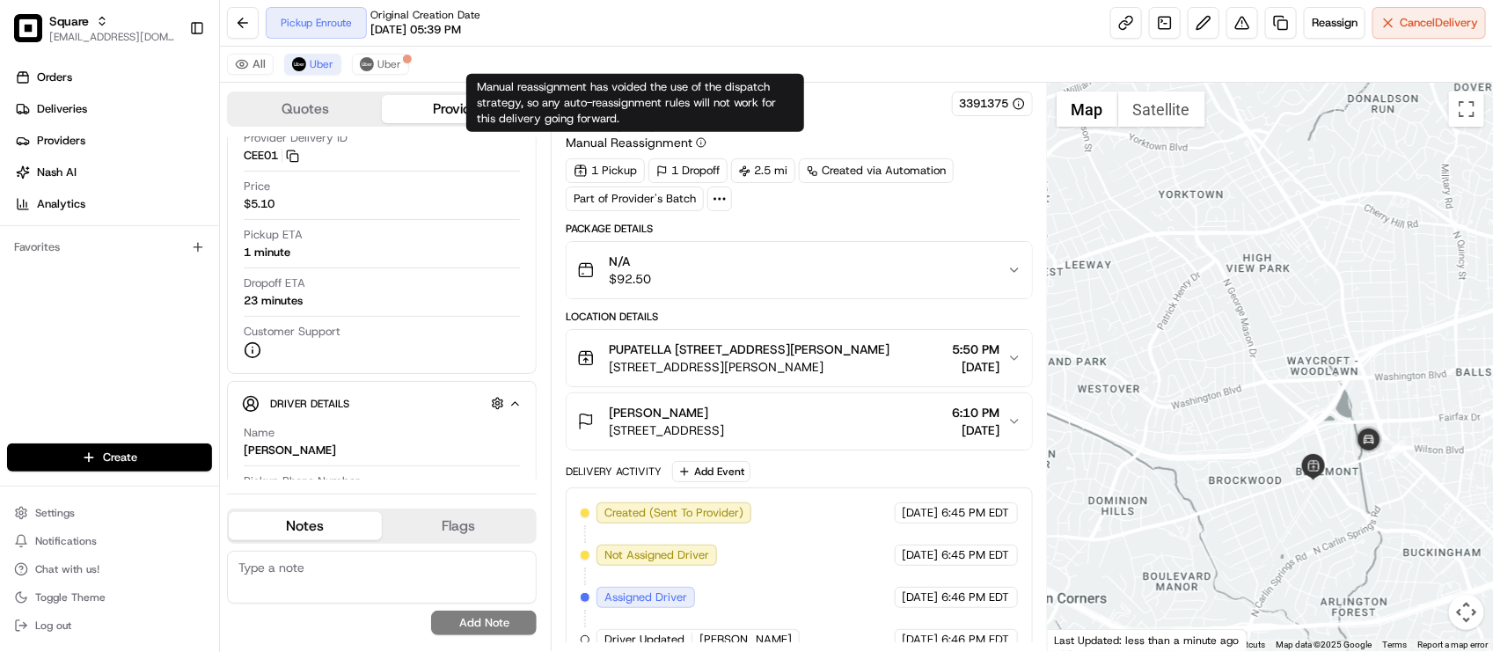
click at [543, 63] on div "All Uber Uber" at bounding box center [856, 65] width 1273 height 36
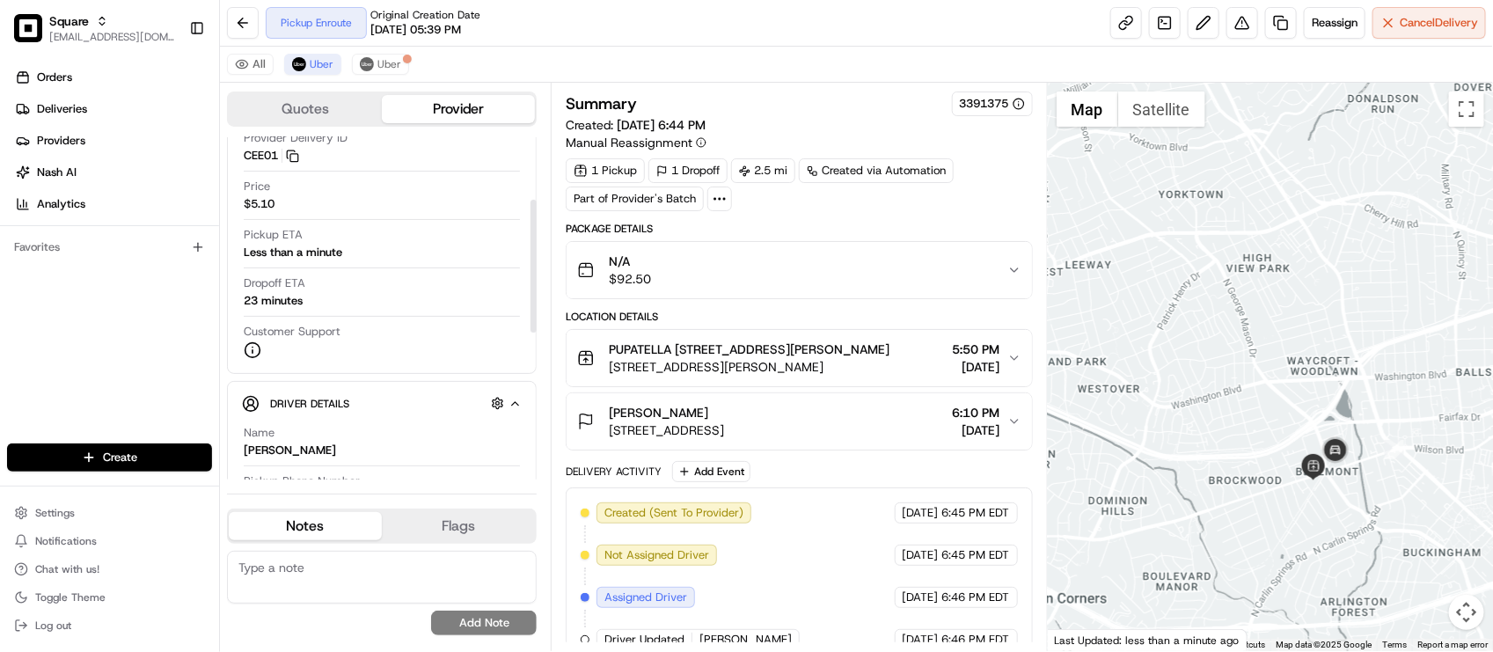
click at [502, 296] on div "Dropoff ETA 23 minutes" at bounding box center [382, 291] width 276 height 33
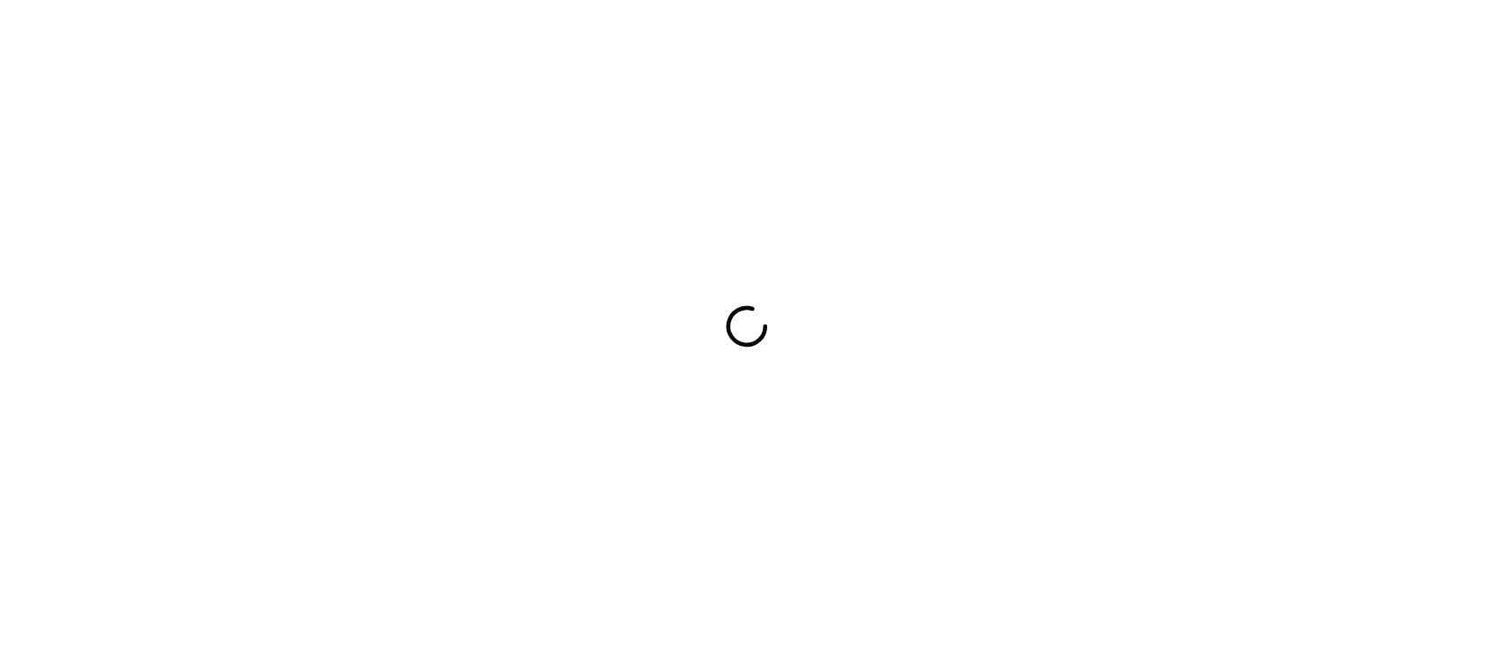
click at [508, 55] on div at bounding box center [746, 326] width 1493 height 652
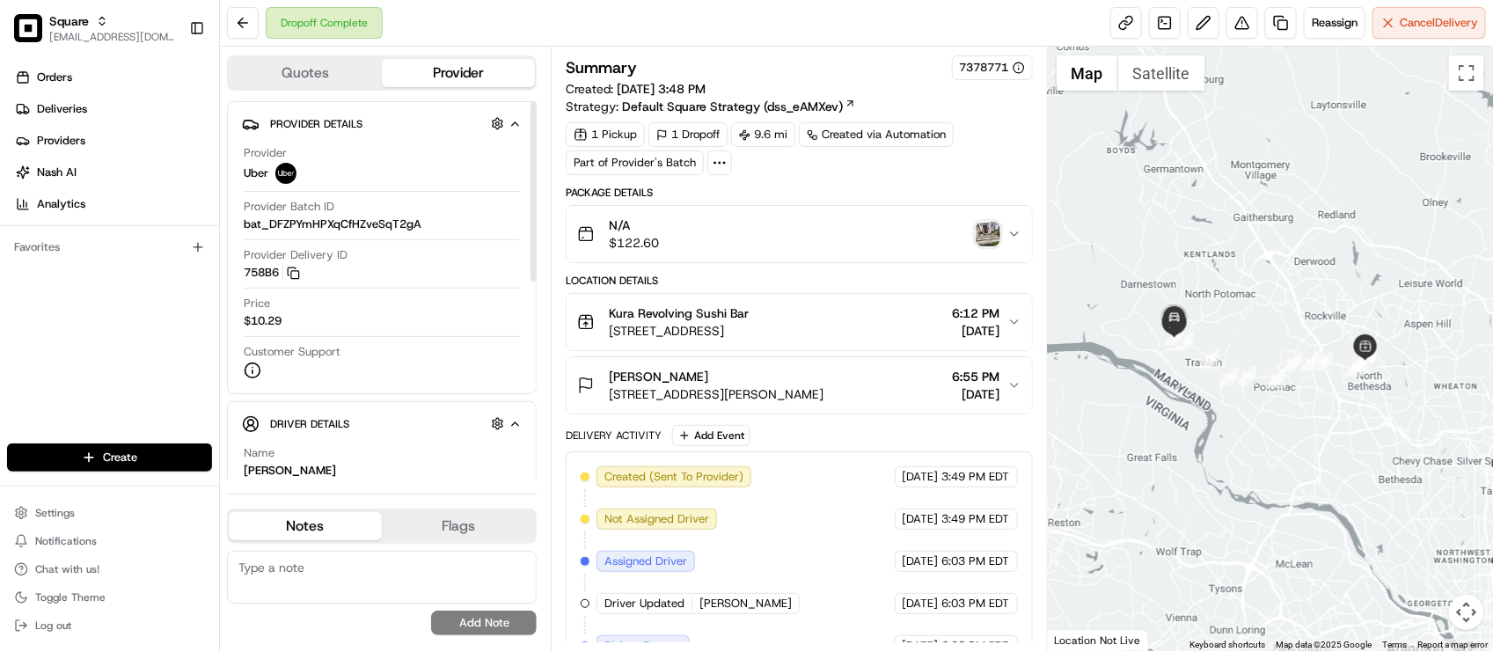
scroll to position [110, 0]
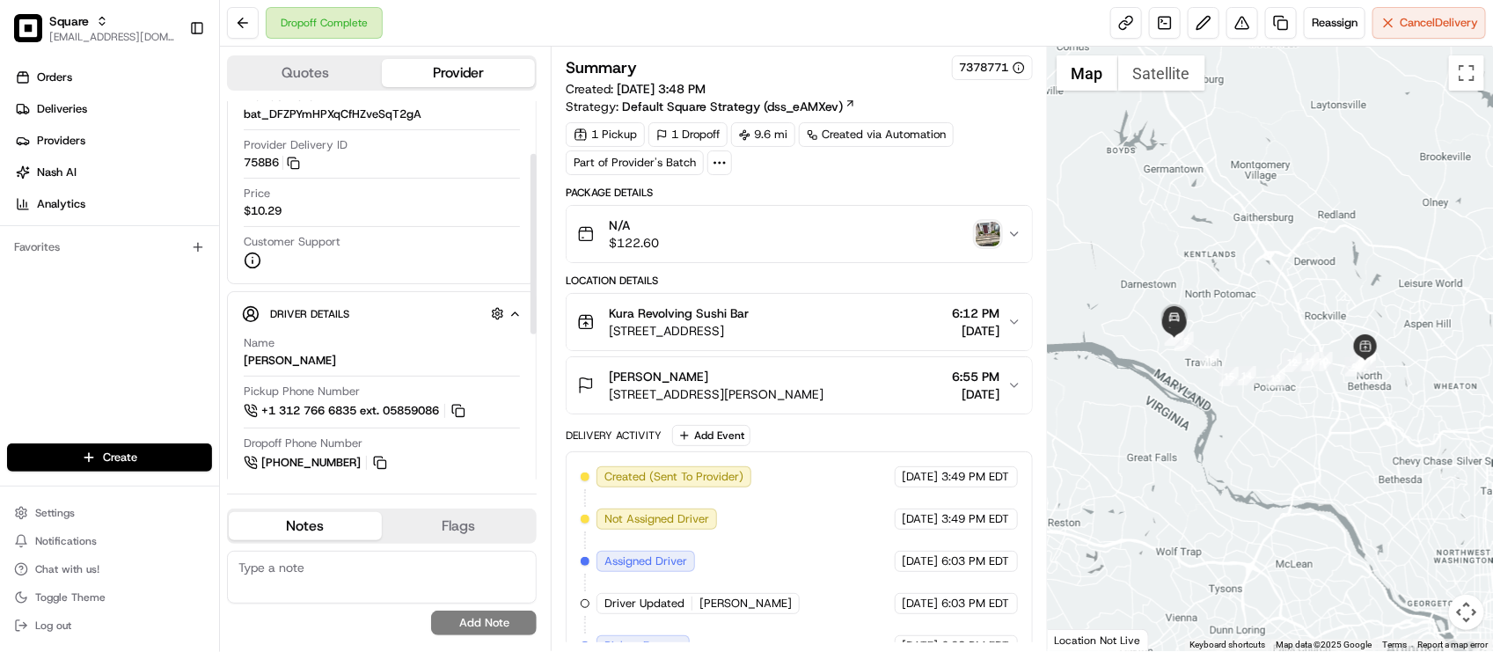
click at [776, 293] on div "Location Details Kura Revolving Sushi Bar 12266 Rockville Pike, Rockville, MD 2…" at bounding box center [799, 344] width 466 height 141
click at [889, 183] on div "Summary 7378771 Created: 08/15/2025 3:48 PM Strategy: Default Square Strategy (…" at bounding box center [799, 468] width 466 height 827
click at [987, 230] on img "button" at bounding box center [988, 234] width 25 height 25
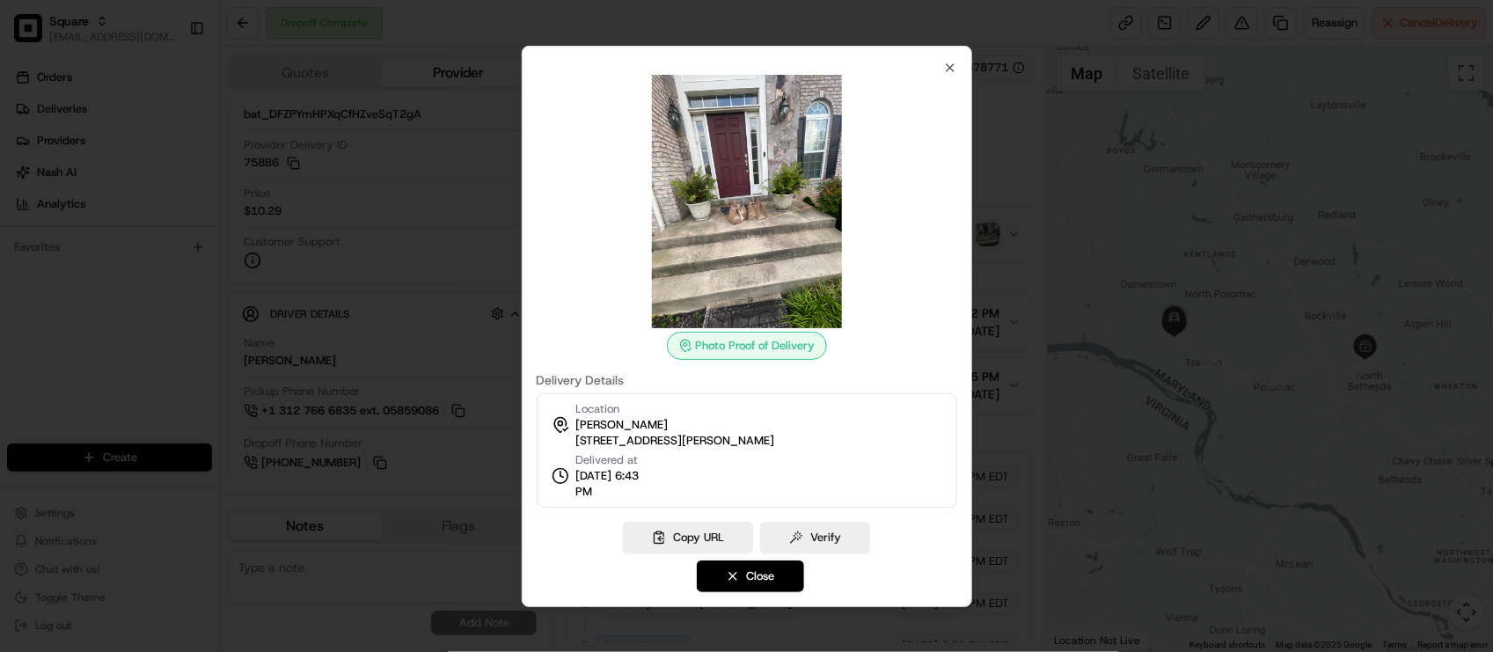
click at [999, 179] on div at bounding box center [746, 326] width 1493 height 652
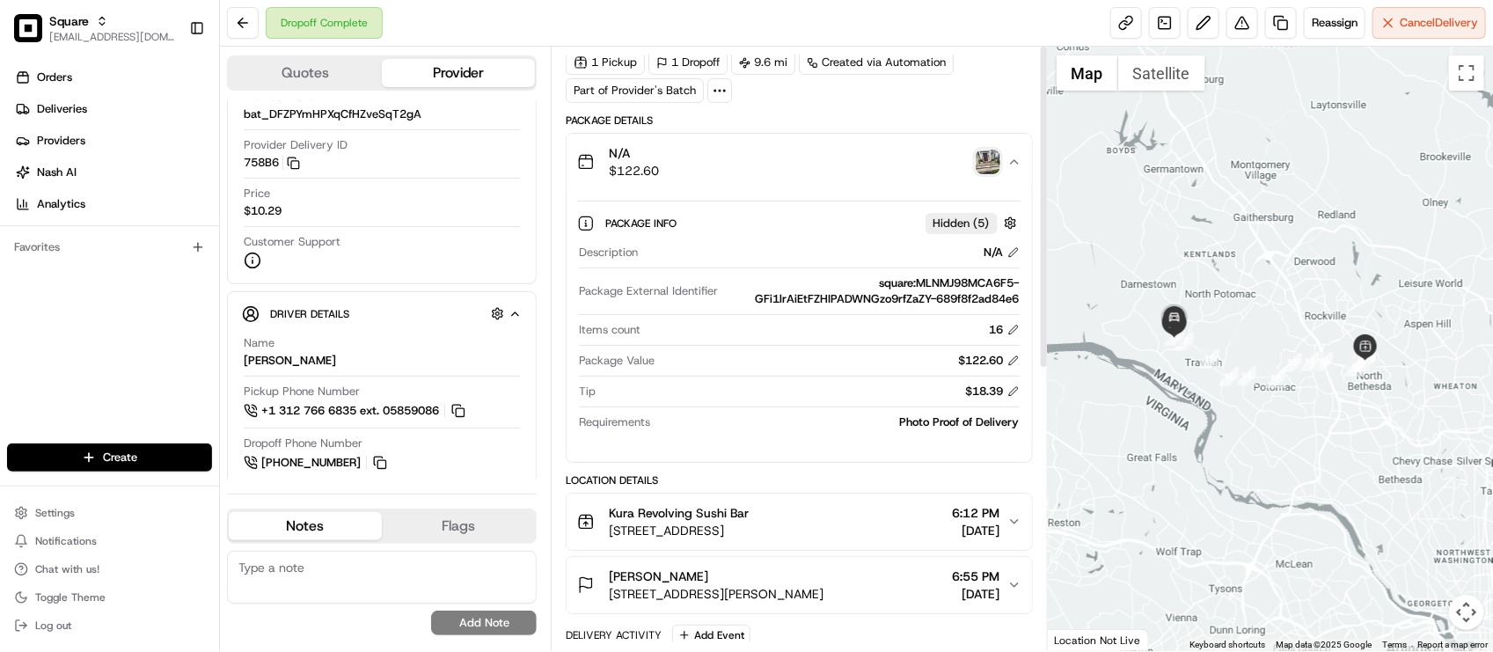
scroll to position [0, 0]
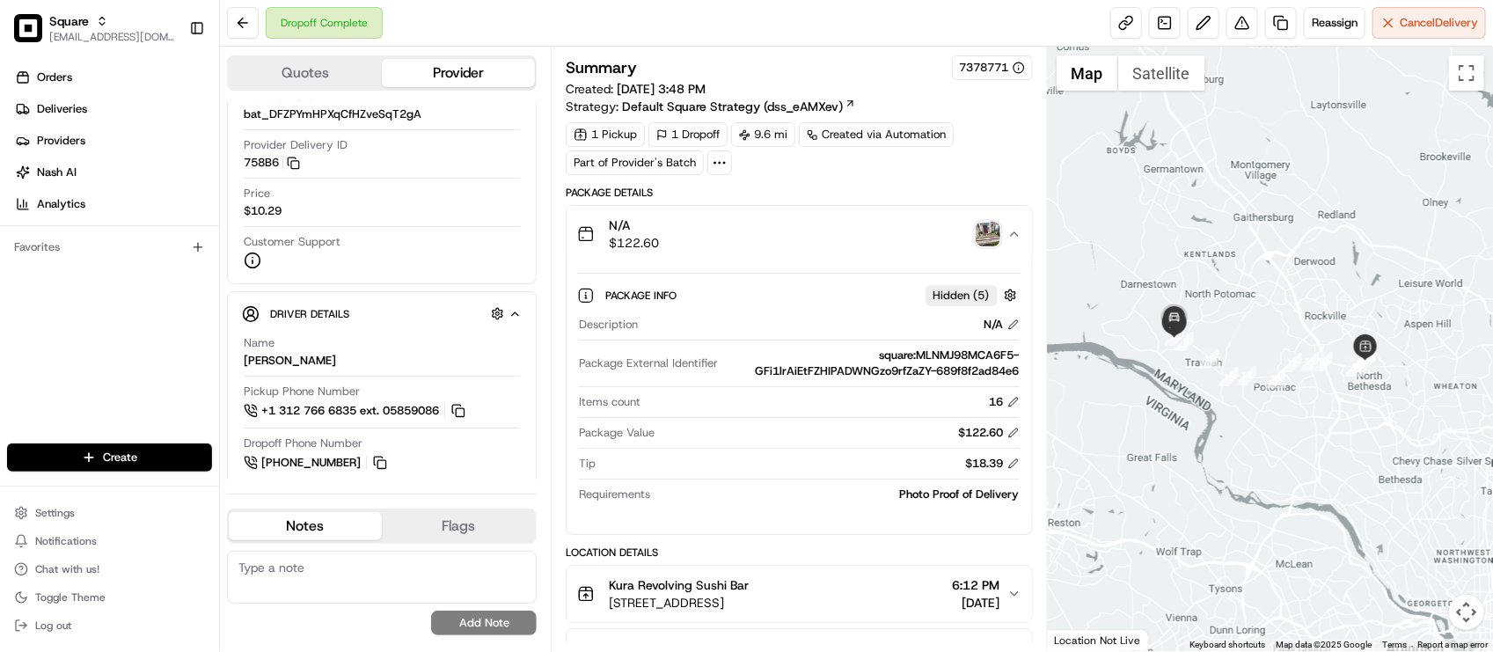
click at [831, 238] on div "N/A $122.60" at bounding box center [791, 233] width 429 height 35
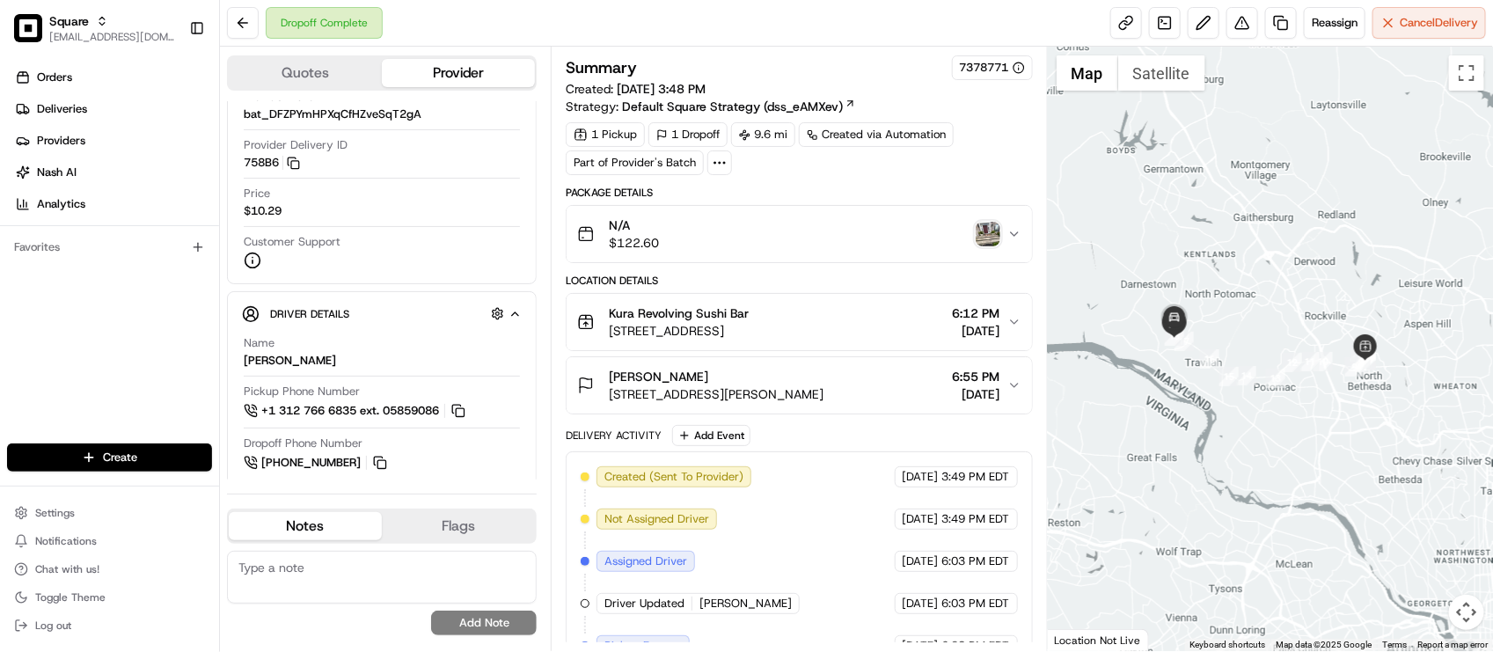
click at [831, 238] on div "N/A $122.60" at bounding box center [791, 233] width 429 height 35
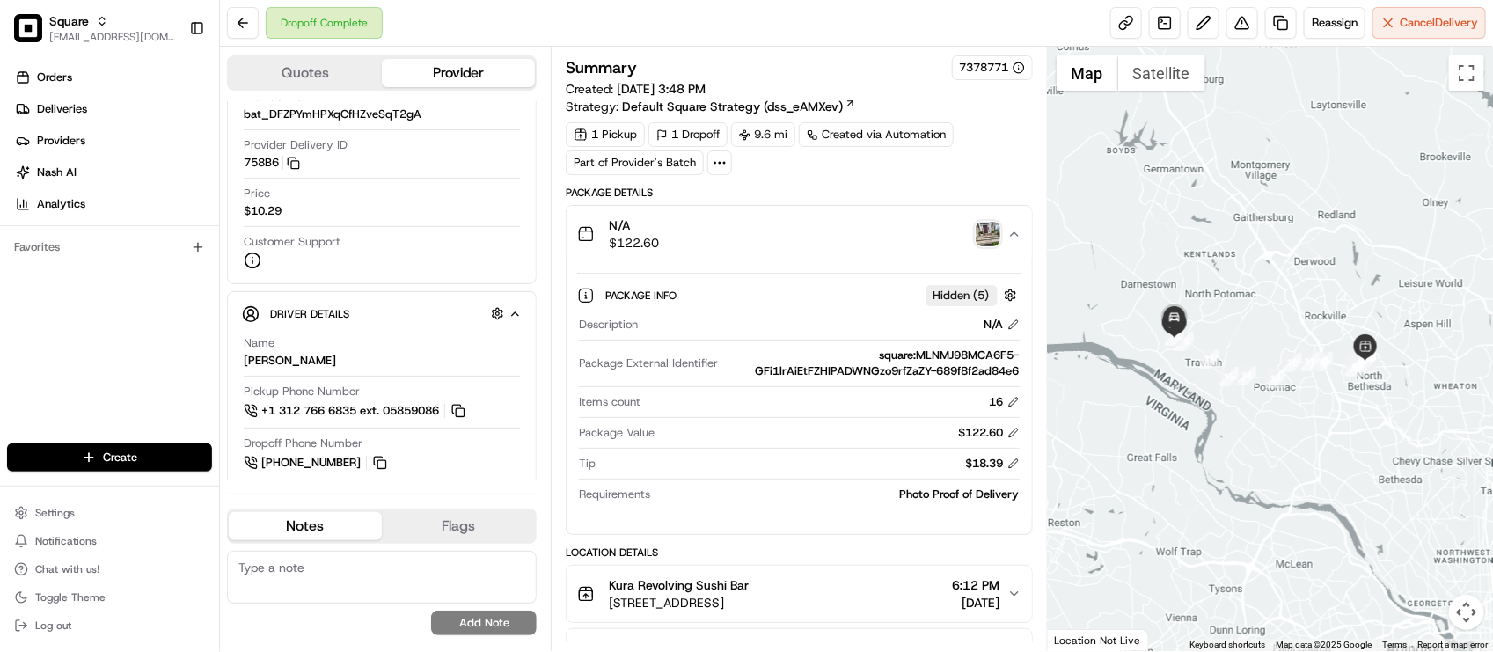
click at [831, 238] on div "N/A $122.60" at bounding box center [791, 233] width 429 height 35
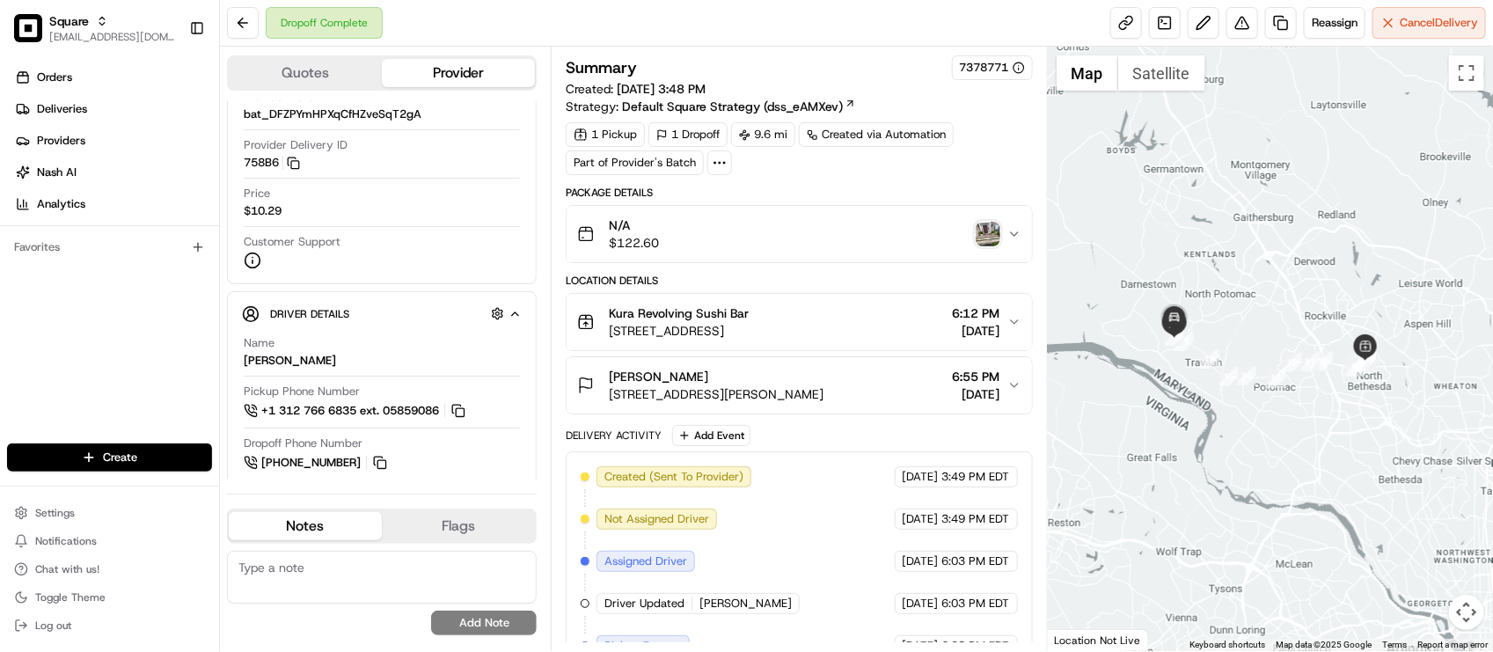
click at [749, 331] on span "[STREET_ADDRESS]" at bounding box center [679, 331] width 140 height 18
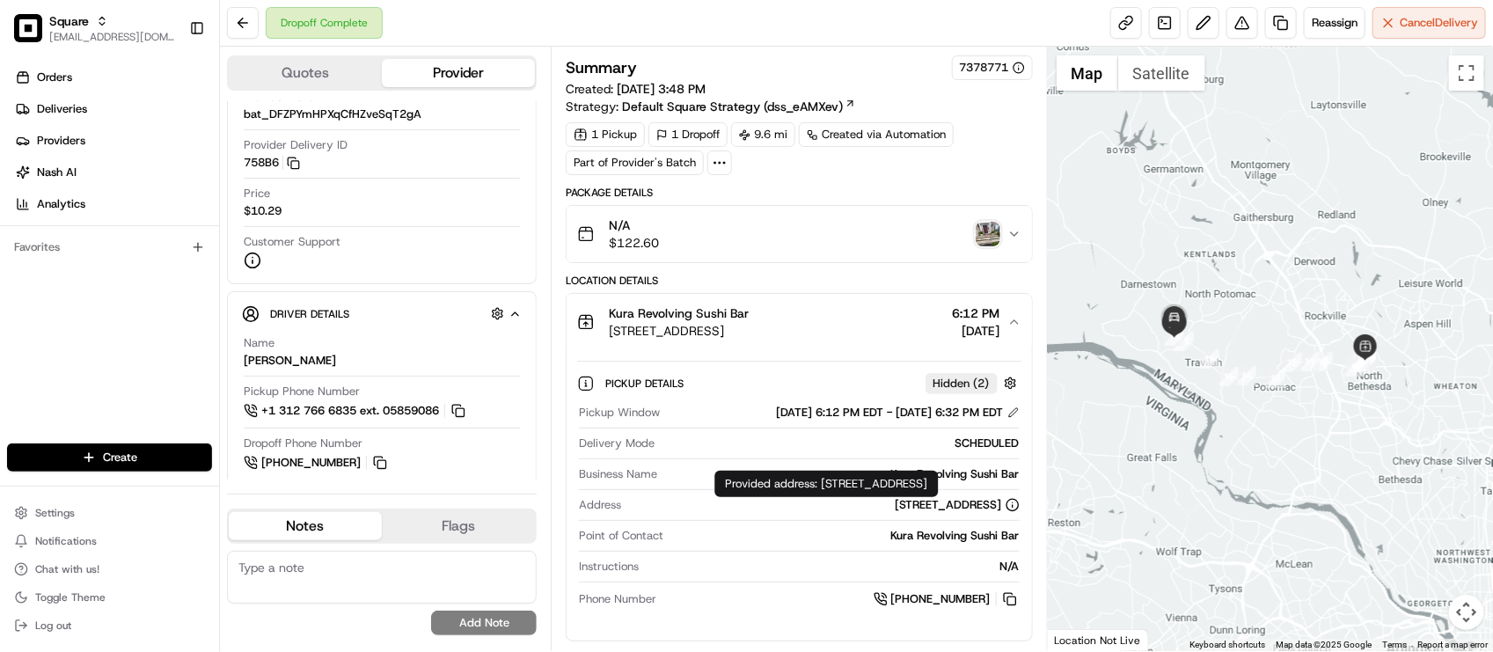
click at [779, 530] on div "Kura Revolving Sushi Bar" at bounding box center [844, 536] width 348 height 16
click at [774, 557] on div "Pickup Window 08/15/2025 6:12 PM EDT - 08/15/2025 6:32 PM EDT Delivery Mode SCH…" at bounding box center [798, 507] width 443 height 218
click at [761, 502] on body "Square lseguiran@nashhelp.com Toggle Sidebar Orders Deliveries Providers Nash A…" at bounding box center [746, 326] width 1493 height 652
click at [749, 340] on span "[STREET_ADDRESS]" at bounding box center [679, 331] width 140 height 18
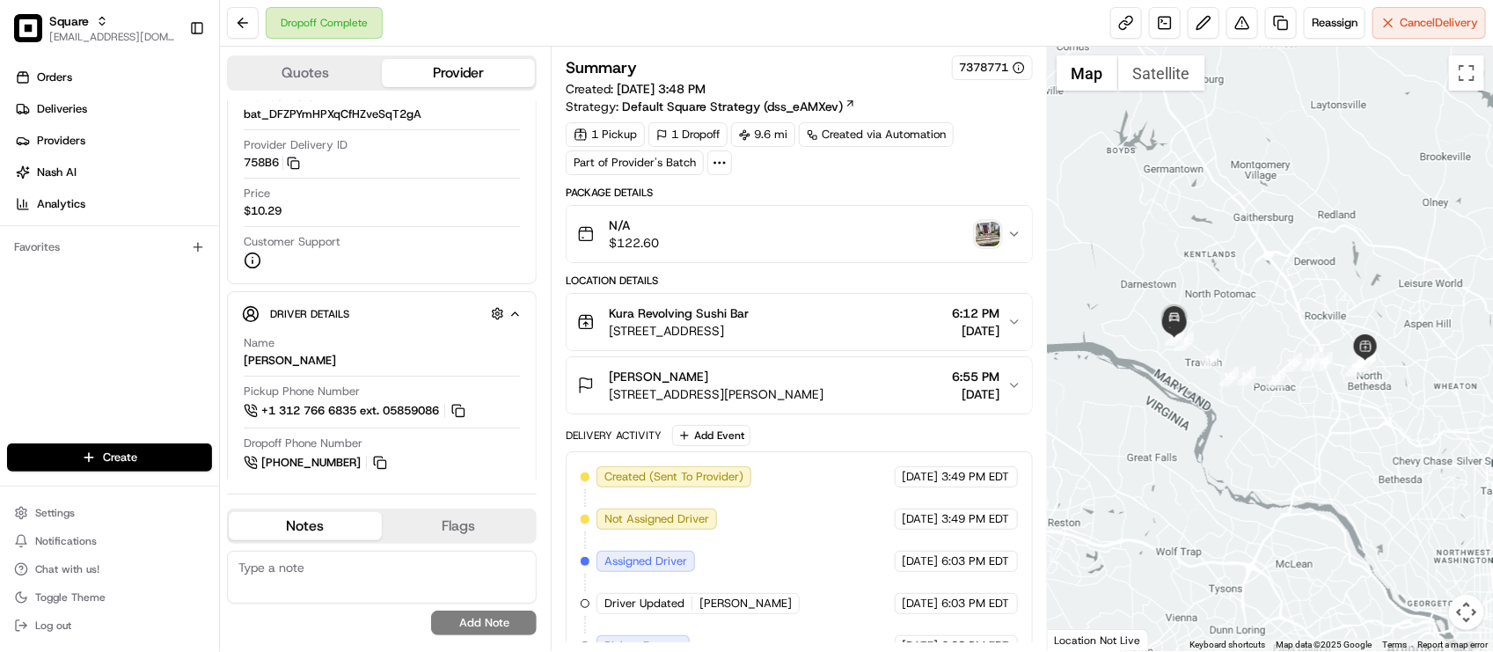
click at [749, 340] on span "12266 Rockville Pike, Rockville, MD 20852, USA" at bounding box center [679, 331] width 140 height 18
click at [893, 314] on div "Kura Revolving Sushi Bar 12266 Rockville Pike, Rockville, MD 20852, USA 6:12 PM…" at bounding box center [791, 321] width 429 height 35
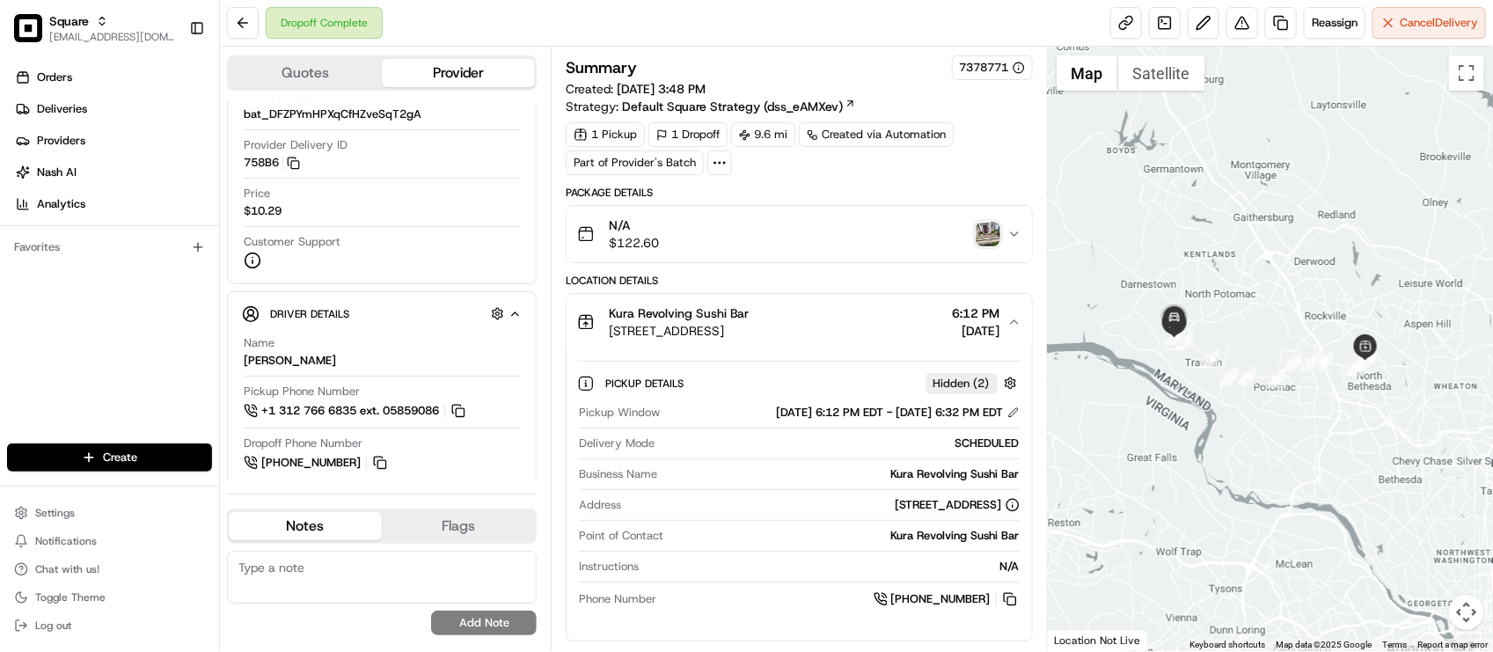
click at [713, 27] on div "Dropoff Complete Reassign Cancel Delivery" at bounding box center [856, 23] width 1273 height 47
click at [432, 183] on div "Provider Uber Provider Batch ID bat_DFZPYmHPXqCfHZveSqT2gA Provider Delivery ID…" at bounding box center [382, 152] width 280 height 248
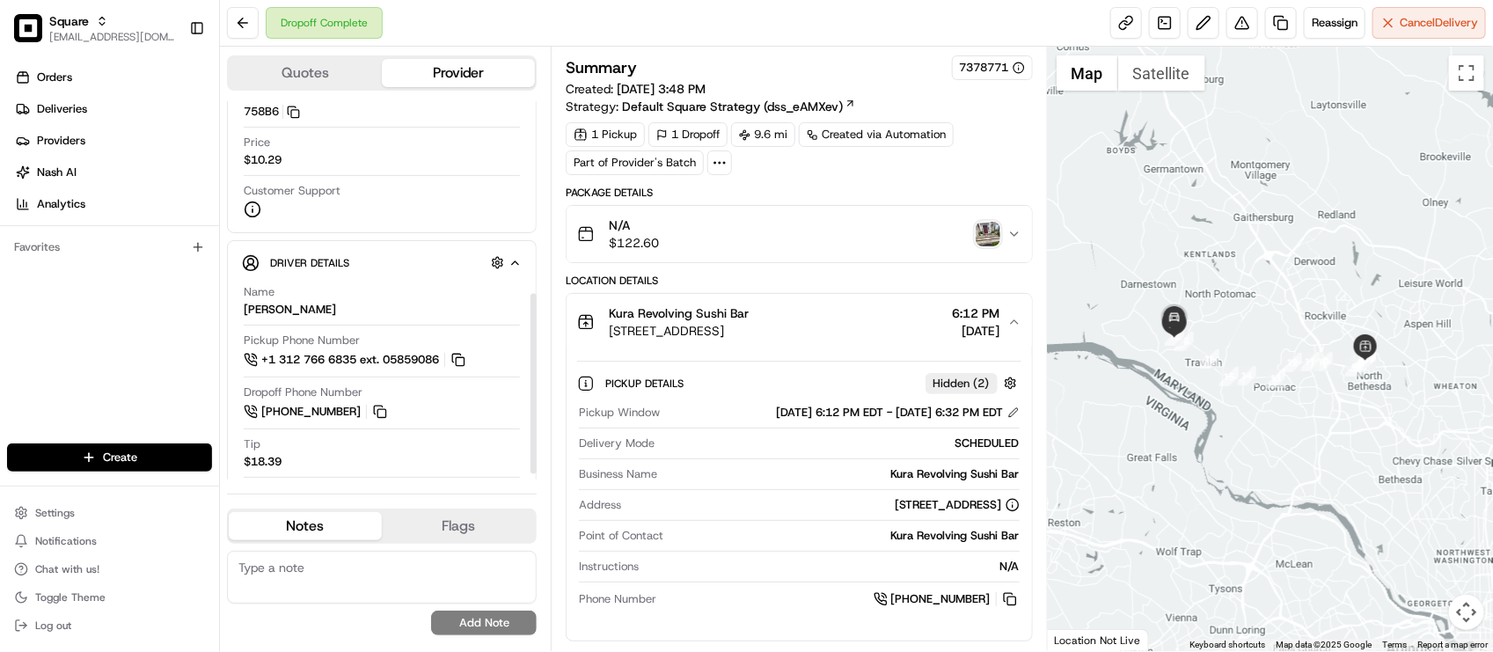
scroll to position [413, 0]
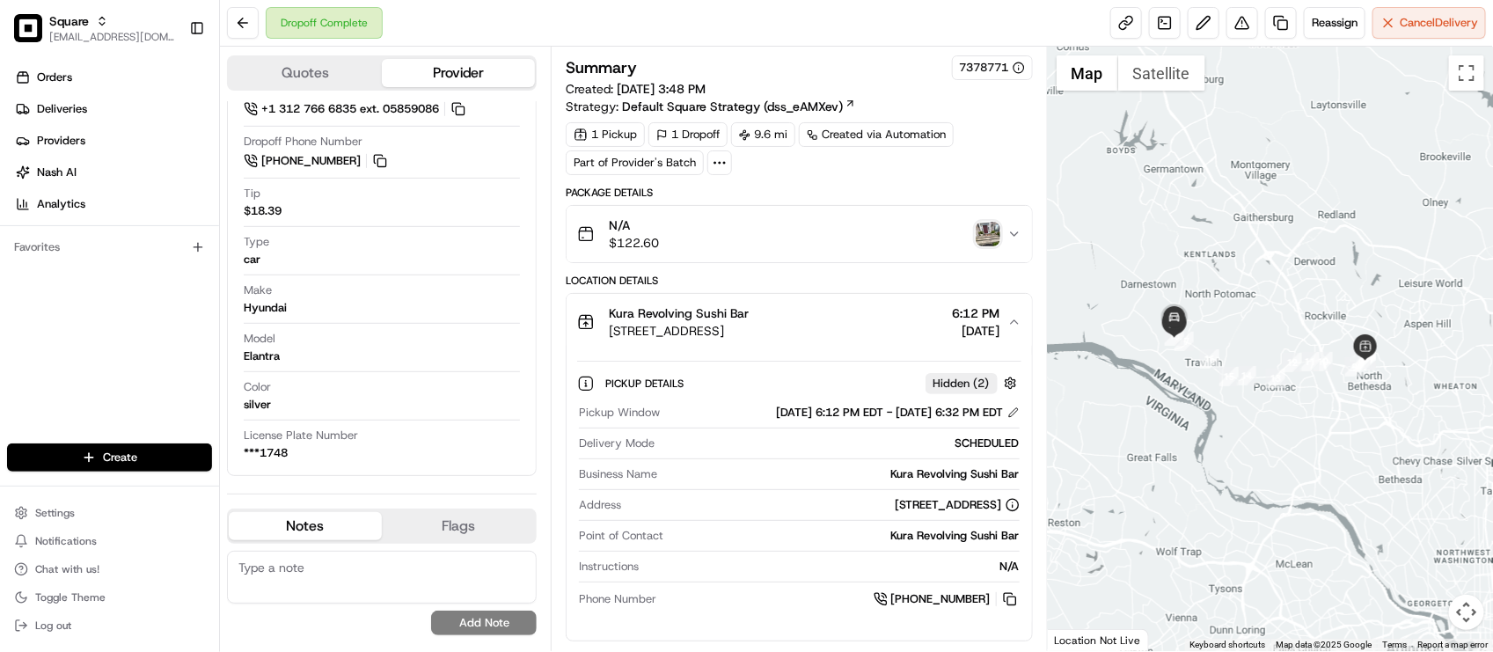
click at [984, 240] on img "button" at bounding box center [988, 234] width 25 height 25
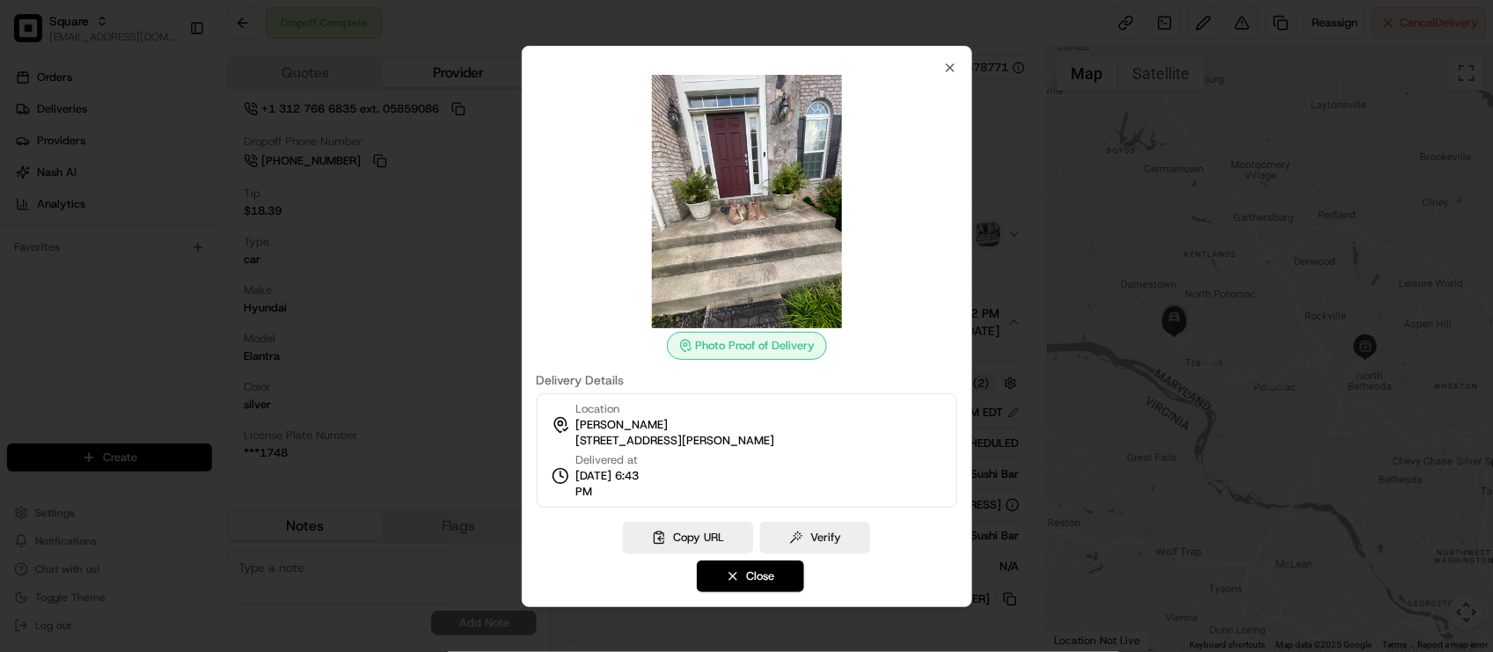
click at [984, 240] on div at bounding box center [746, 326] width 1493 height 652
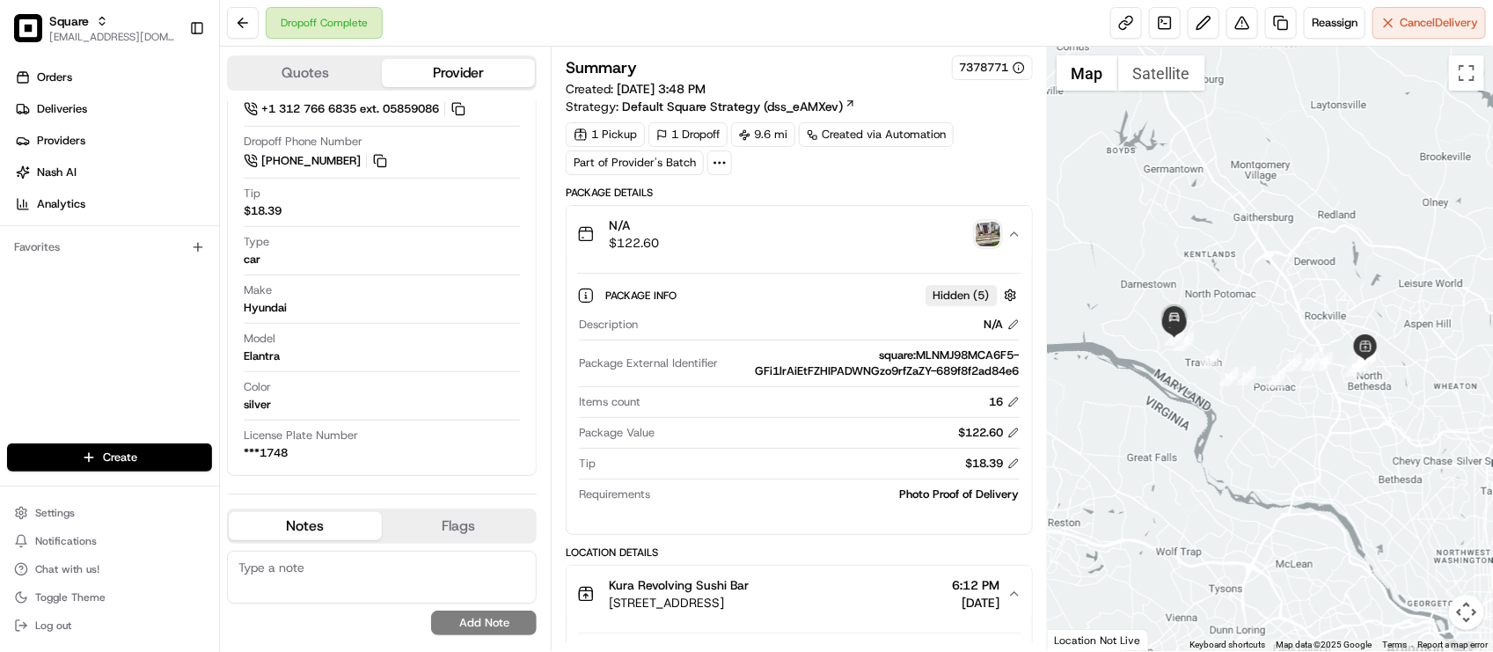
click at [1014, 238] on icon "button" at bounding box center [1014, 234] width 14 height 14
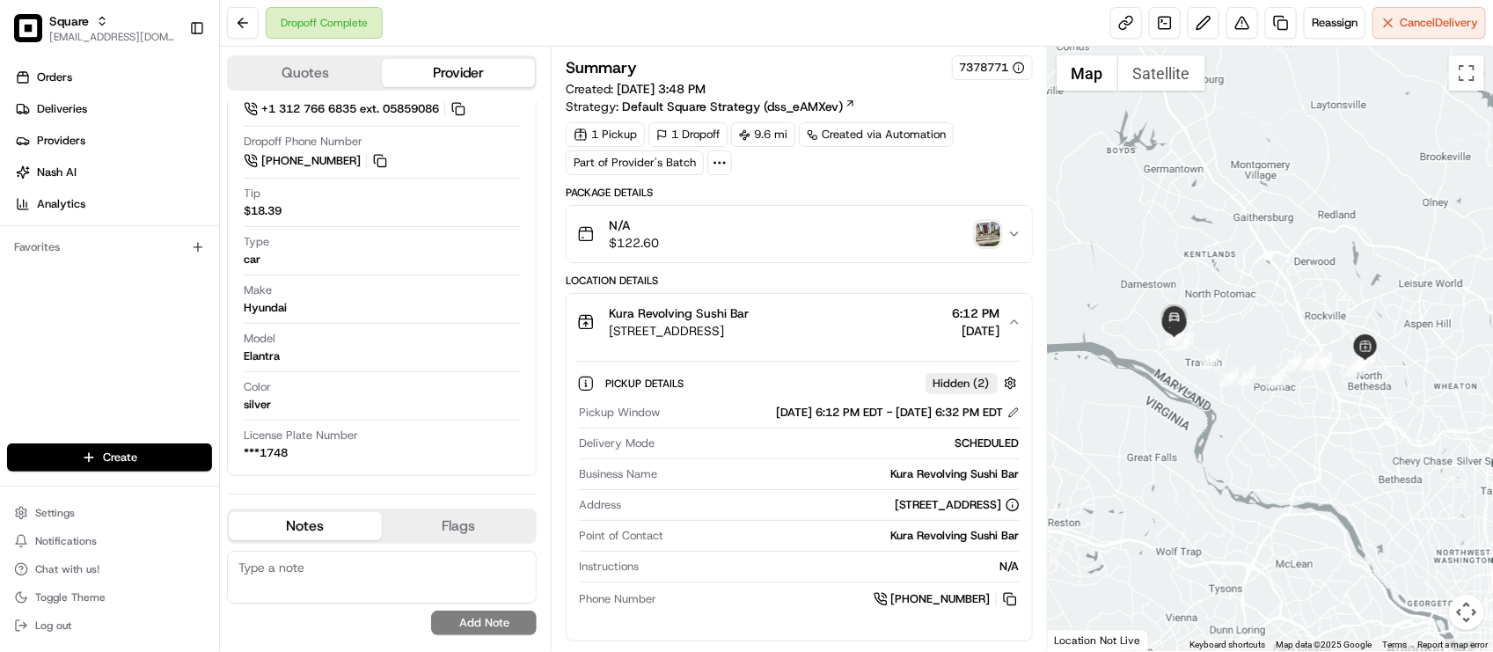
click at [525, 18] on div "Dropoff Complete Reassign Cancel Delivery" at bounding box center [856, 23] width 1273 height 47
click at [476, 416] on div "Color silver" at bounding box center [382, 399] width 276 height 41
click at [397, 581] on textarea at bounding box center [382, 577] width 310 height 53
type textarea "M"
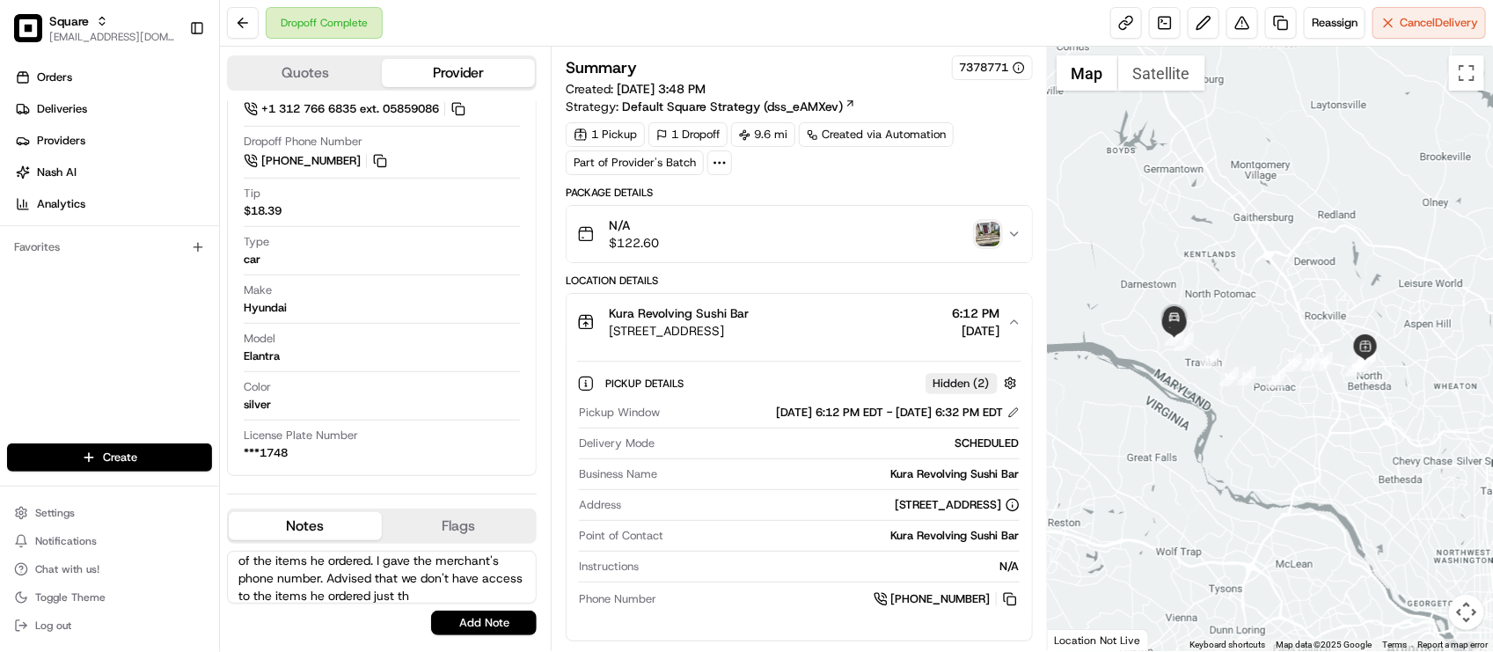
scroll to position [42, 0]
type textarea "End customer: Reported that he's missing some of the items he ordered. I gave t…"
click at [491, 631] on button "Add Note" at bounding box center [484, 623] width 106 height 25
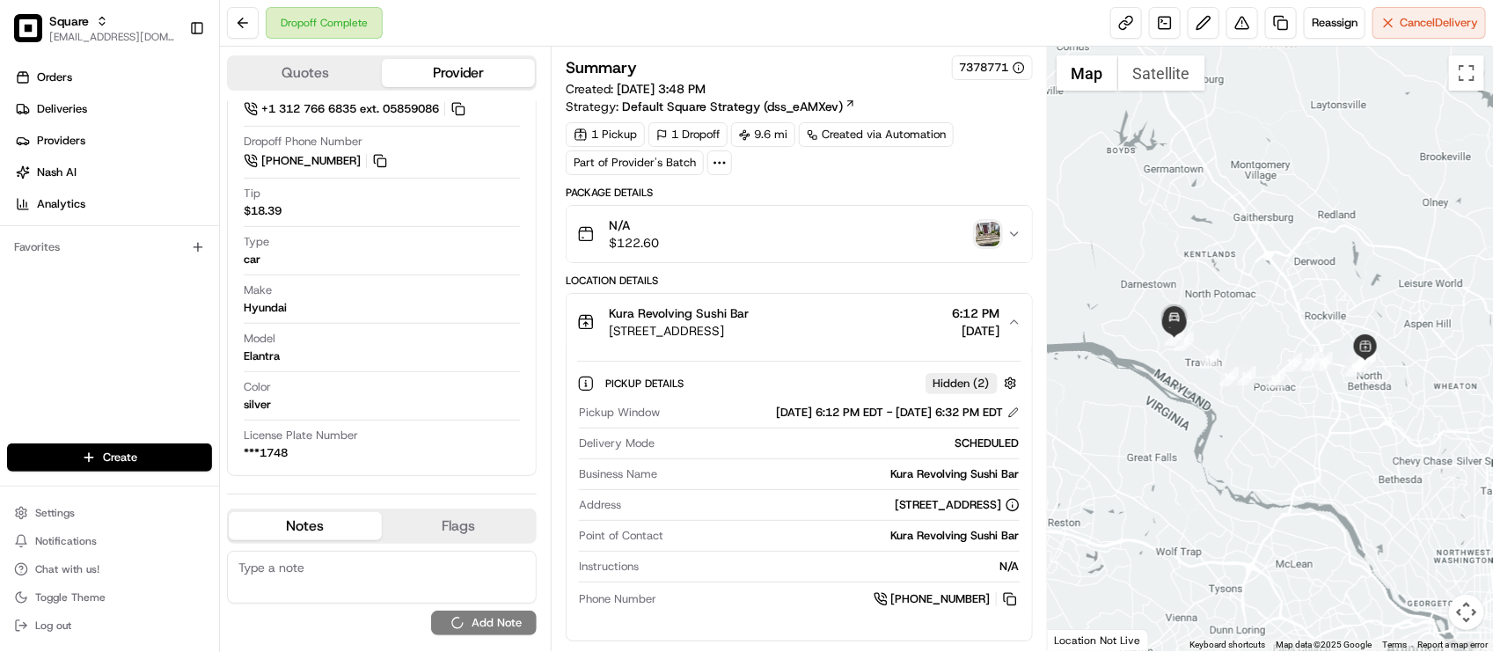
scroll to position [0, 0]
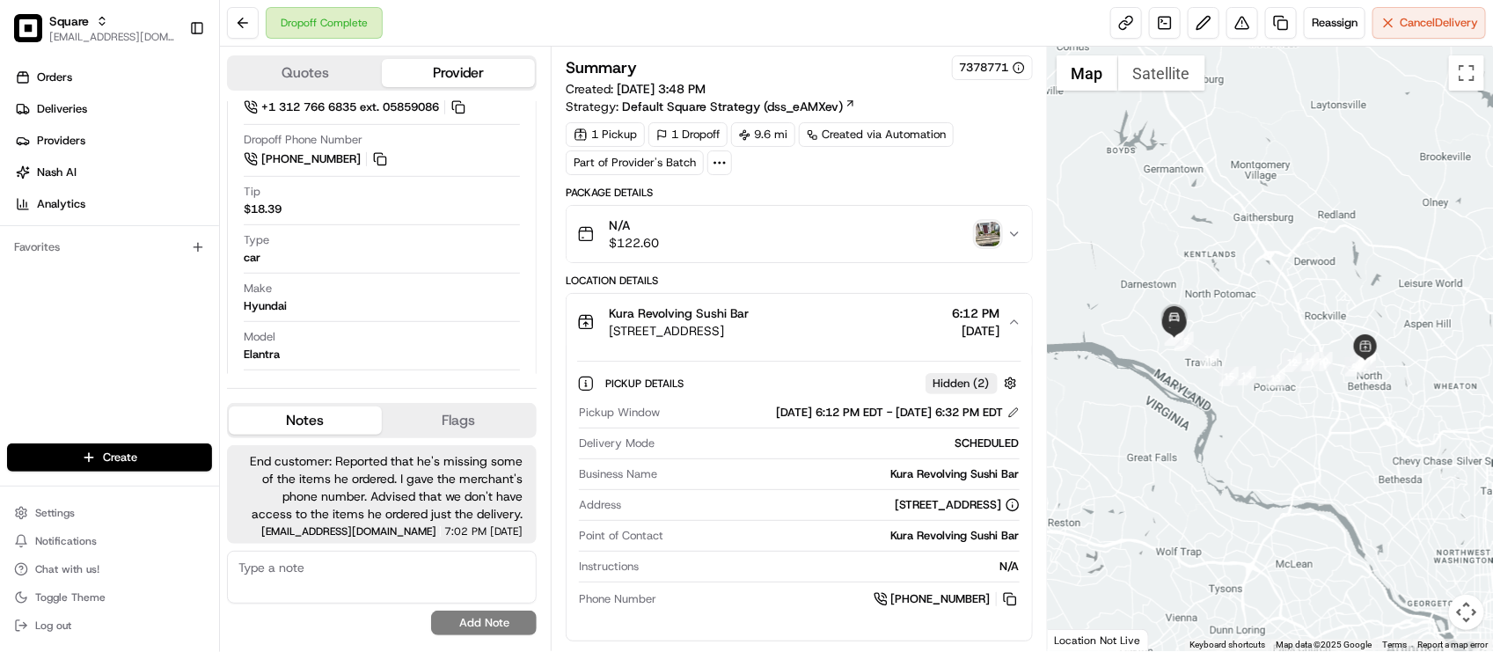
click at [365, 225] on div at bounding box center [382, 224] width 276 height 1
click at [640, 50] on div "Summary 7378771 Created: 08/15/2025 3:48 PM Strategy: Default Square Strategy (…" at bounding box center [799, 349] width 496 height 604
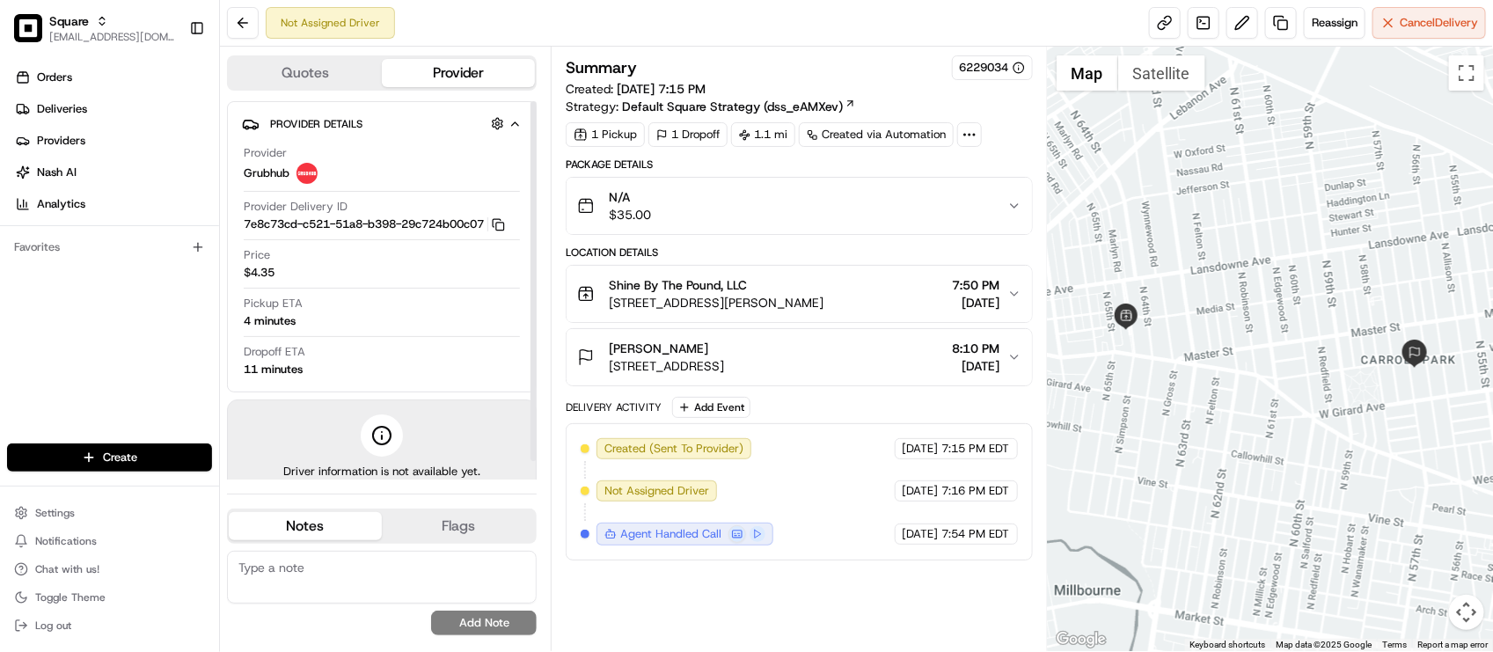
click at [331, 68] on button "Quotes" at bounding box center [305, 73] width 153 height 28
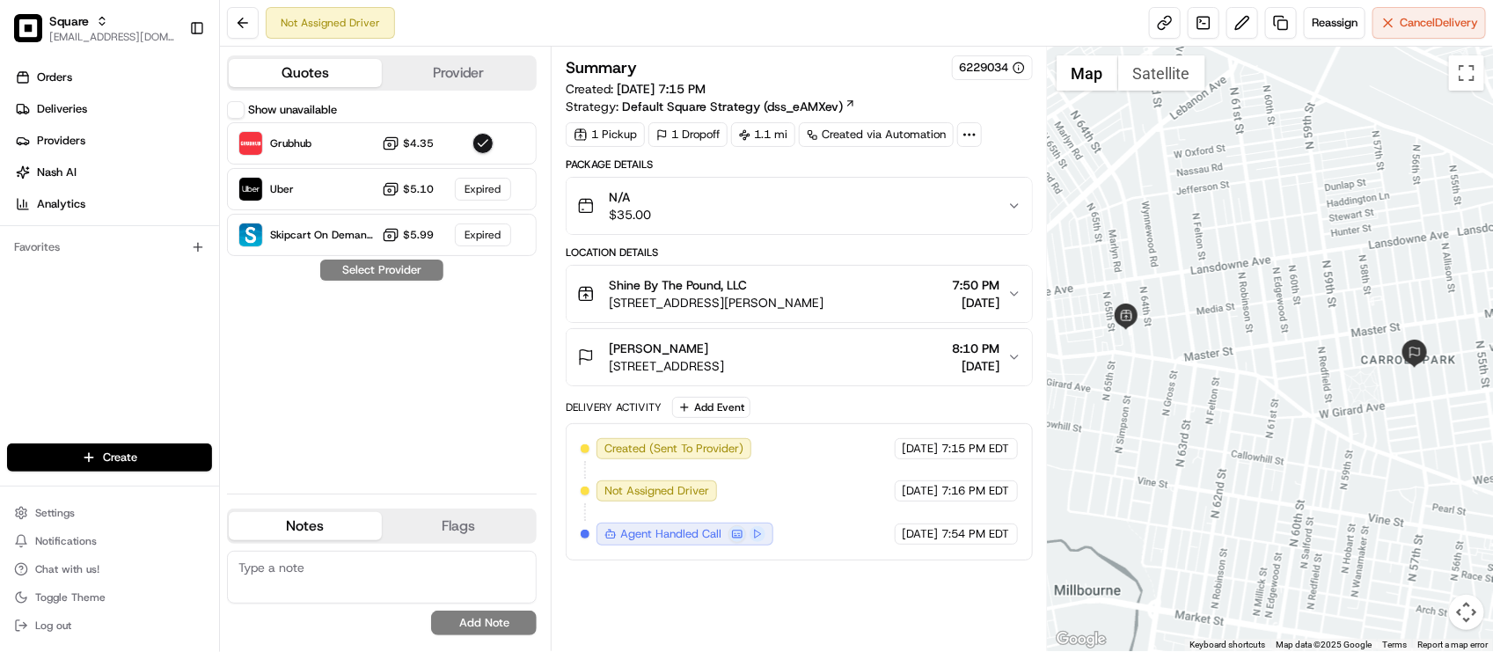
click at [230, 114] on button "Show unavailable" at bounding box center [236, 110] width 18 height 18
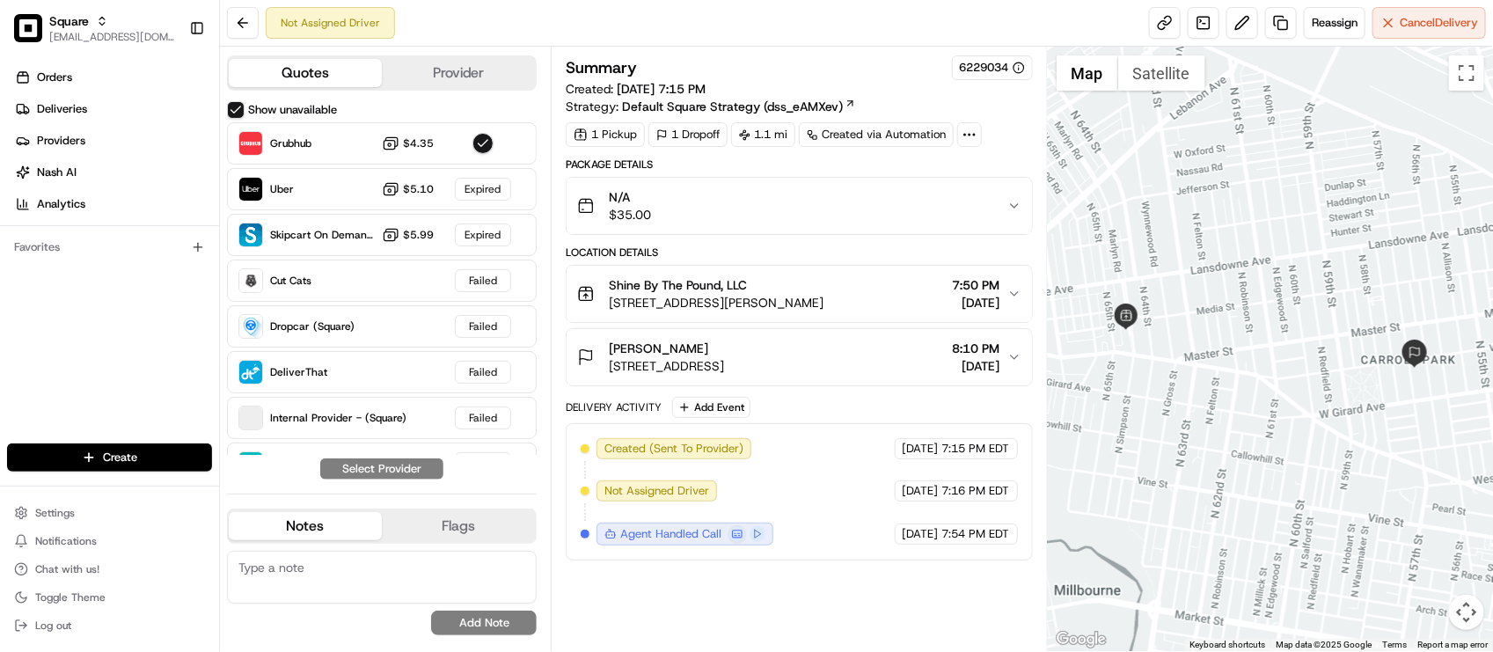
click at [450, 73] on button "Provider" at bounding box center [458, 73] width 153 height 28
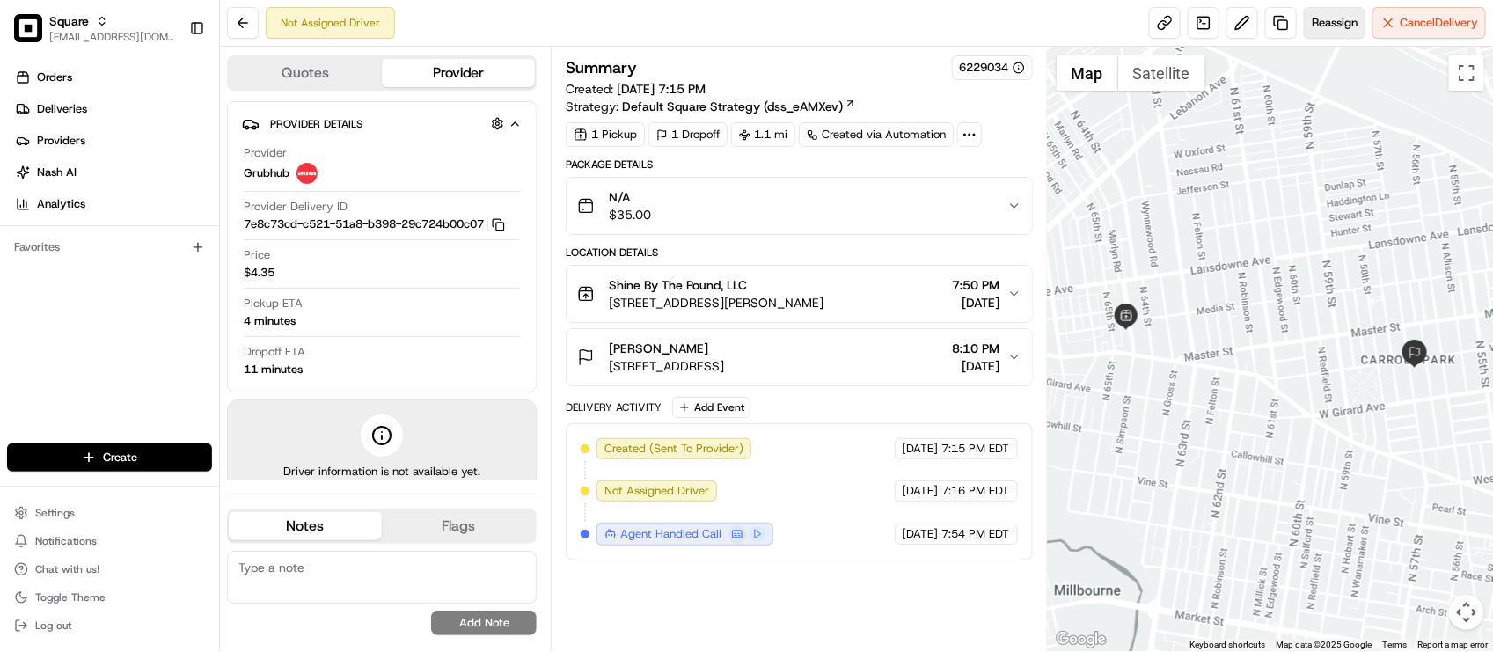
click at [1334, 18] on span "Reassign" at bounding box center [1335, 23] width 46 height 16
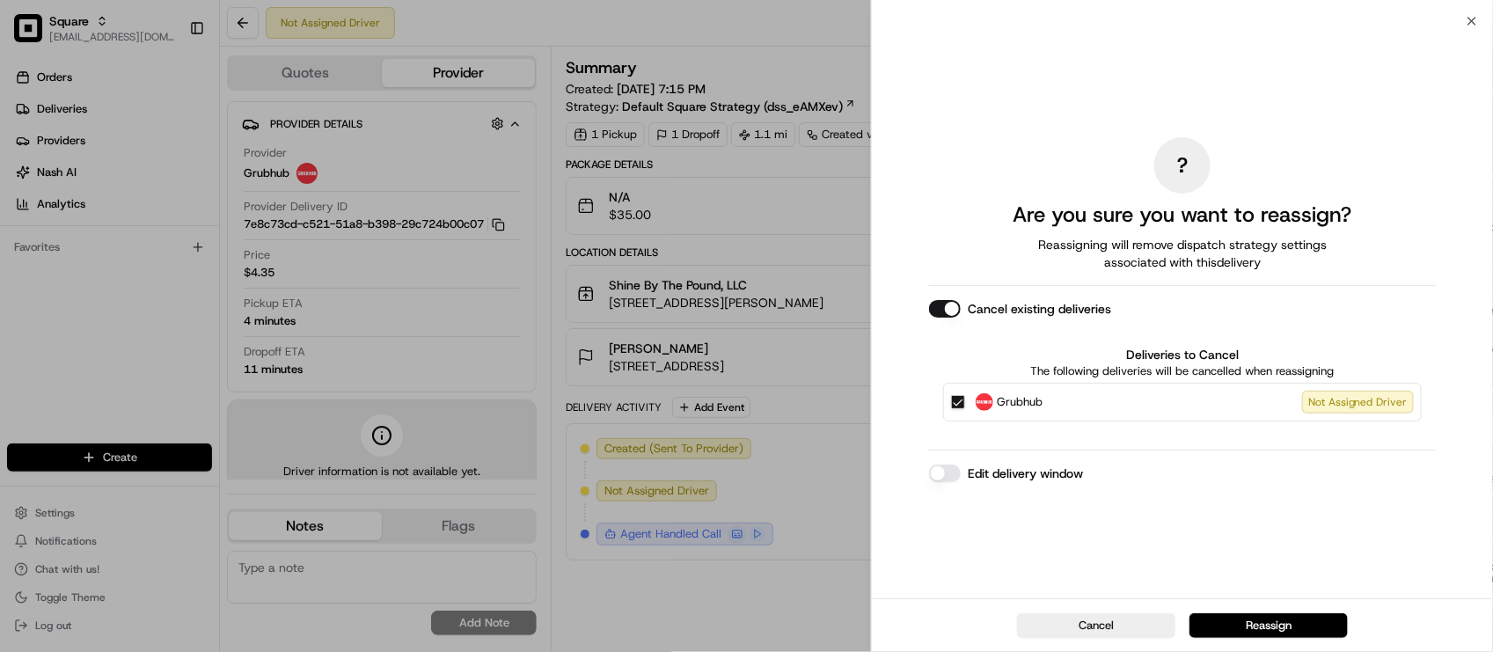
click at [947, 478] on button "Edit delivery window" at bounding box center [945, 473] width 32 height 18
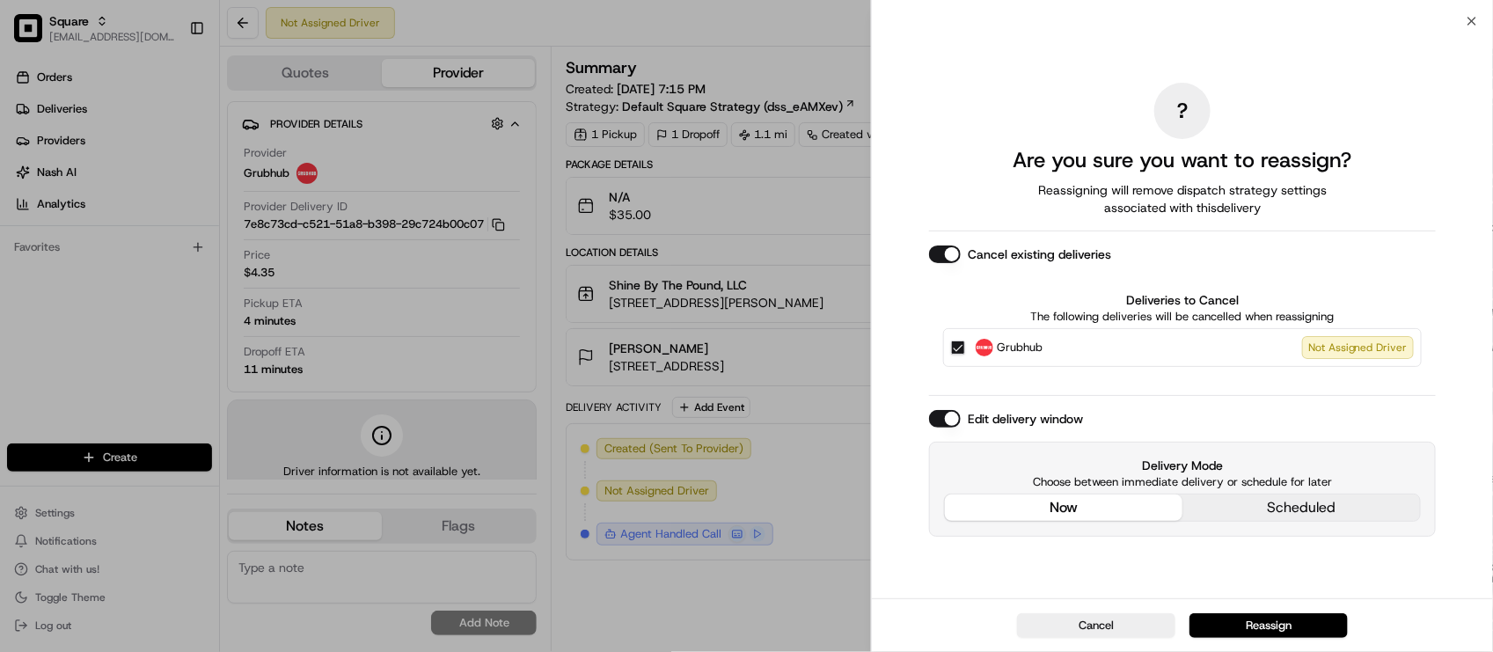
click at [1061, 457] on div "Delivery Mode Choose between immediate delivery or schedule for later now sched…" at bounding box center [1182, 489] width 477 height 65
click at [1250, 630] on button "Reassign" at bounding box center [1268, 625] width 158 height 25
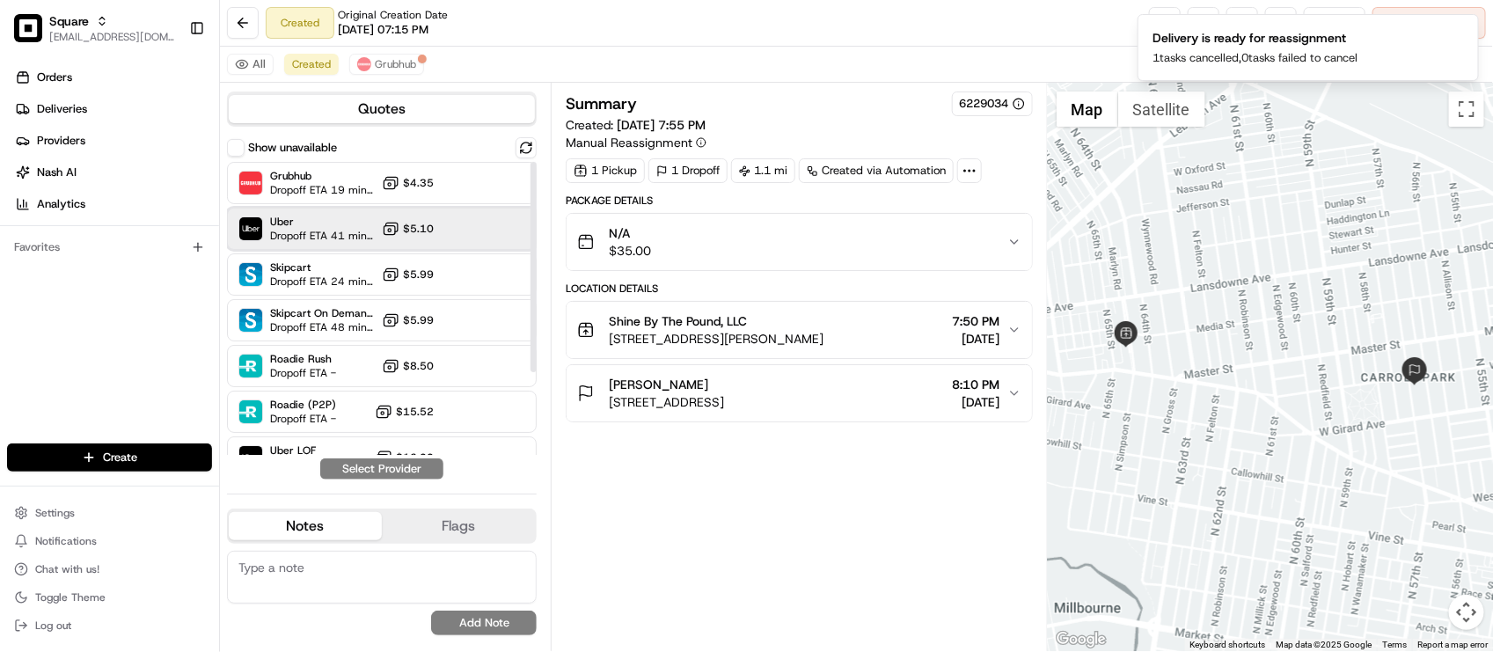
click at [318, 238] on span "Dropoff ETA 41 minutes" at bounding box center [322, 236] width 105 height 14
click at [366, 464] on button "Assign Provider" at bounding box center [381, 468] width 125 height 21
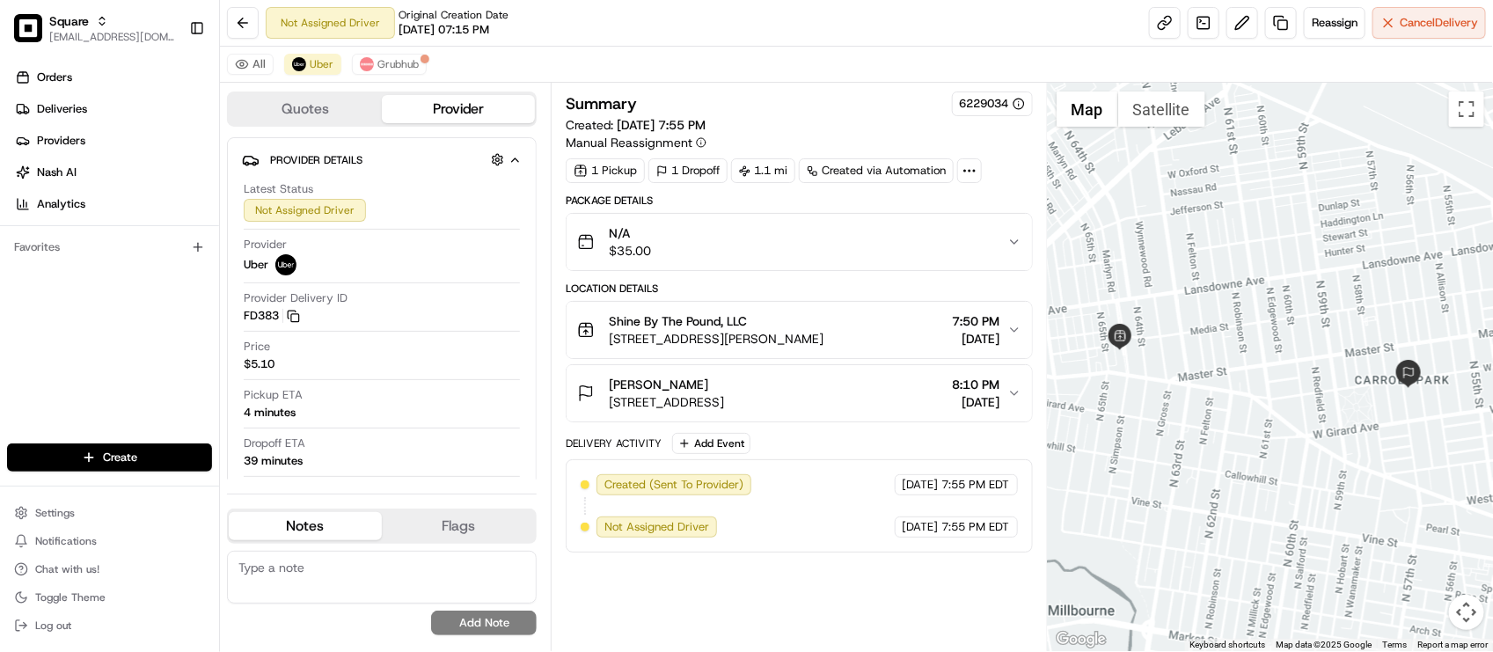
drag, startPoint x: 1307, startPoint y: 391, endPoint x: 1298, endPoint y: 407, distance: 18.6
click at [1298, 407] on div at bounding box center [1270, 367] width 445 height 568
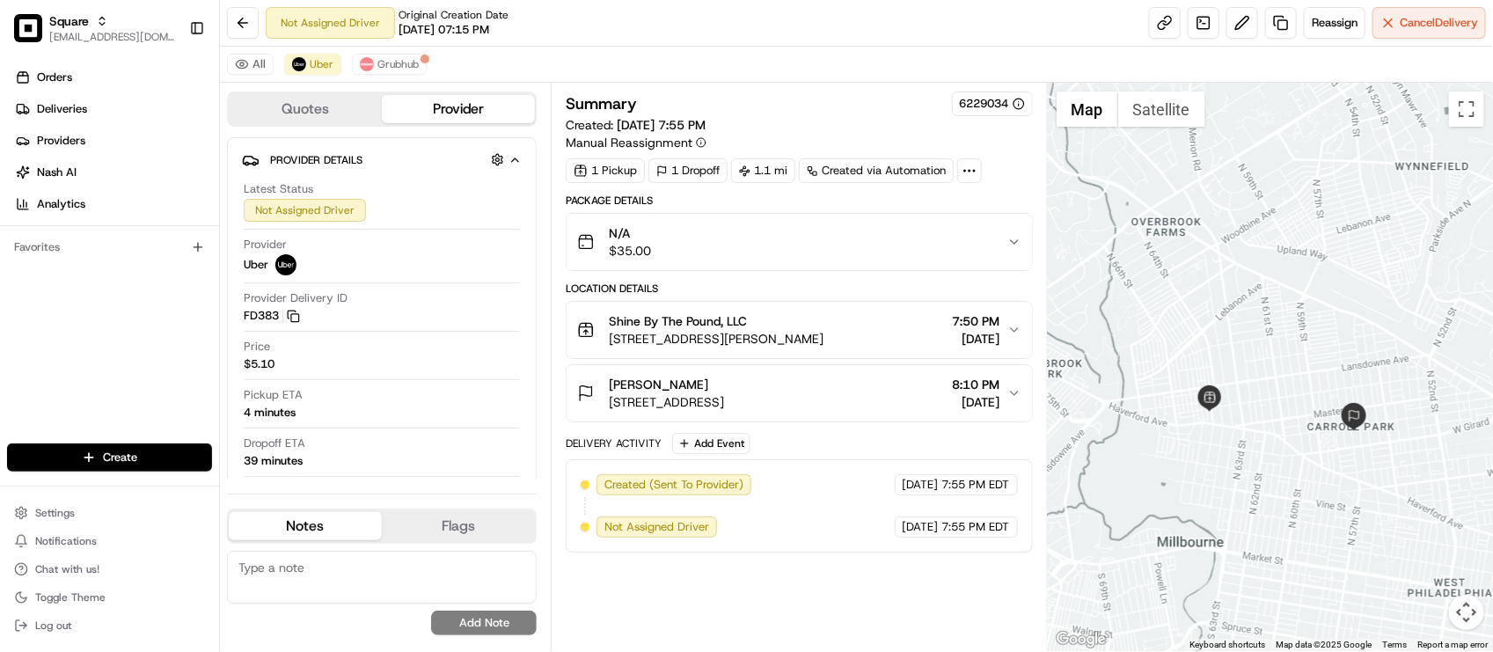
drag, startPoint x: 1263, startPoint y: 374, endPoint x: 1293, endPoint y: 440, distance: 72.4
click at [1290, 440] on div at bounding box center [1270, 367] width 445 height 568
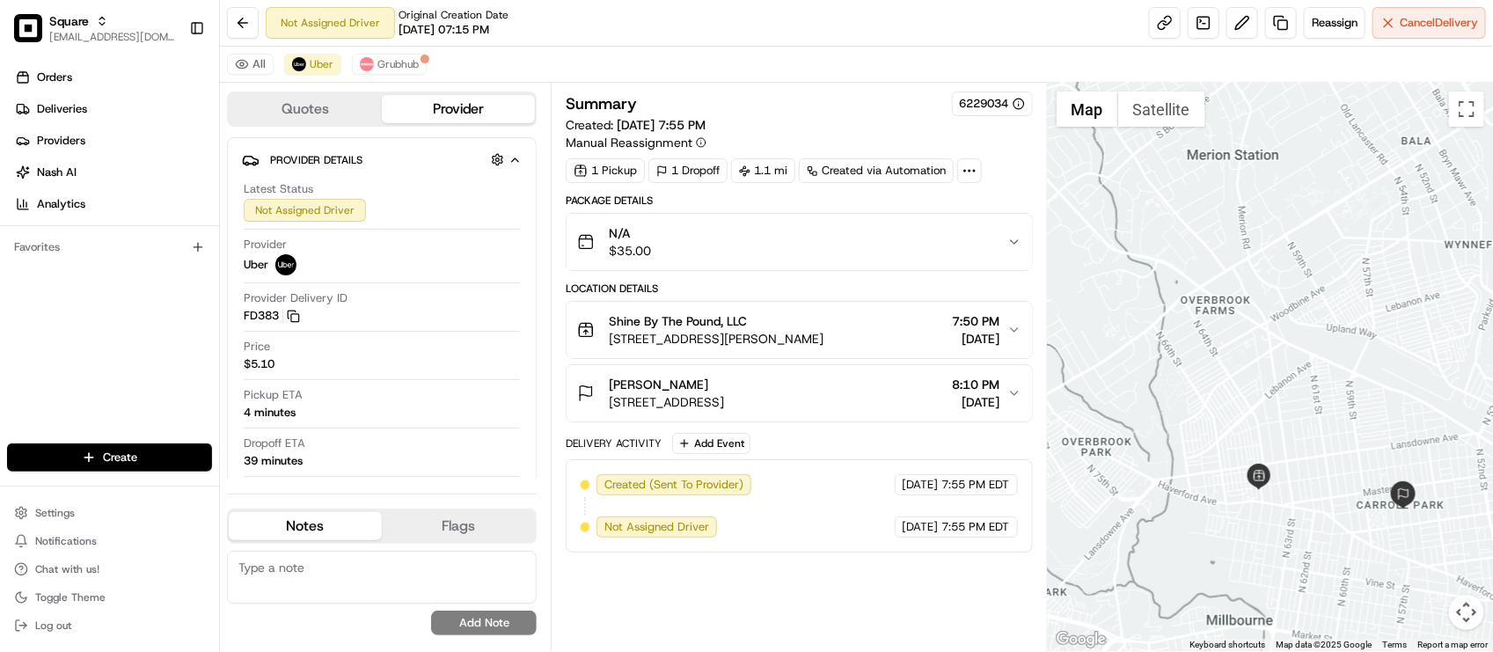
drag, startPoint x: 1205, startPoint y: 326, endPoint x: 1247, endPoint y: 368, distance: 58.5
click at [1247, 368] on div at bounding box center [1270, 367] width 445 height 568
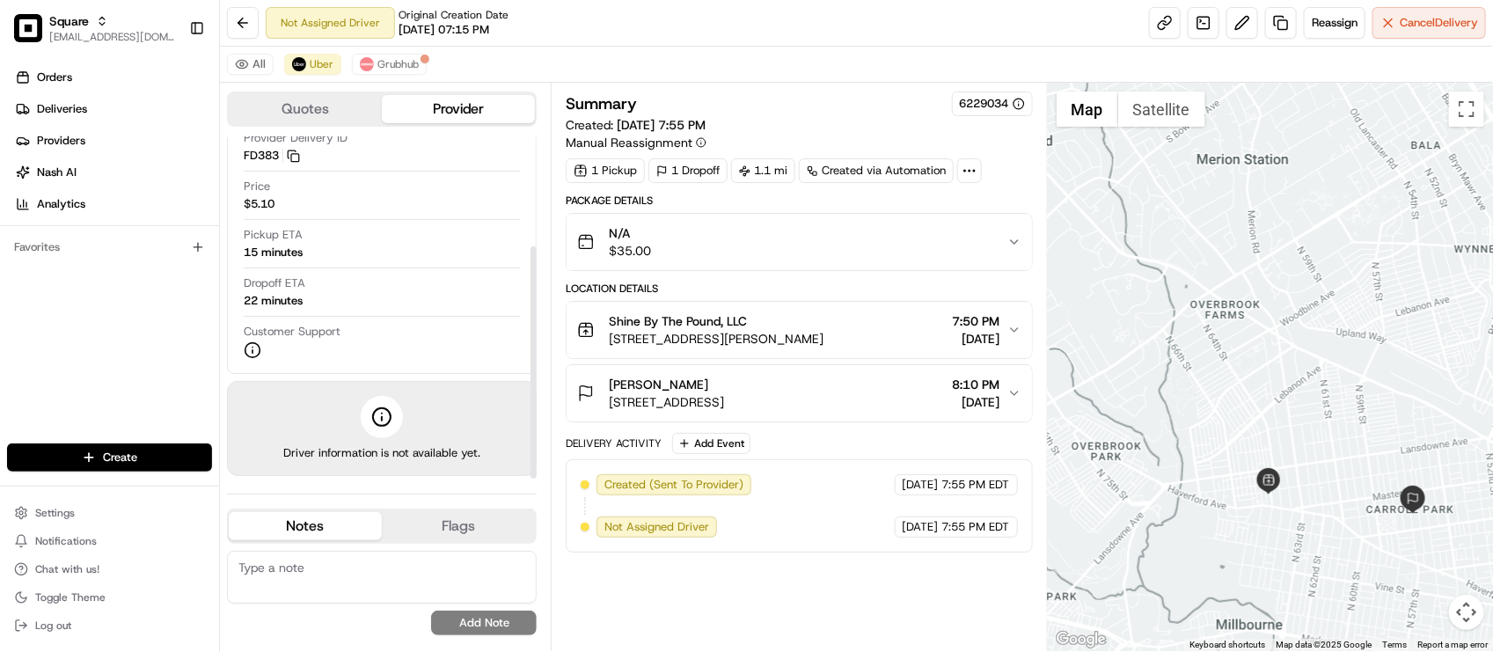
click at [311, 345] on div "Customer Support" at bounding box center [382, 341] width 276 height 35
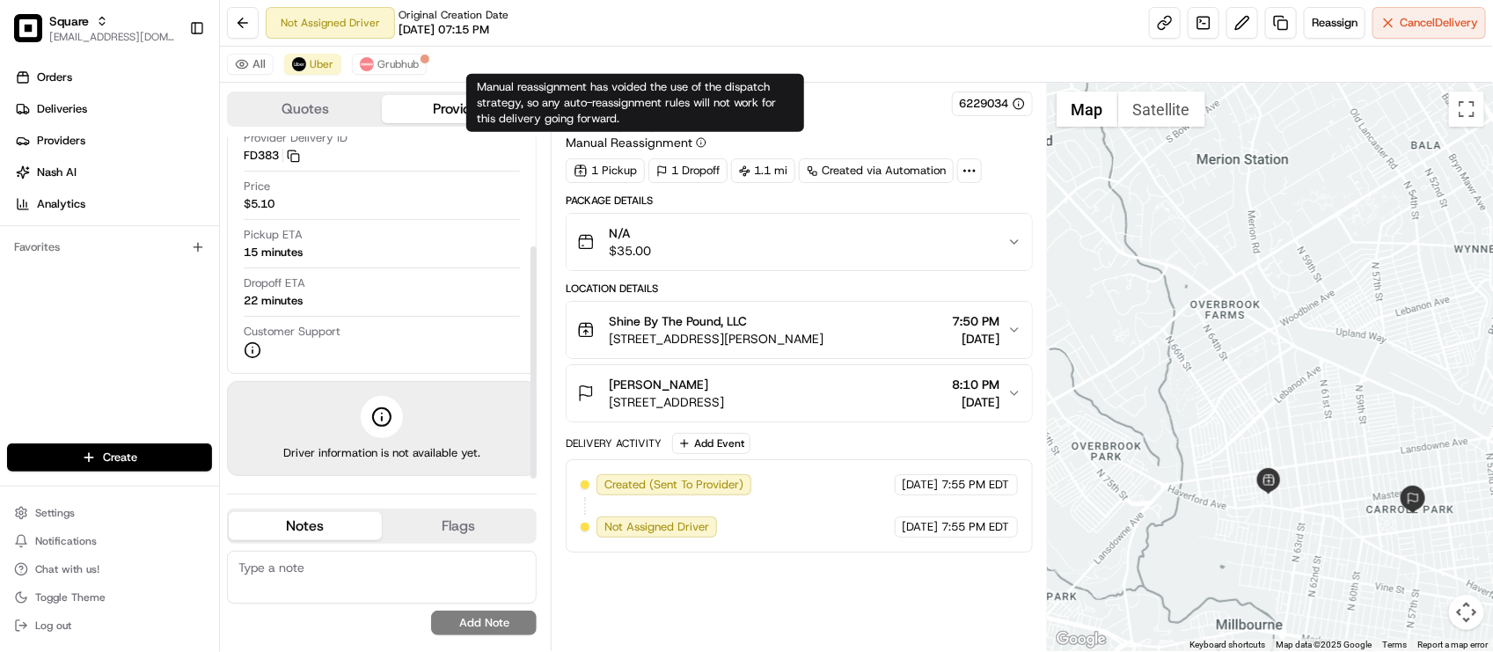
click at [753, 50] on div "All [PERSON_NAME]" at bounding box center [856, 65] width 1273 height 36
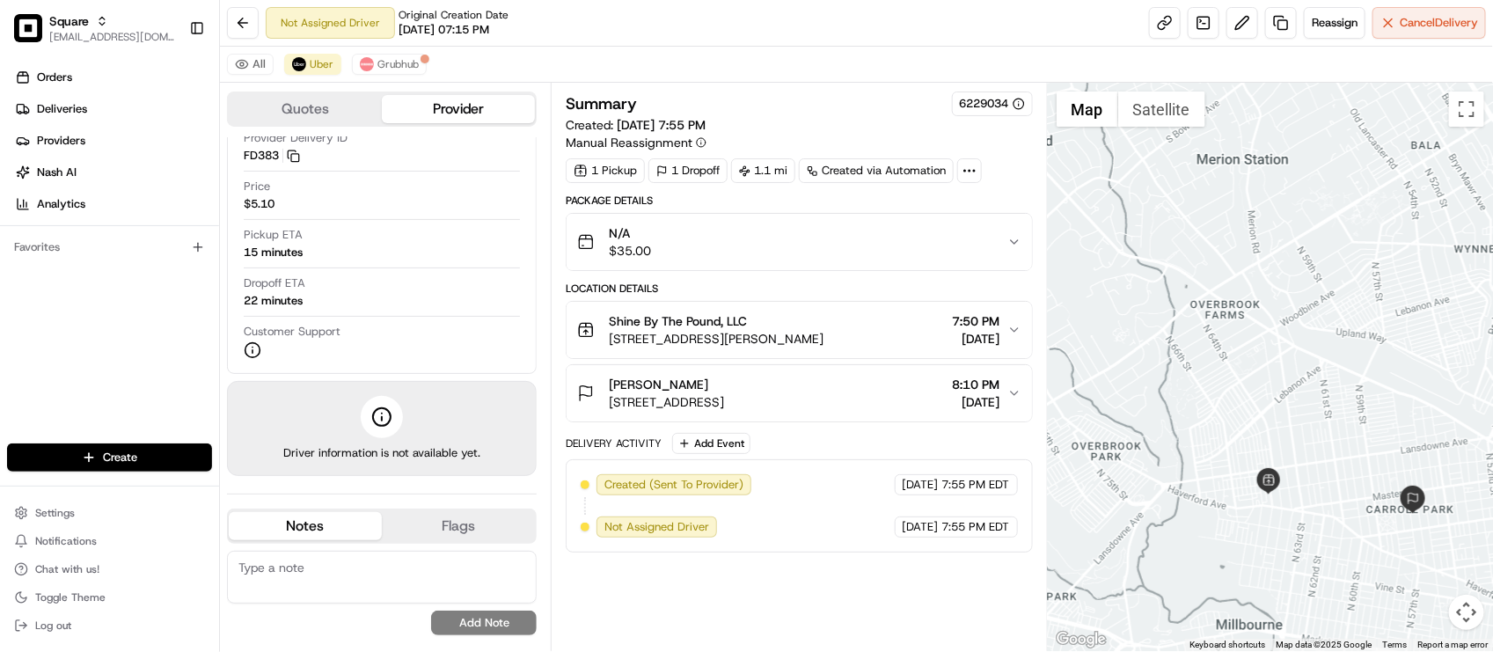
click at [753, 50] on div "All [PERSON_NAME]" at bounding box center [856, 65] width 1273 height 36
click at [472, 40] on div "Not Assigned Driver Original Creation Date [DATE] 07:15 PM Reassign Cancel Deli…" at bounding box center [856, 23] width 1273 height 47
click at [367, 75] on button "Grubhub" at bounding box center [389, 64] width 75 height 21
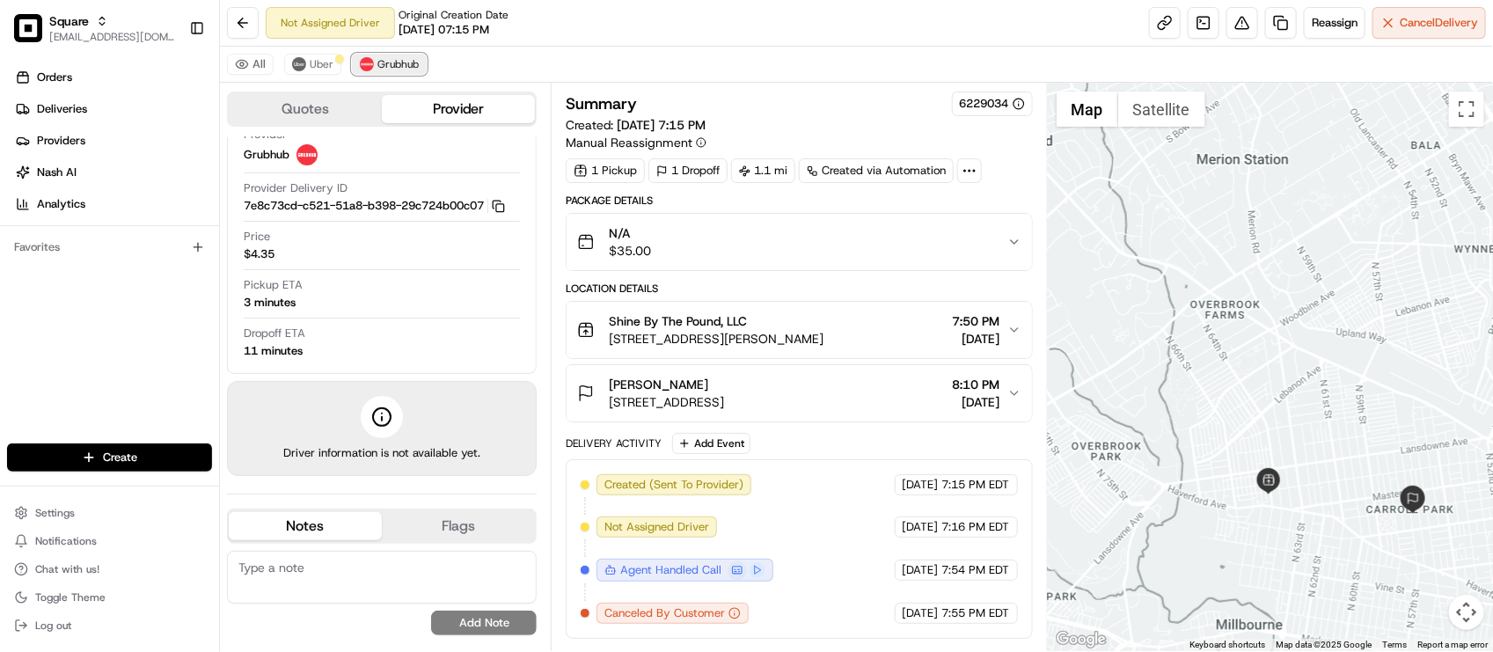
scroll to position [111, 0]
drag, startPoint x: 749, startPoint y: 54, endPoint x: 785, endPoint y: 69, distance: 39.0
click at [750, 54] on div "All [PERSON_NAME]" at bounding box center [856, 65] width 1273 height 36
click at [489, 27] on span "[DATE] 07:15 PM" at bounding box center [444, 30] width 91 height 16
click at [695, 26] on div "Not Assigned Driver Original Creation Date [DATE] 07:15 PM Reassign Cancel Deli…" at bounding box center [856, 23] width 1273 height 47
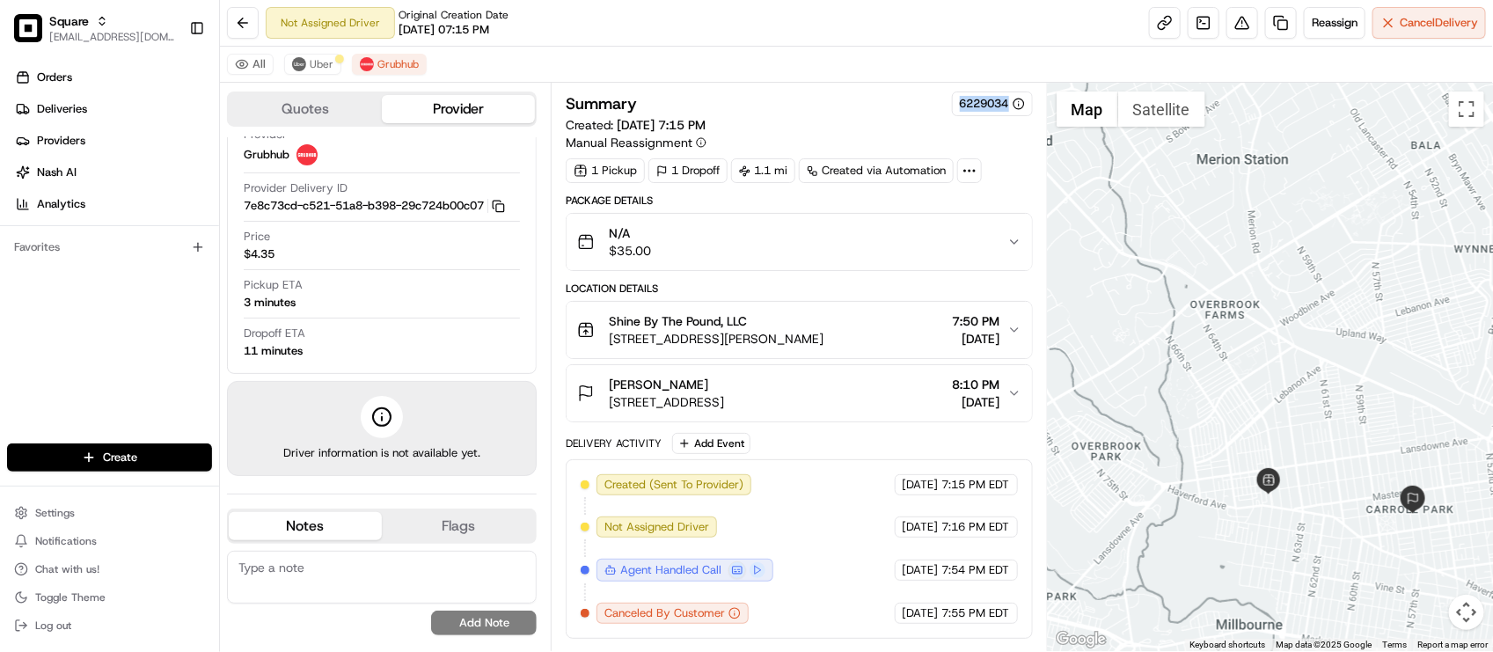
drag, startPoint x: 952, startPoint y: 106, endPoint x: 997, endPoint y: 117, distance: 46.1
click at [997, 117] on div "Summary 6229034 Created: [DATE] 7:15 PM Manual Reassignment" at bounding box center [799, 121] width 466 height 60
click at [836, 114] on div "Summary 6229034" at bounding box center [799, 103] width 466 height 25
click at [464, 357] on div "Dropoff ETA 11 minutes" at bounding box center [382, 341] width 276 height 33
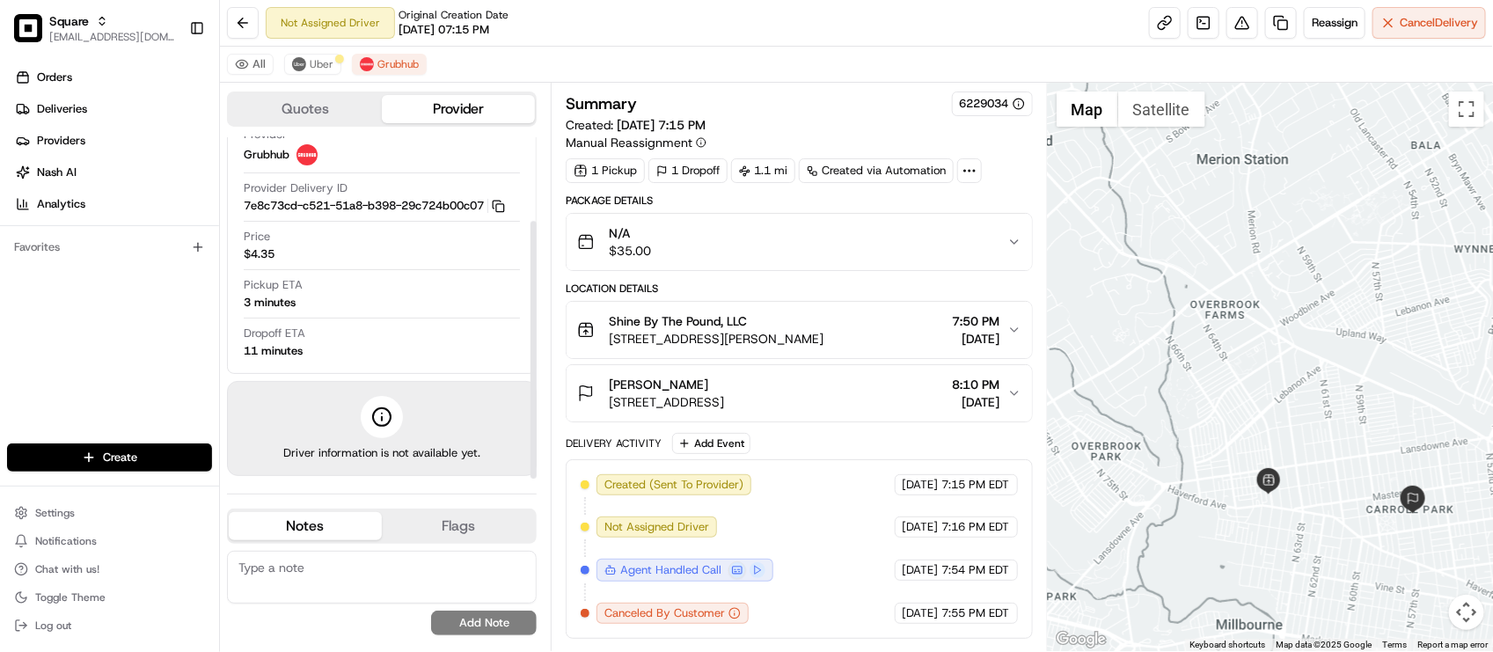
click at [406, 589] on textarea at bounding box center [382, 577] width 310 height 53
type textarea "Merchant: Driver inquiry status. Reassigned to [GEOGRAPHIC_DATA]."
click at [516, 54] on div "All [PERSON_NAME]" at bounding box center [856, 65] width 1273 height 36
click at [904, 252] on div "N/A $35.00" at bounding box center [791, 241] width 429 height 35
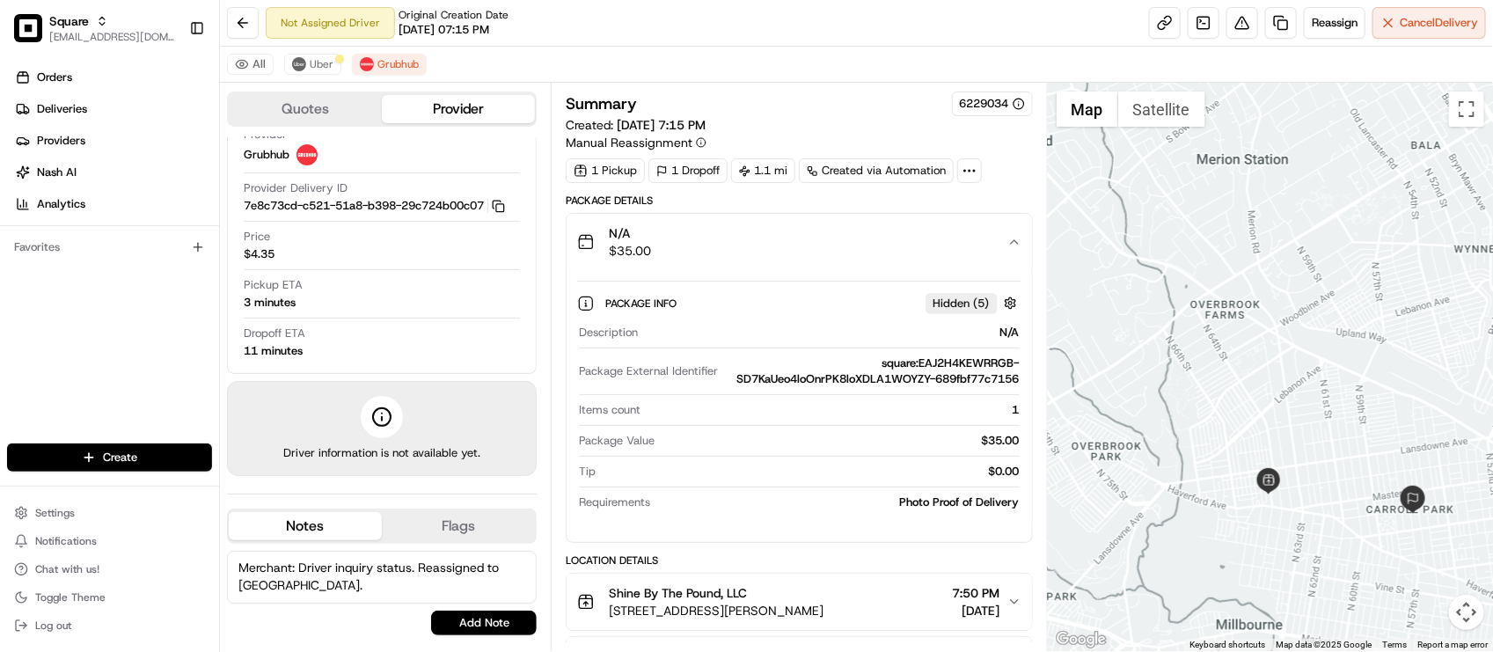
click at [904, 252] on div "N/A $35.00" at bounding box center [791, 241] width 429 height 35
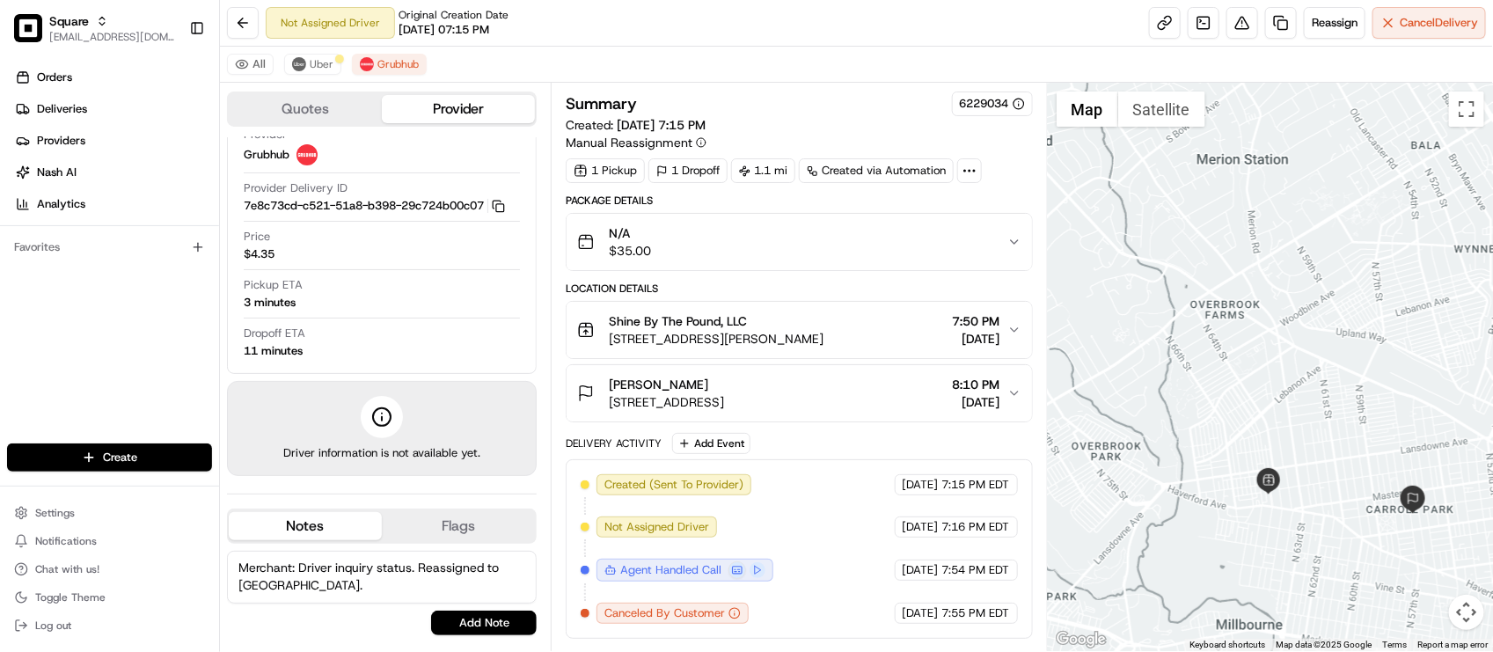
click at [724, 411] on span "[STREET_ADDRESS]" at bounding box center [666, 402] width 115 height 18
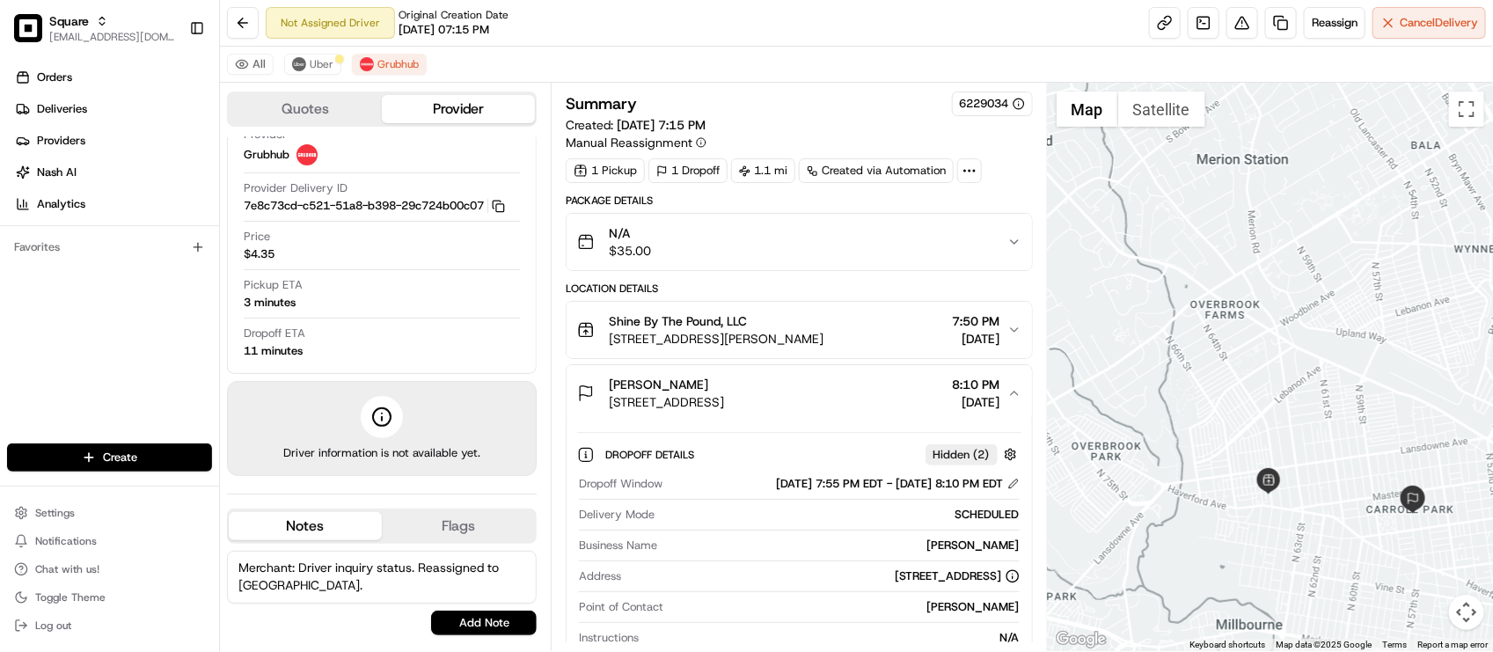
click at [724, 411] on span "[STREET_ADDRESS]" at bounding box center [666, 402] width 115 height 18
click at [907, 398] on div "[PERSON_NAME] [STREET_ADDRESS] 8:10 PM [DATE]" at bounding box center [791, 393] width 429 height 35
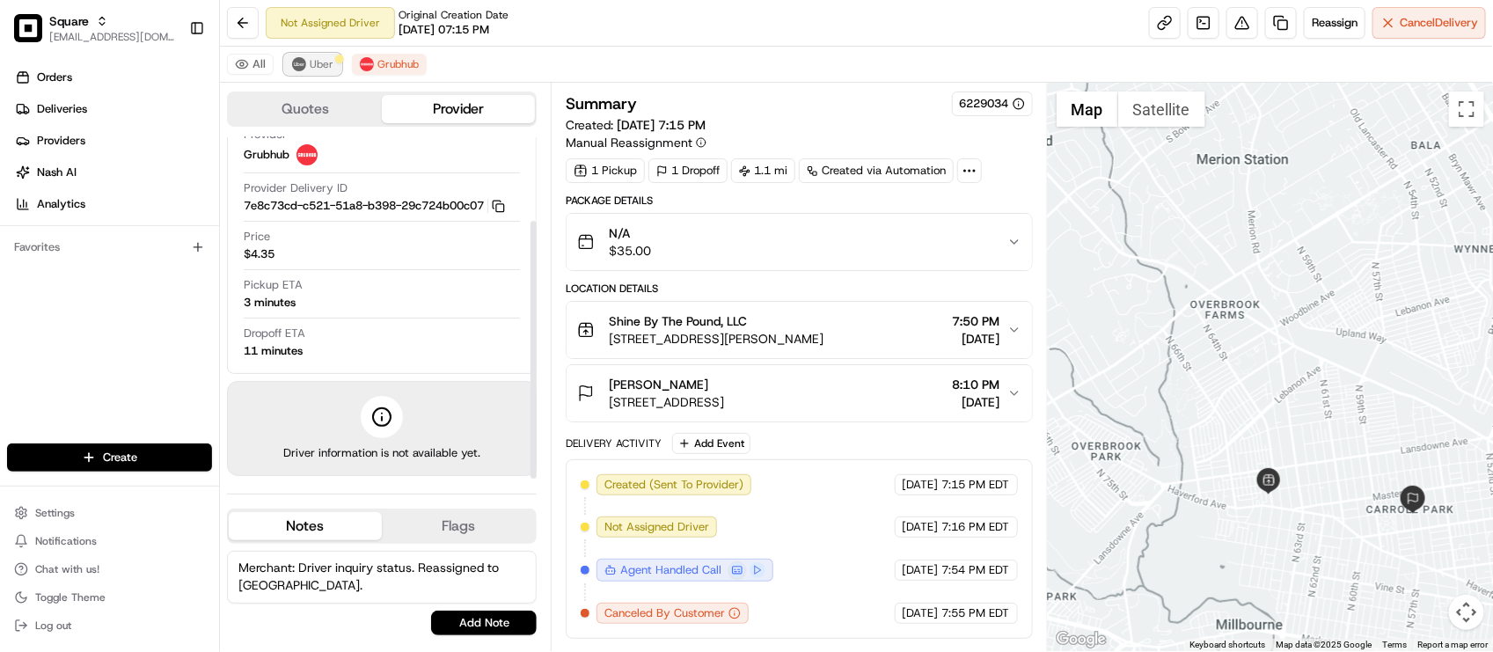
click at [314, 62] on span "Uber" at bounding box center [322, 64] width 24 height 14
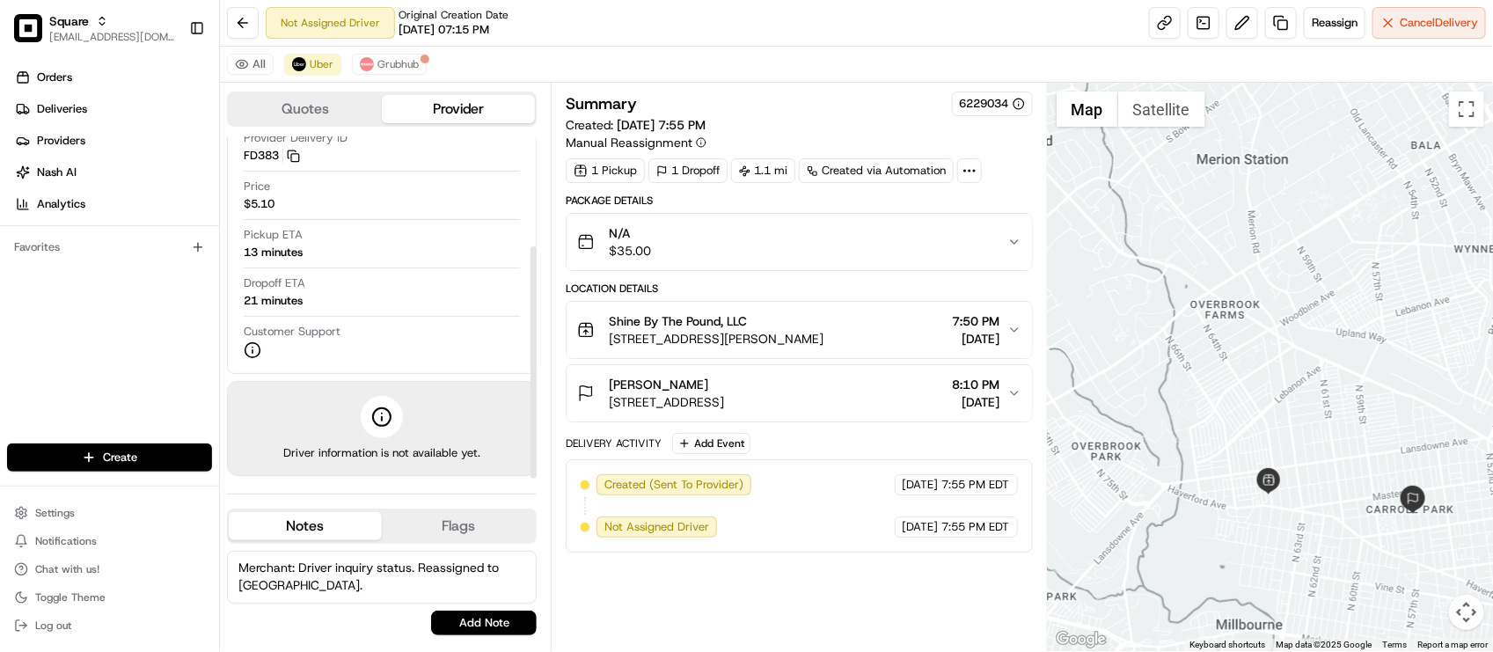
click at [341, 359] on div "Customer Support" at bounding box center [382, 341] width 276 height 35
click at [598, 63] on div "All [PERSON_NAME]" at bounding box center [856, 65] width 1273 height 36
click at [815, 640] on div "Summary 6229034 Created: [DATE] 7:55 PM Manual Reassignment 1 Pickup 1 Dropoff …" at bounding box center [799, 366] width 466 height 551
click at [431, 299] on div "Dropoff ETA 21 minutes" at bounding box center [382, 291] width 276 height 33
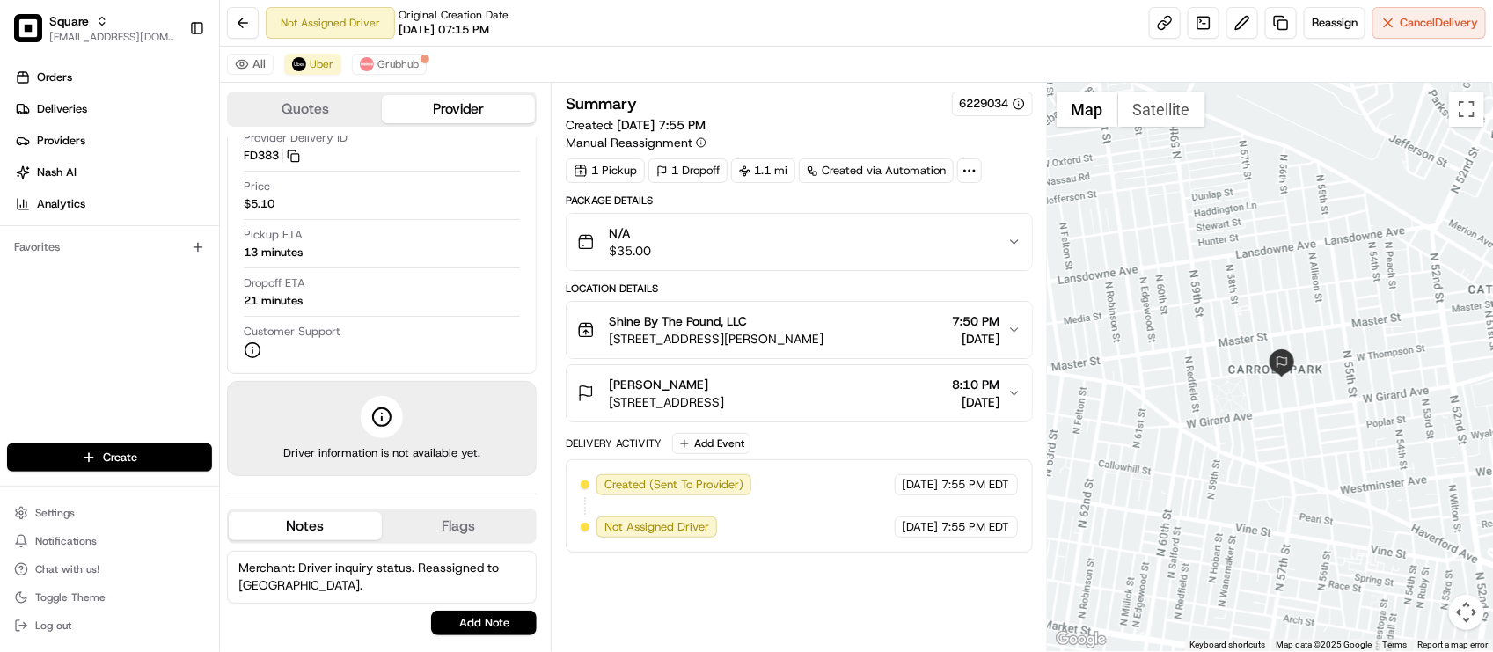
click at [864, 588] on div "Summary 6229034 Created: [DATE] 7:55 PM Manual Reassignment 1 Pickup 1 Dropoff …" at bounding box center [799, 366] width 466 height 551
click at [36, 331] on div "Orders Deliveries Providers [PERSON_NAME] Analytics Favorites" at bounding box center [109, 255] width 219 height 398
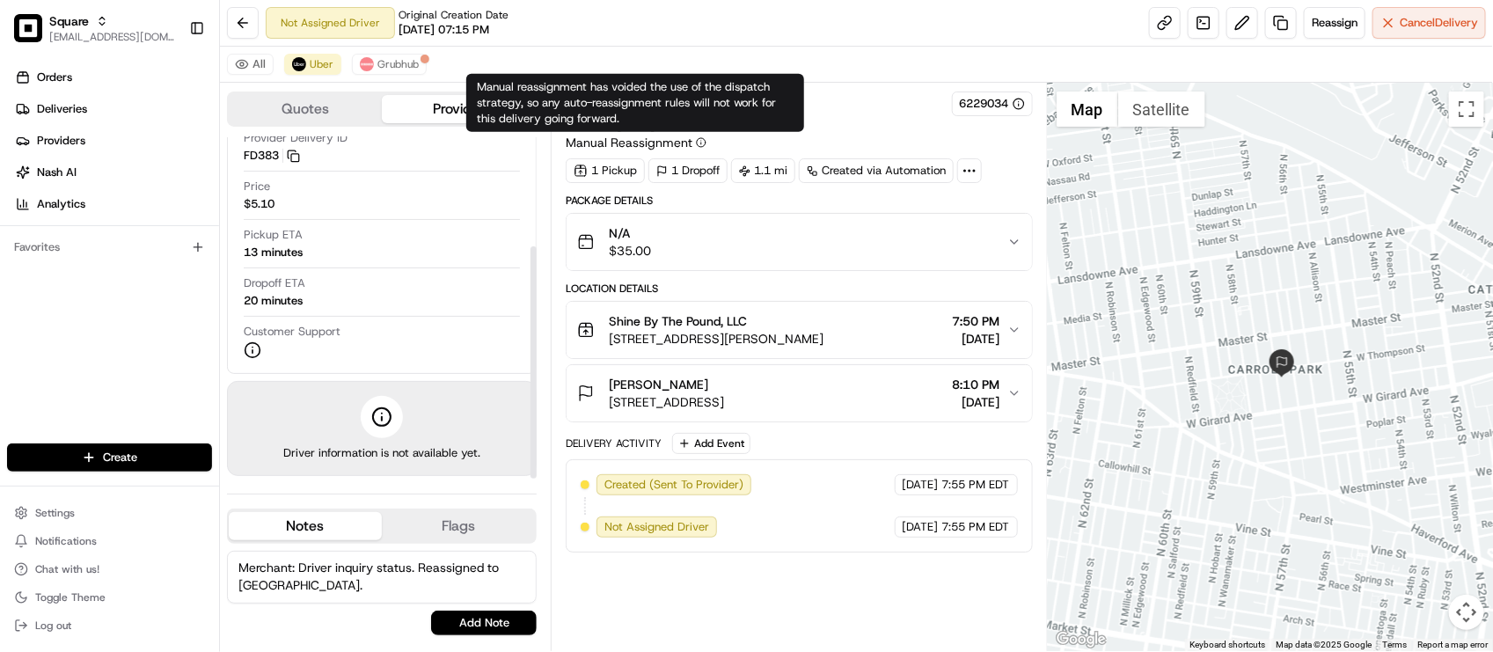
click at [710, 28] on div "Not Assigned Driver Original Creation Date [DATE] 07:15 PM Reassign Cancel Deli…" at bounding box center [856, 23] width 1273 height 47
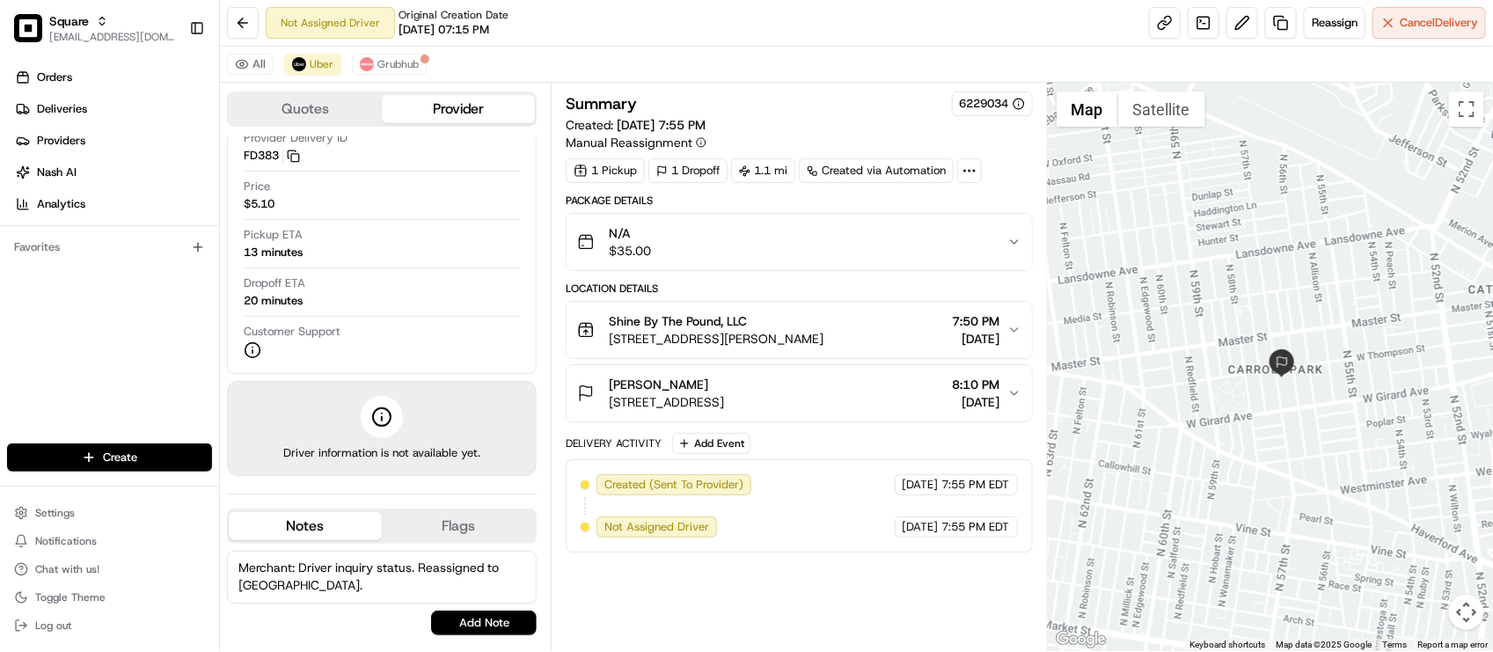
click at [577, 14] on div "Not Assigned Driver Original Creation Date [DATE] 07:15 PM Reassign Cancel Deli…" at bounding box center [856, 23] width 1273 height 47
click at [836, 583] on div "Summary 6229034 Created: [DATE] 7:55 PM Manual Reassignment 1 Pickup 1 Dropoff …" at bounding box center [799, 366] width 466 height 551
click at [413, 209] on div "Price $5.10" at bounding box center [382, 195] width 276 height 33
click at [631, 42] on div "Not Assigned Driver Original Creation Date [DATE] 07:15 PM Reassign Cancel Deli…" at bounding box center [856, 23] width 1273 height 47
click at [608, 53] on div "All [PERSON_NAME]" at bounding box center [856, 65] width 1273 height 36
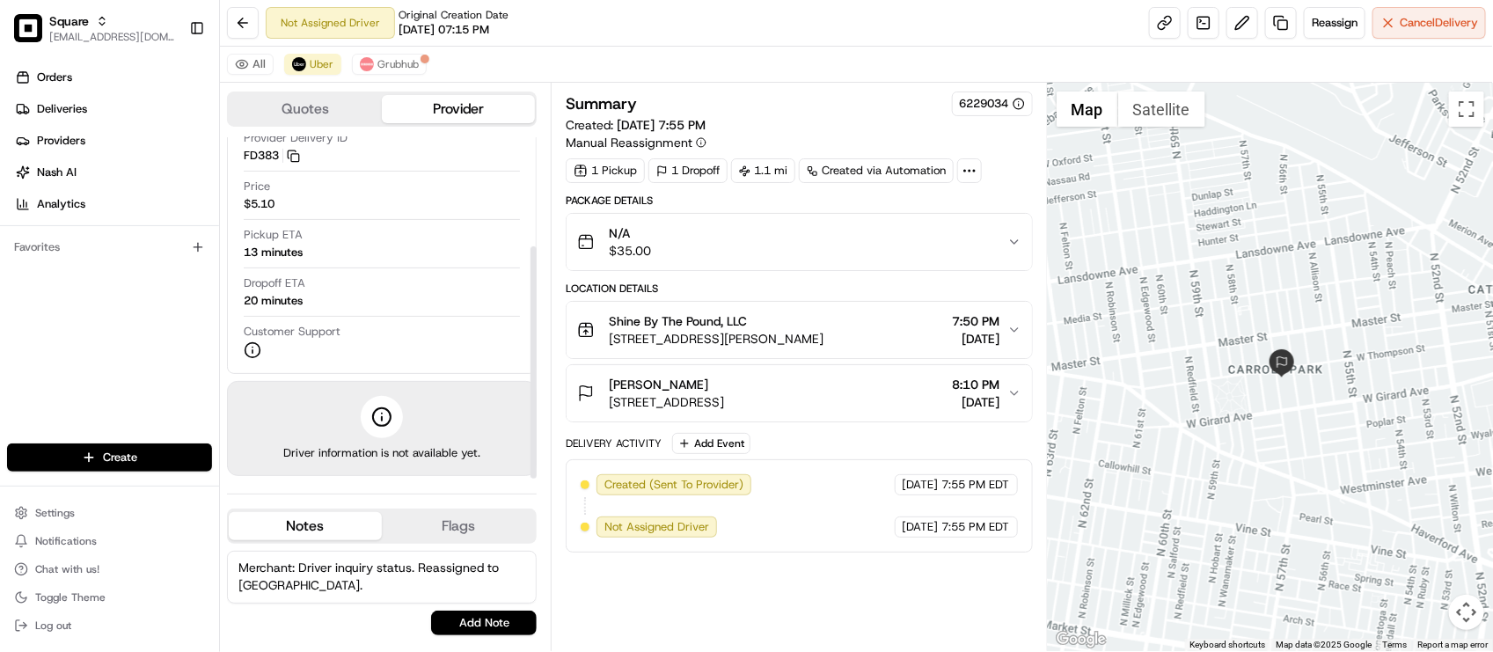
click at [305, 581] on textarea "Merchant: Driver inquiry status. Reassigned to [GEOGRAPHIC_DATA]." at bounding box center [382, 577] width 310 height 53
click at [486, 622] on button "Add Note" at bounding box center [484, 623] width 106 height 25
click at [781, 596] on div "Summary 6229034 Created: [DATE] 7:55 PM Manual Reassignment 1 Pickup 1 Dropoff …" at bounding box center [799, 366] width 466 height 551
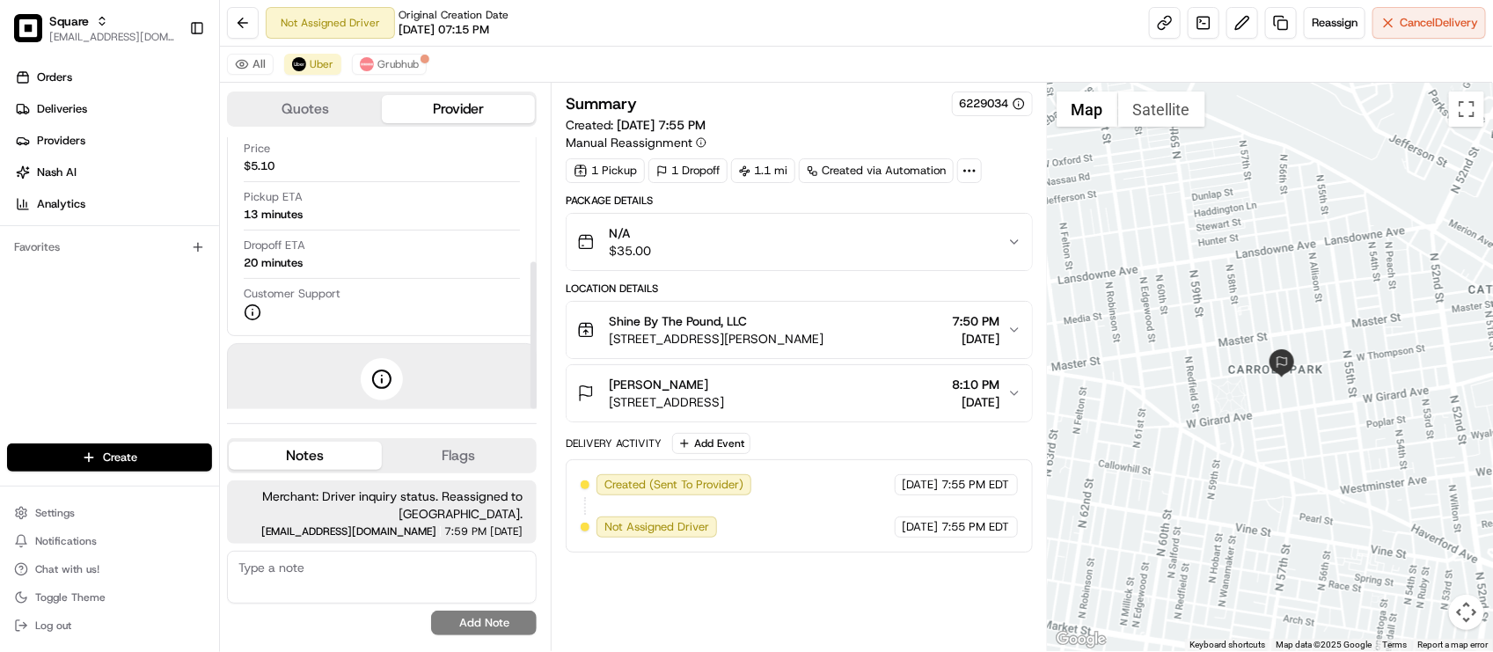
scroll to position [230, 0]
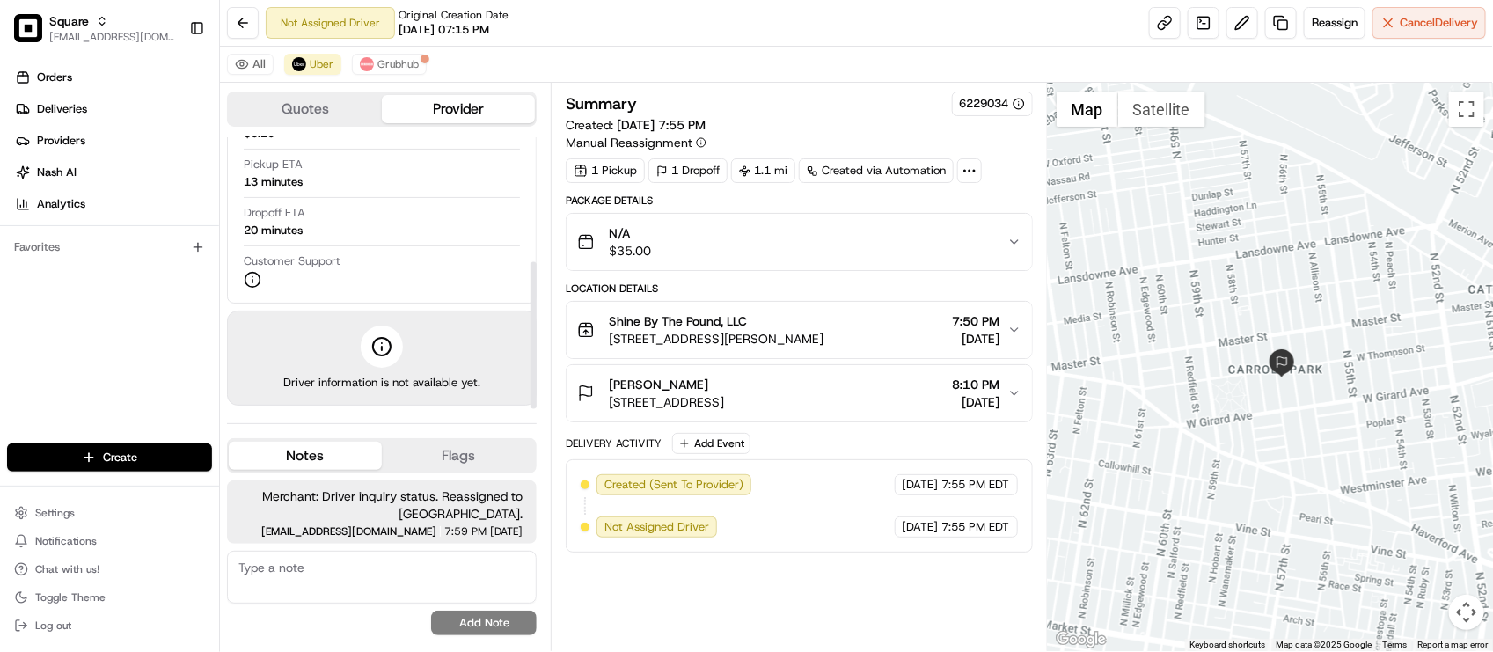
click at [389, 224] on div "Dropoff ETA 20 minutes" at bounding box center [382, 221] width 276 height 33
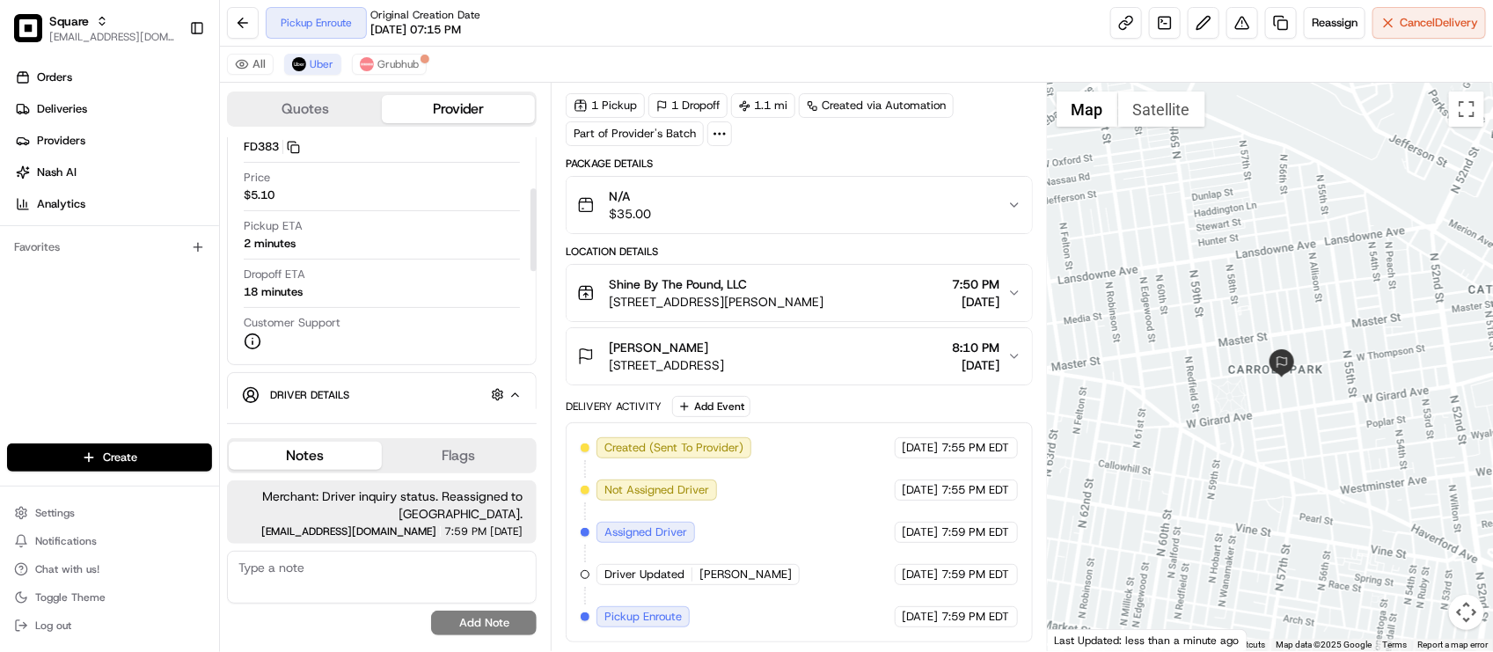
scroll to position [121, 0]
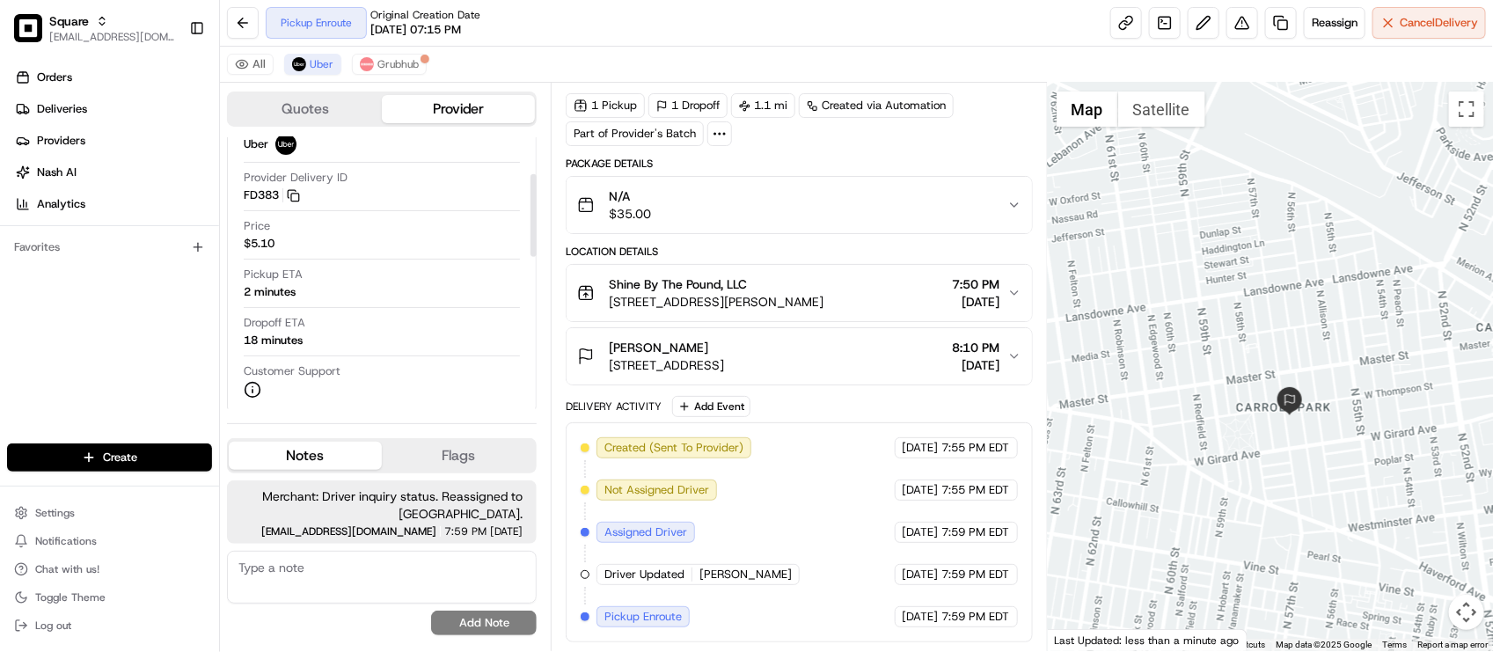
drag, startPoint x: 1236, startPoint y: 387, endPoint x: 1243, endPoint y: 412, distance: 25.6
click at [1241, 409] on div at bounding box center [1270, 367] width 445 height 568
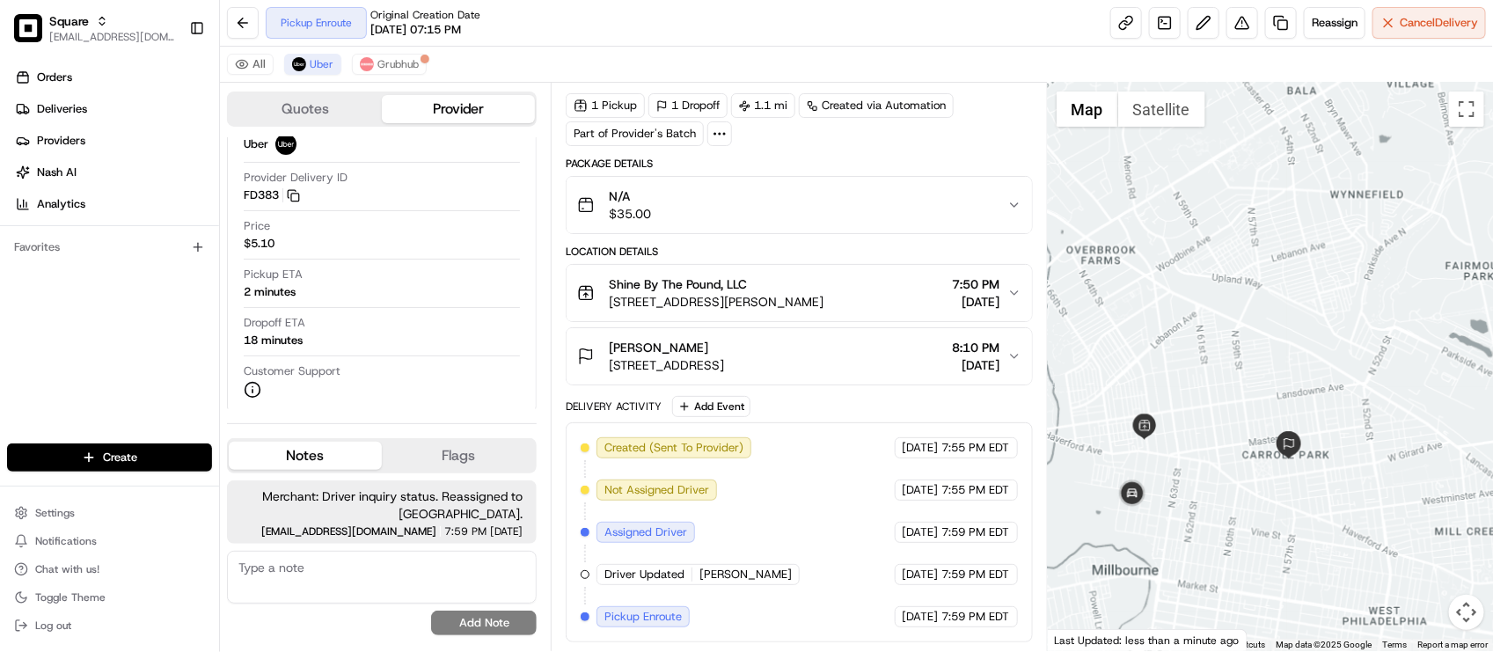
click at [1233, 406] on div at bounding box center [1270, 367] width 445 height 568
click at [728, 26] on div "Pickup Enroute Original Creation Date [DATE] 07:15 PM Reassign Cancel Delivery" at bounding box center [856, 23] width 1273 height 47
